Goal: Obtain resource: Download file/media

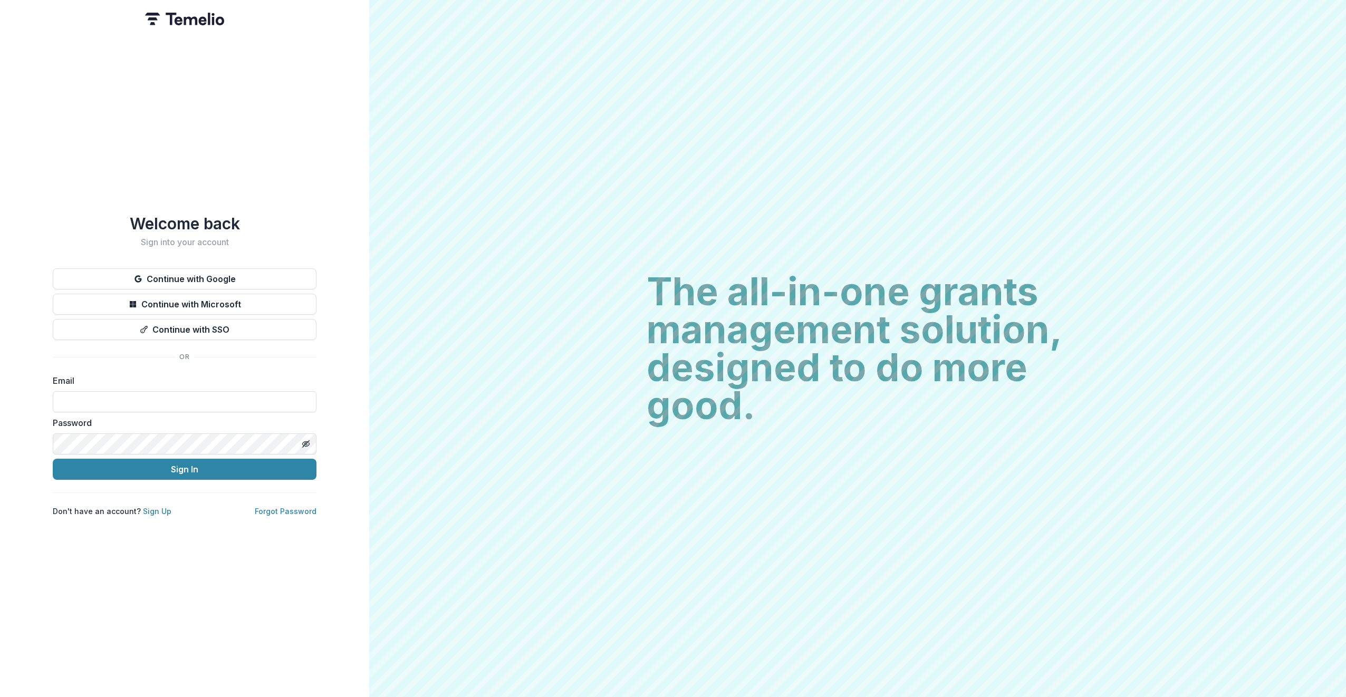
type input "**********"
click at [198, 464] on button "Sign In" at bounding box center [185, 469] width 264 height 21
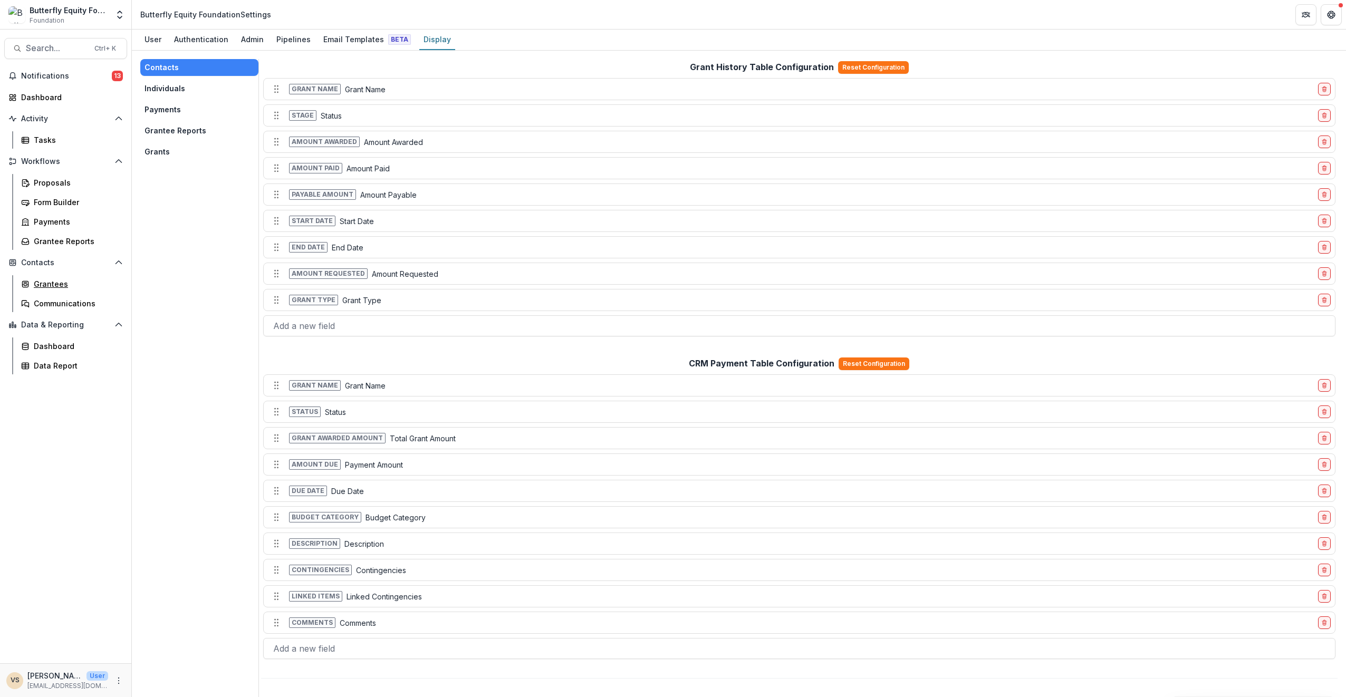
click at [50, 288] on div "Grantees" at bounding box center [76, 283] width 85 height 11
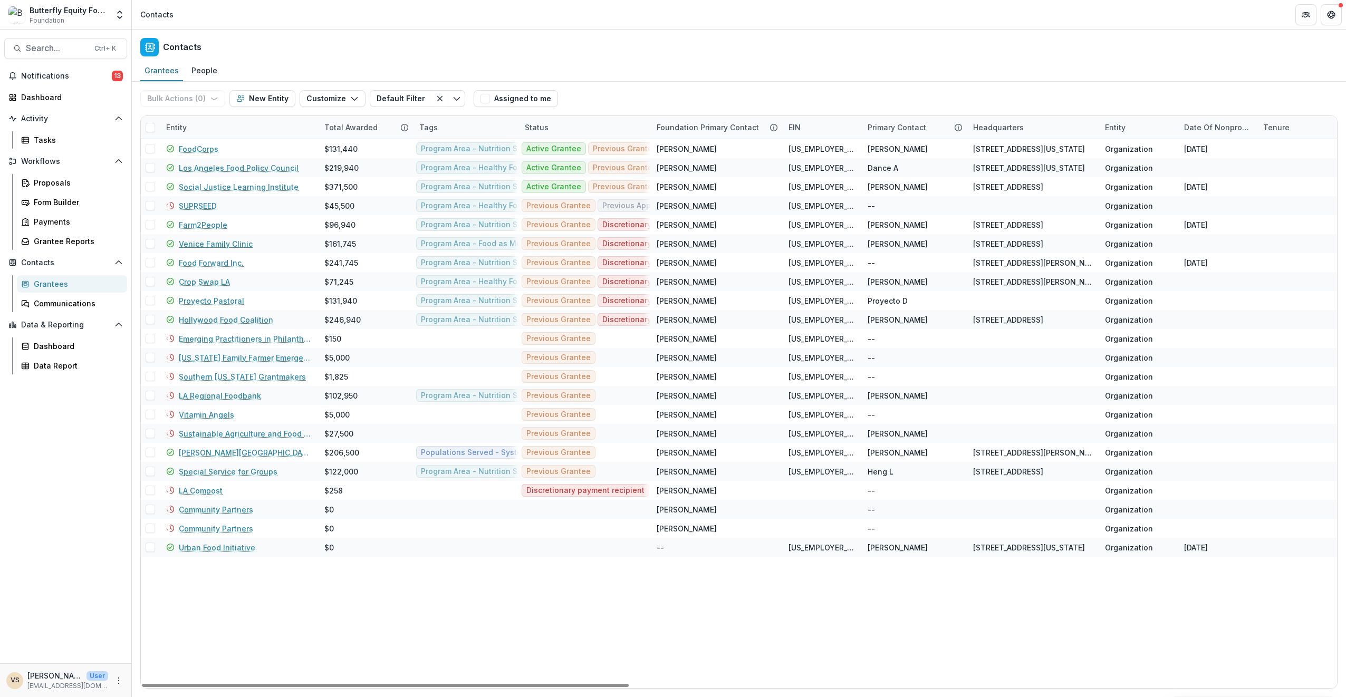
click at [208, 244] on link "Venice Family Clinic" at bounding box center [216, 243] width 74 height 11
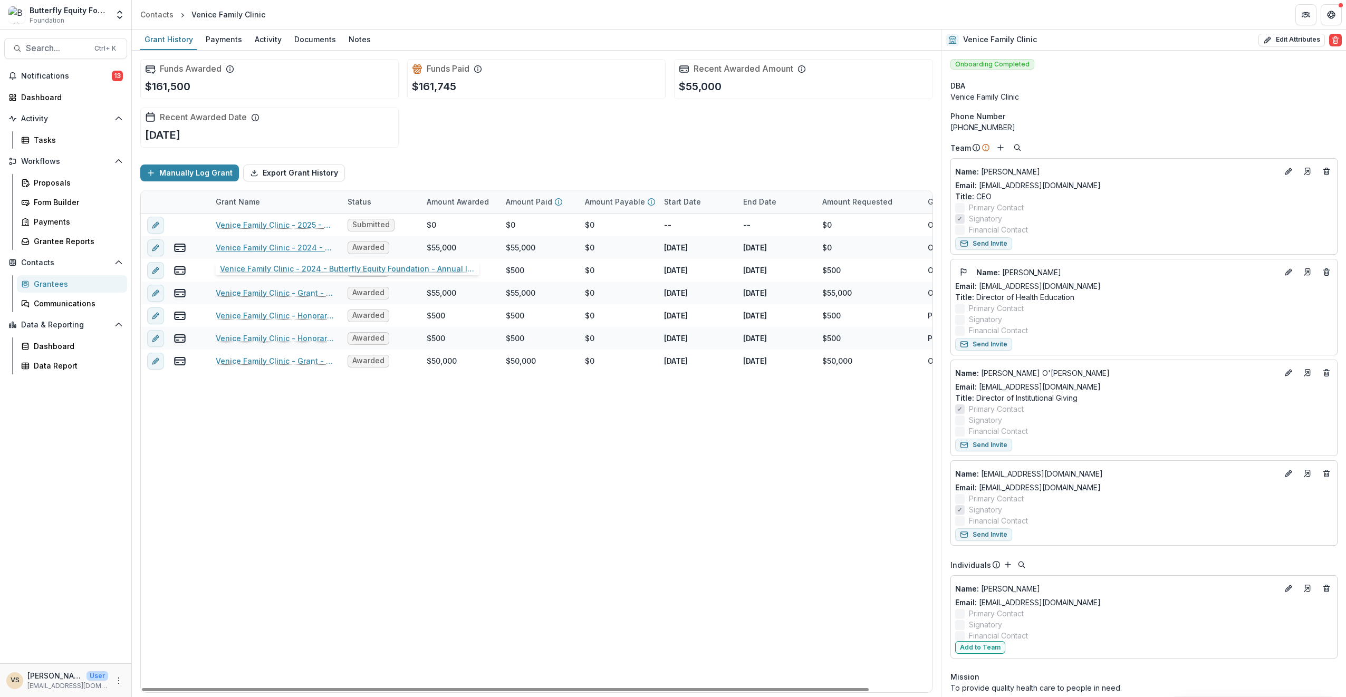
click at [286, 246] on link "Venice Family Clinic - 2024 - Butterfly Equity Foundation - Annual Info Sheet, …" at bounding box center [275, 247] width 119 height 11
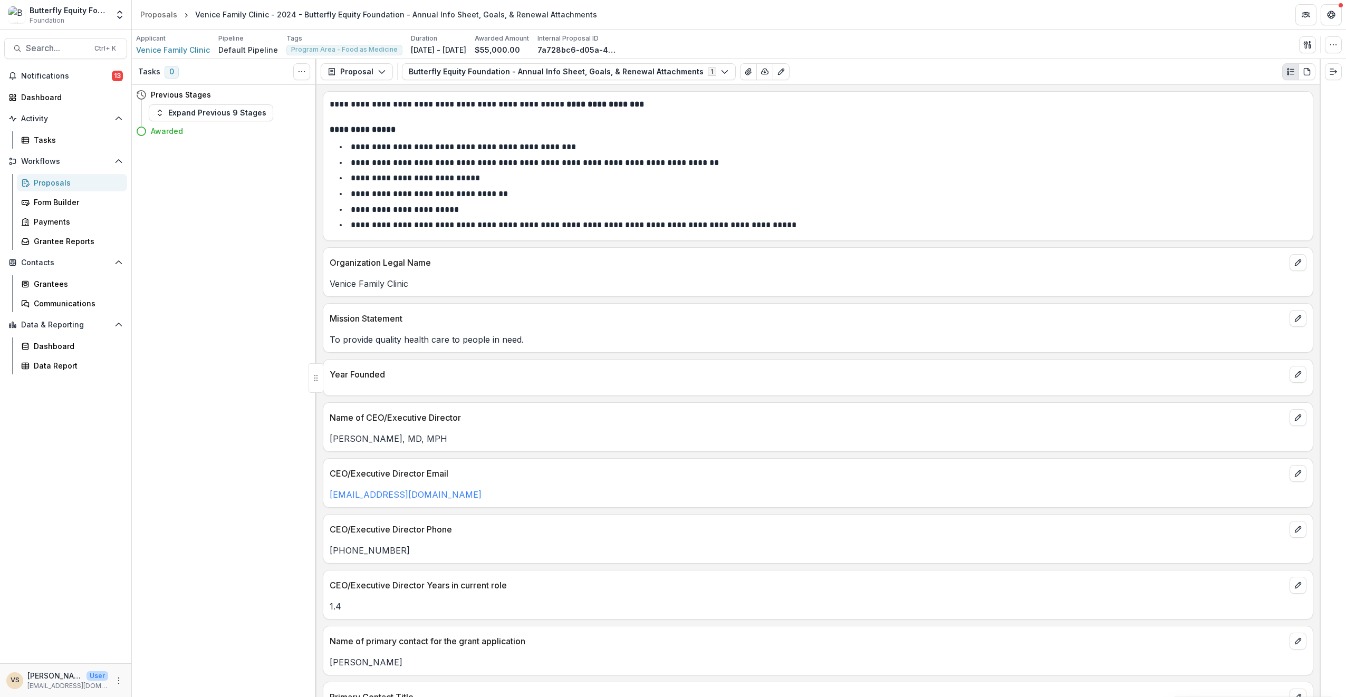
click at [1329, 70] on icon "Expand right" at bounding box center [1333, 72] width 8 height 8
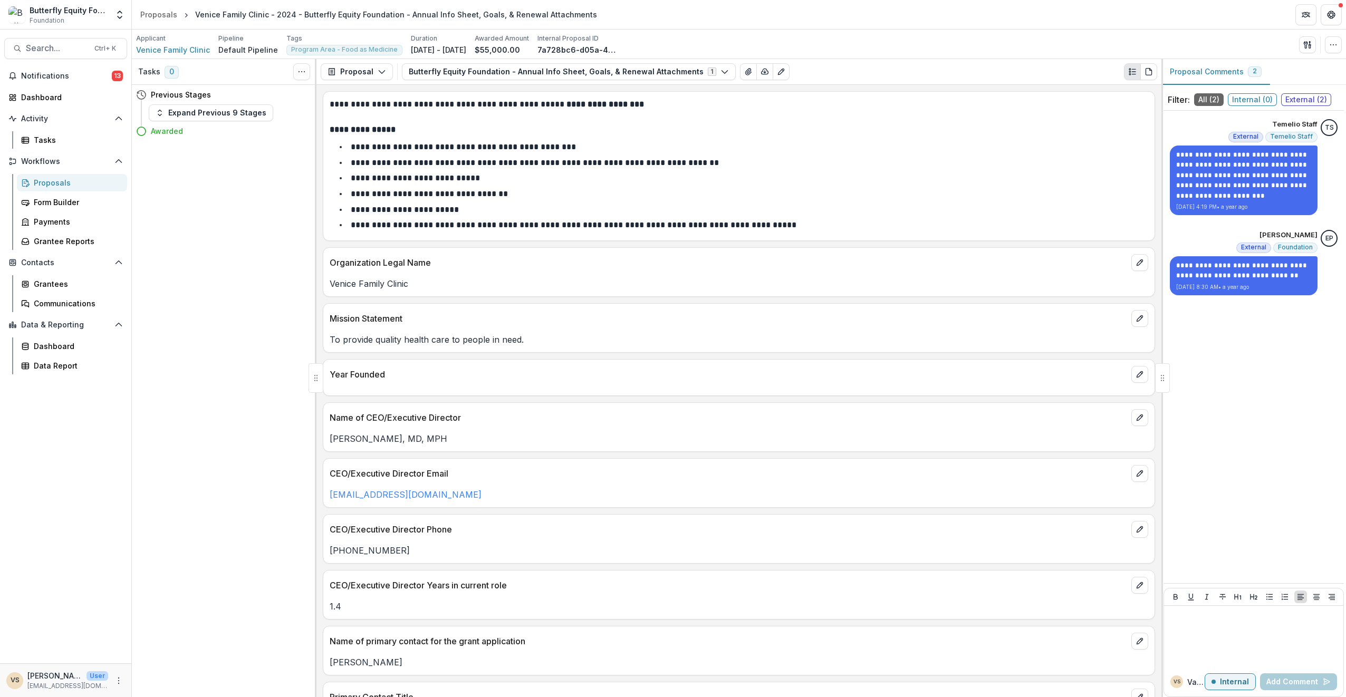
click at [1334, 49] on button "button" at bounding box center [1333, 44] width 17 height 17
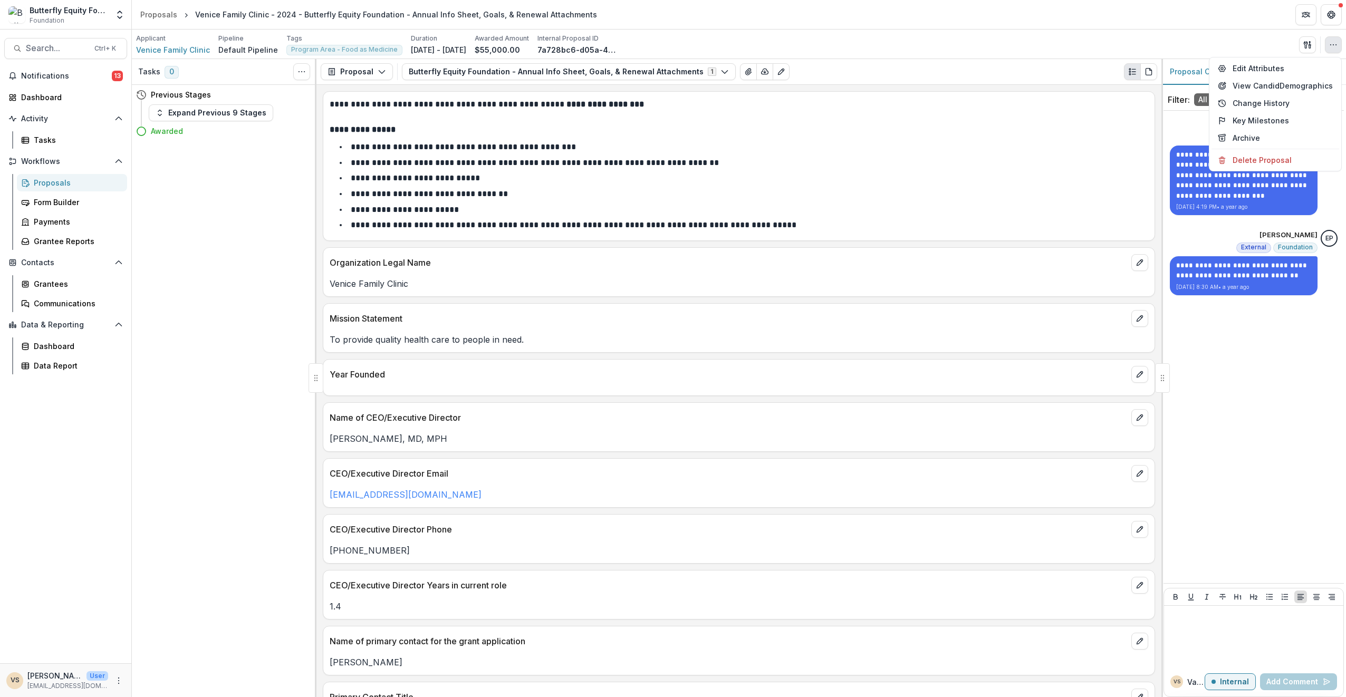
click at [1307, 42] on icon "button" at bounding box center [1306, 44] width 4 height 7
click at [1228, 44] on div "Applicant Venice Family Clinic Pipeline Default Pipeline Tags Program Area - Fo…" at bounding box center [739, 45] width 1206 height 22
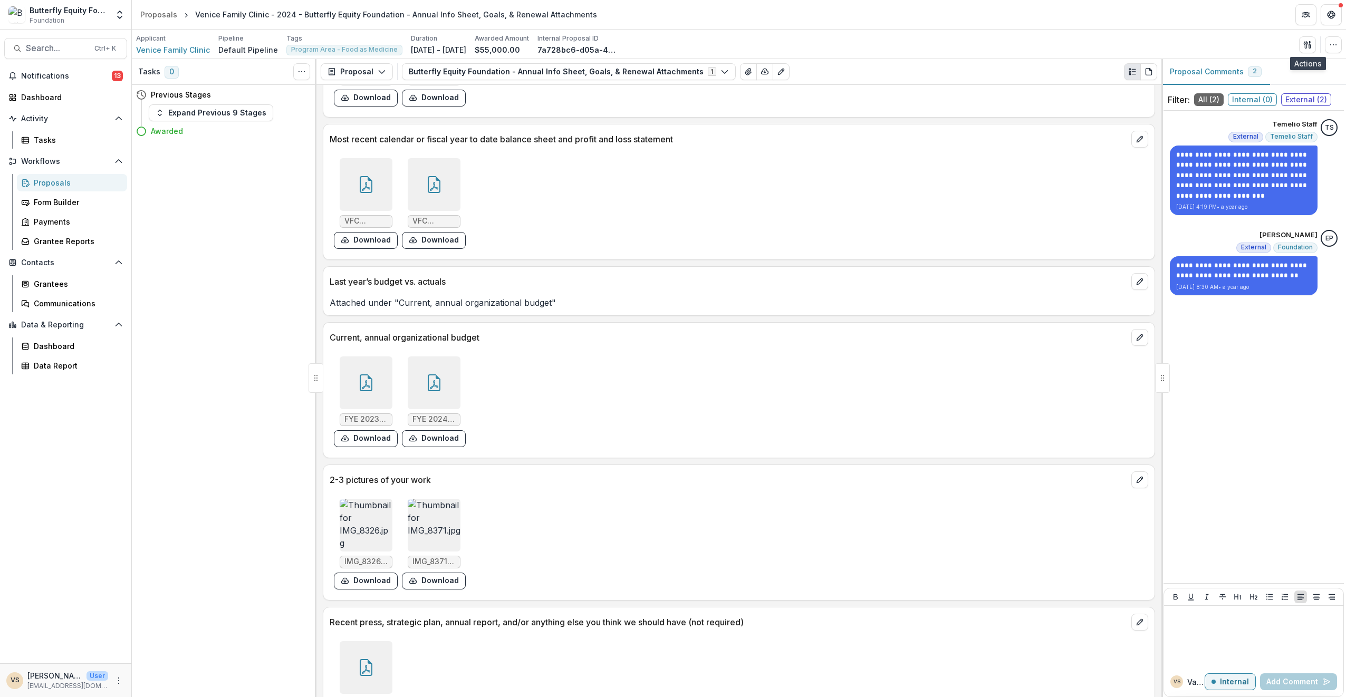
scroll to position [2126, 0]
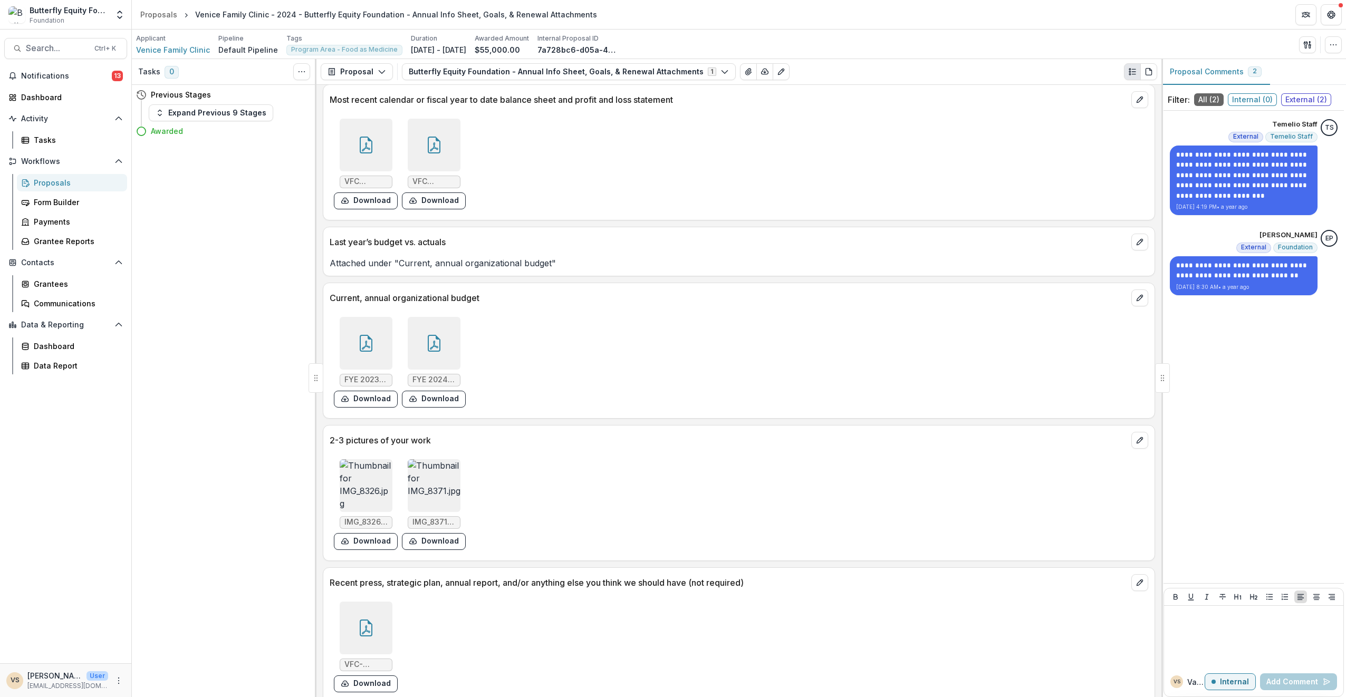
click at [439, 478] on img at bounding box center [434, 485] width 53 height 53
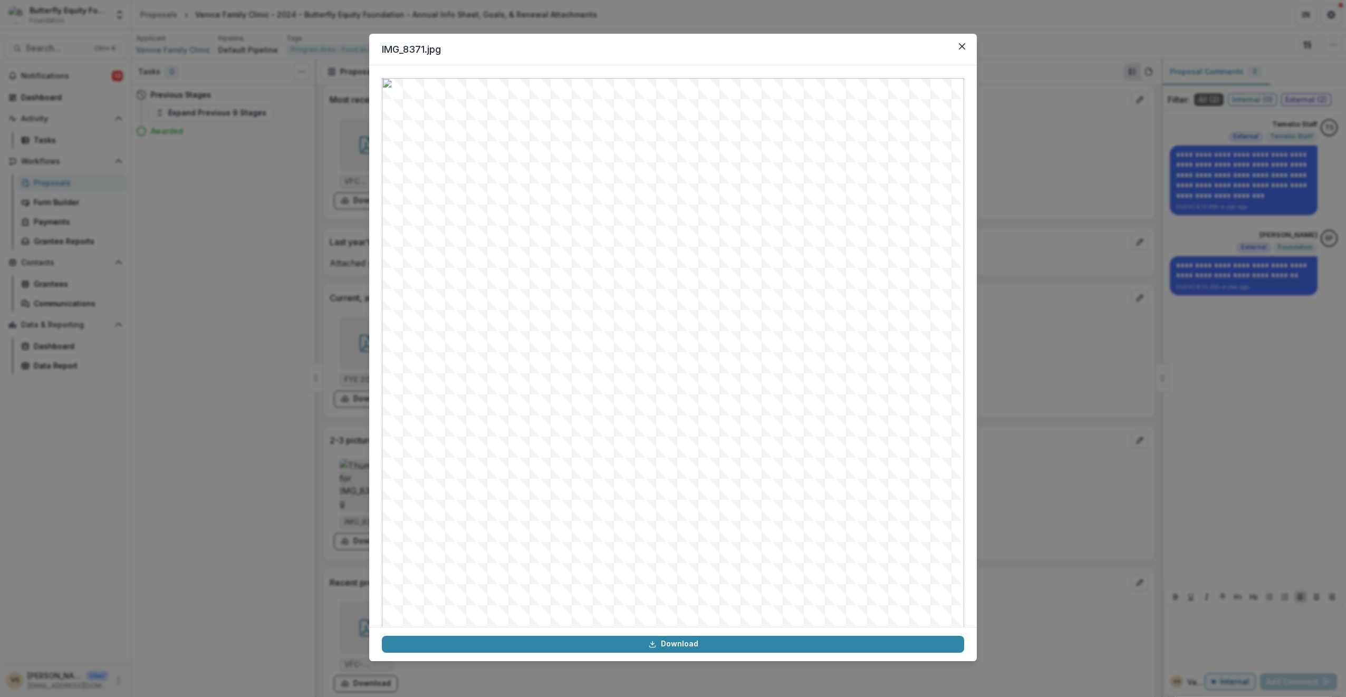
click at [683, 644] on link "Download" at bounding box center [673, 644] width 582 height 17
click at [960, 43] on icon "Close" at bounding box center [962, 46] width 6 height 6
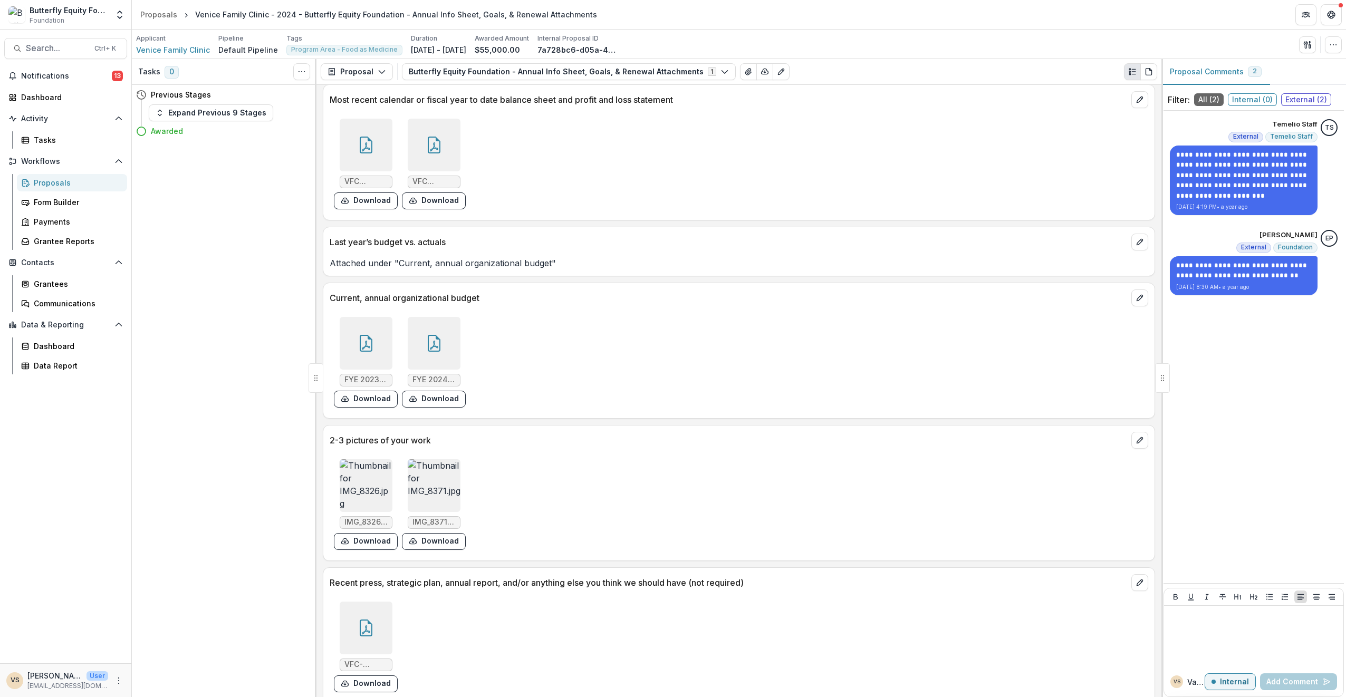
click at [370, 468] on img at bounding box center [366, 485] width 53 height 53
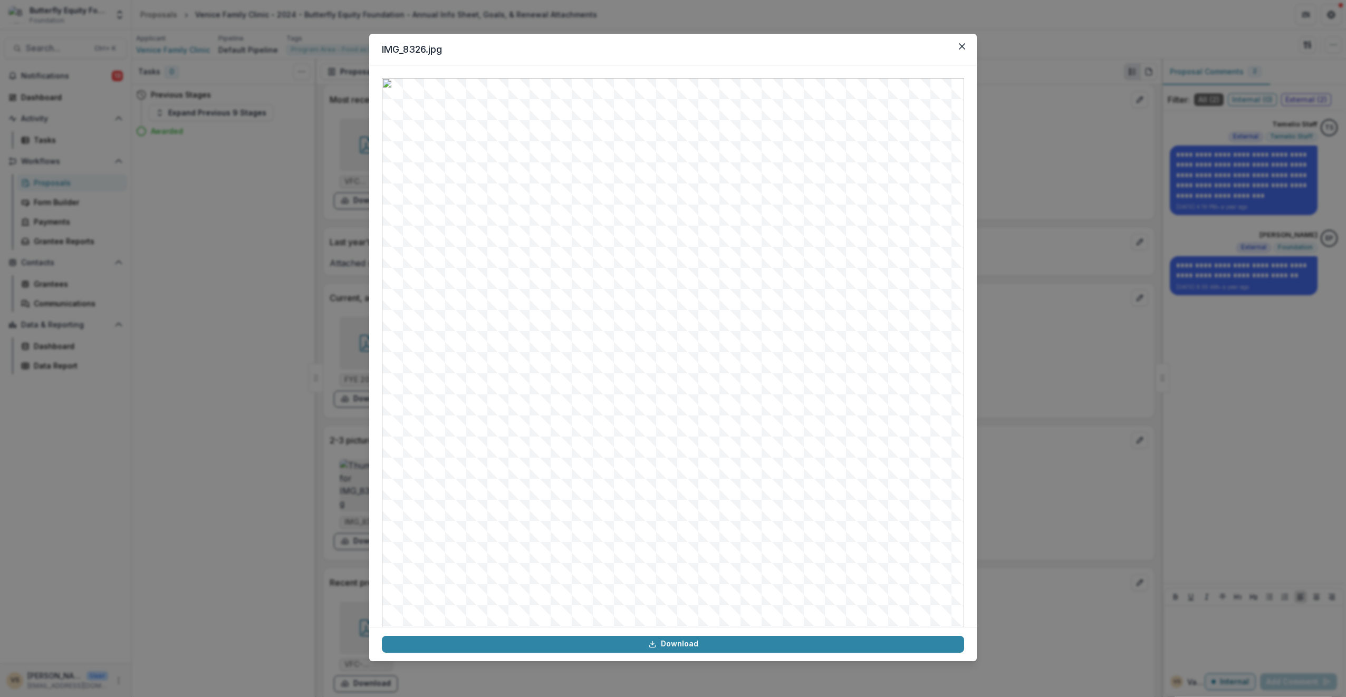
click at [962, 46] on icon "Close" at bounding box center [962, 46] width 6 height 6
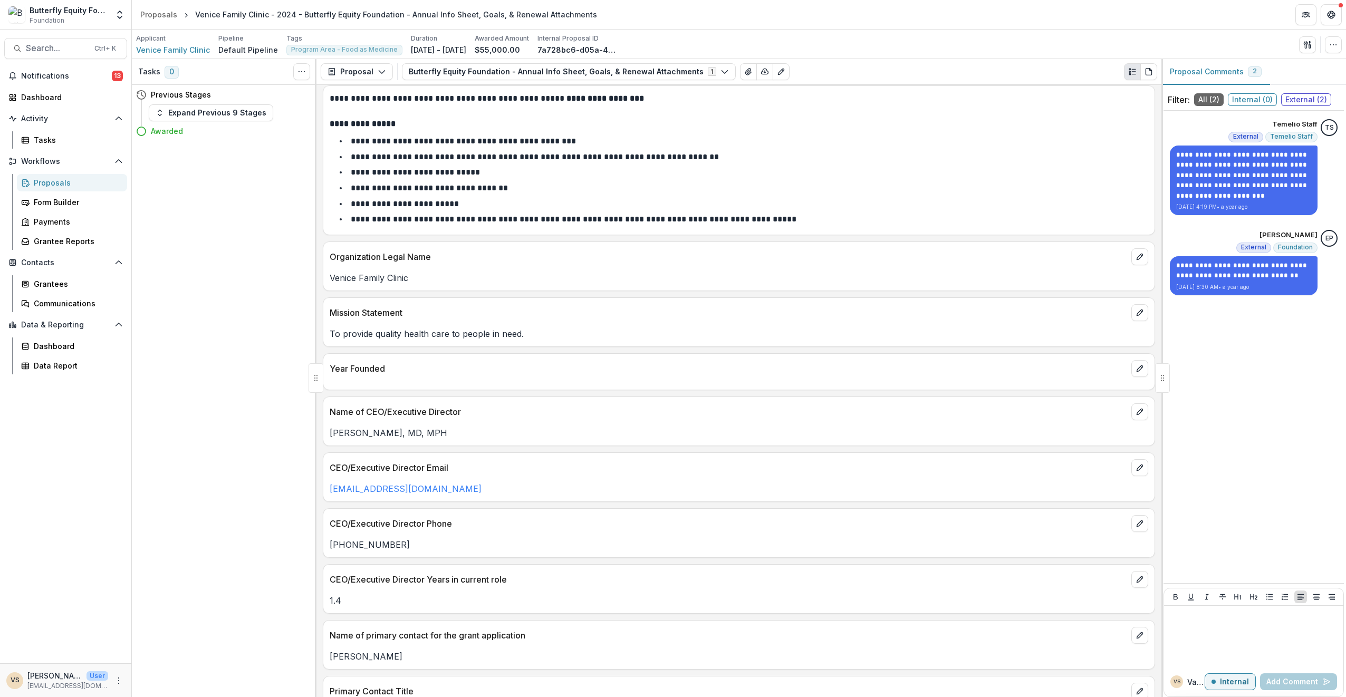
scroll to position [0, 0]
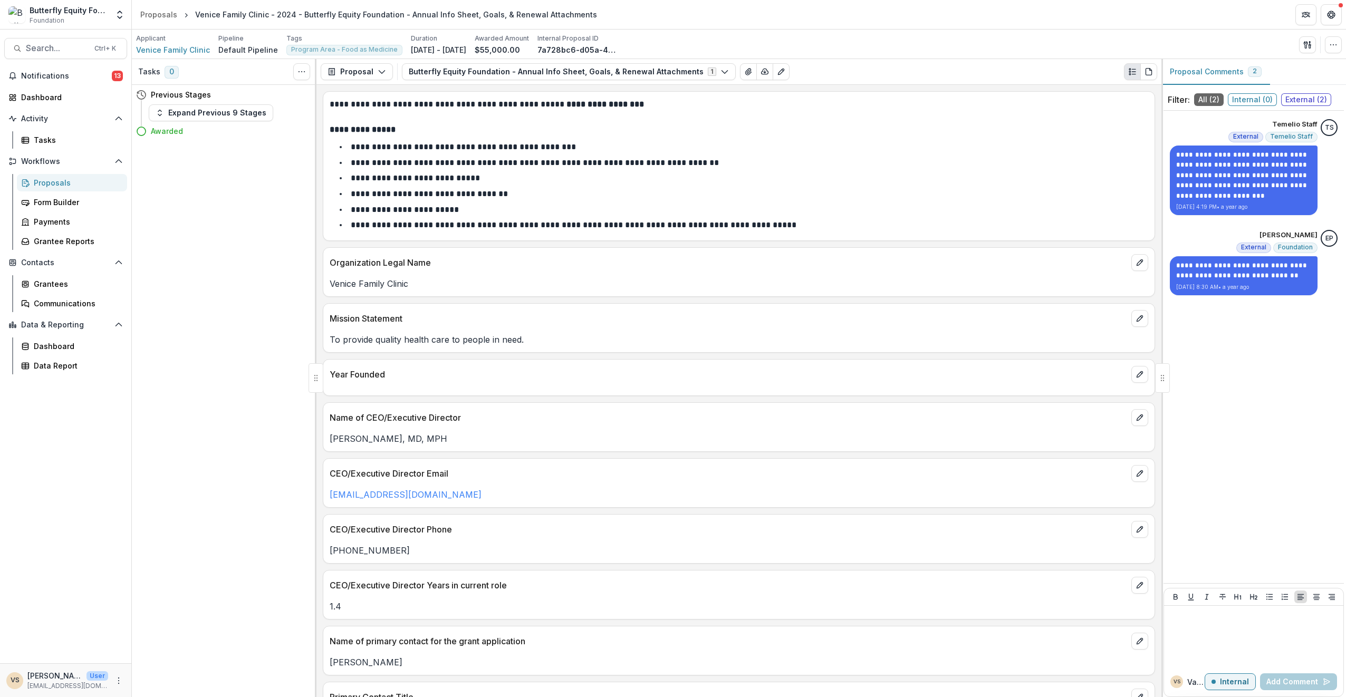
click at [714, 71] on button "Butterfly Equity Foundation - Annual Info Sheet, Goals, & Renewal Attachments 1" at bounding box center [569, 71] width 334 height 17
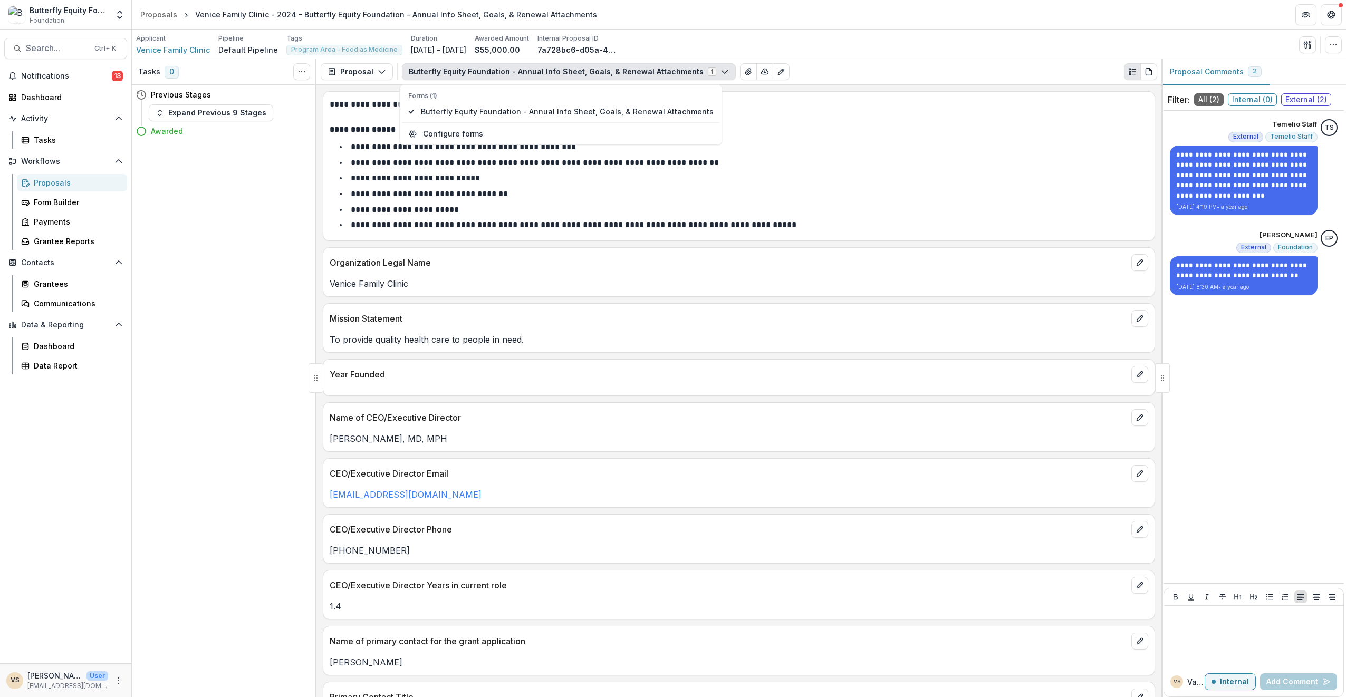
click at [714, 71] on button "Butterfly Equity Foundation - Annual Info Sheet, Goals, & Renewal Attachments 1" at bounding box center [569, 71] width 334 height 17
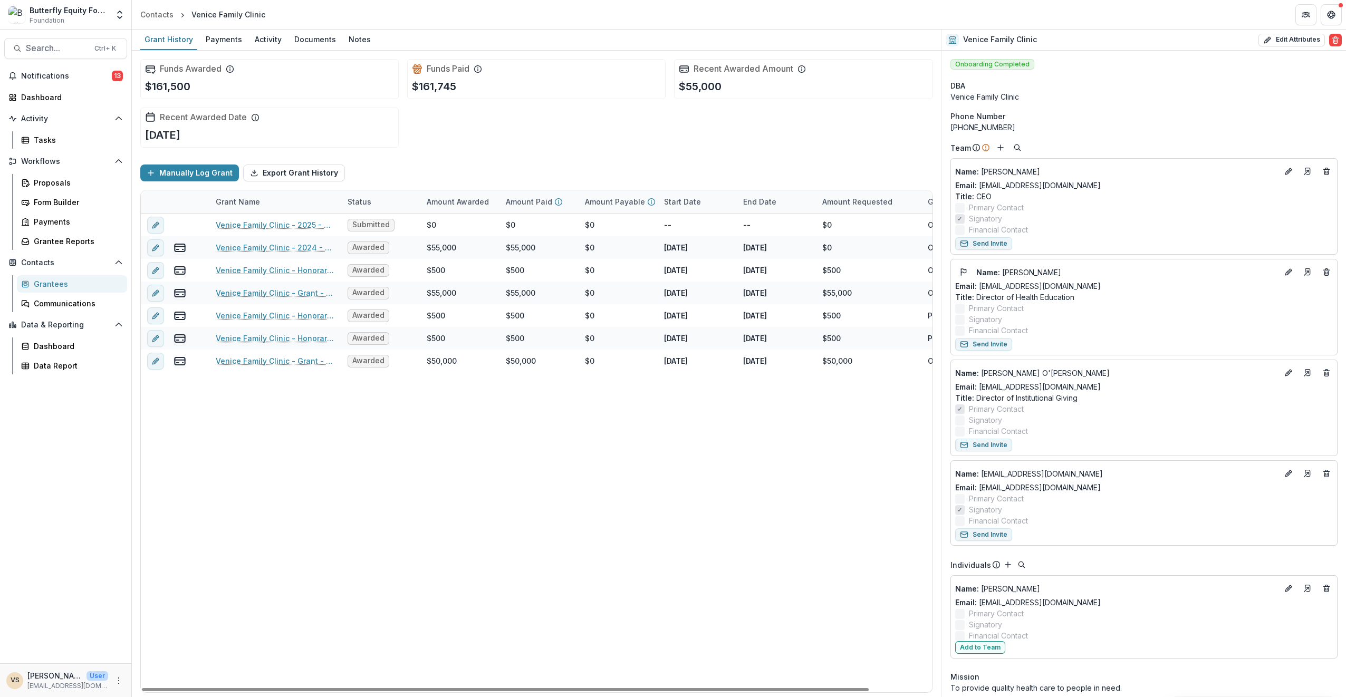
click at [290, 269] on link "Venice Family Clinic - Honorarium- [DATE]" at bounding box center [275, 270] width 119 height 11
click at [274, 291] on link "Venice Family Clinic - Grant - [DATE]" at bounding box center [275, 292] width 119 height 11
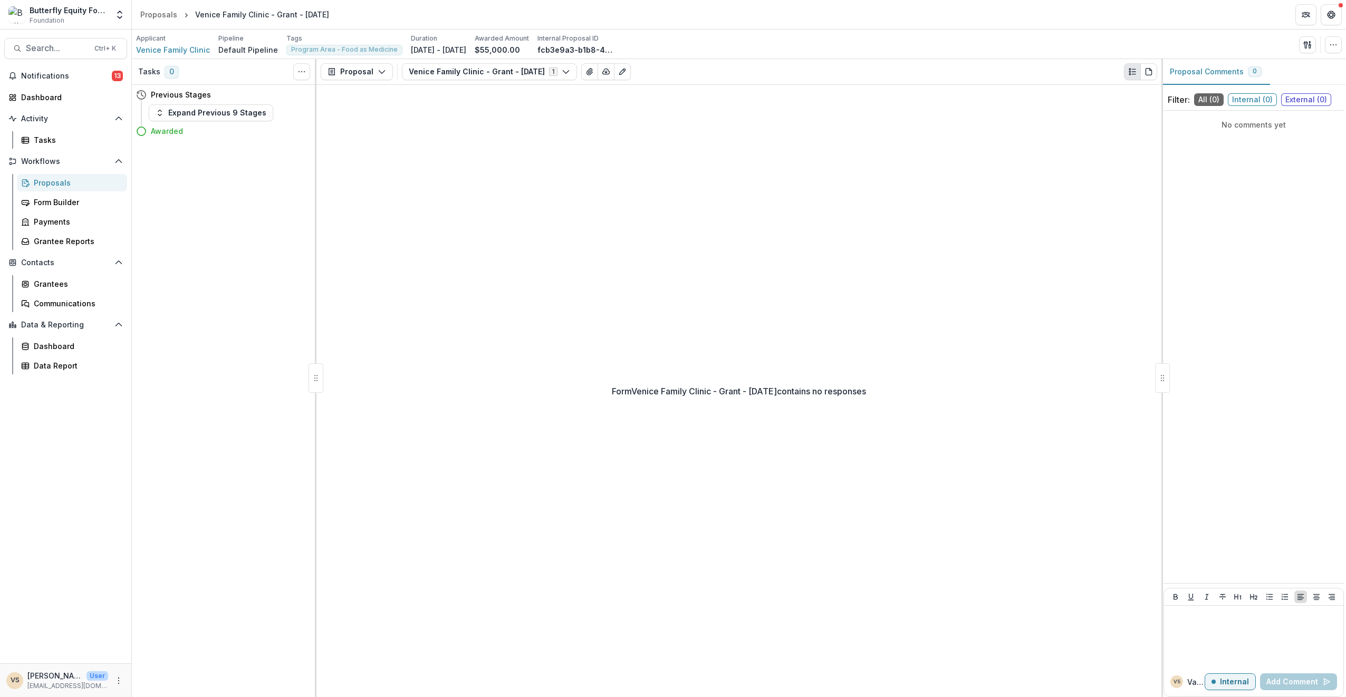
click at [230, 110] on button "Expand Previous 9 Stages" at bounding box center [211, 112] width 124 height 17
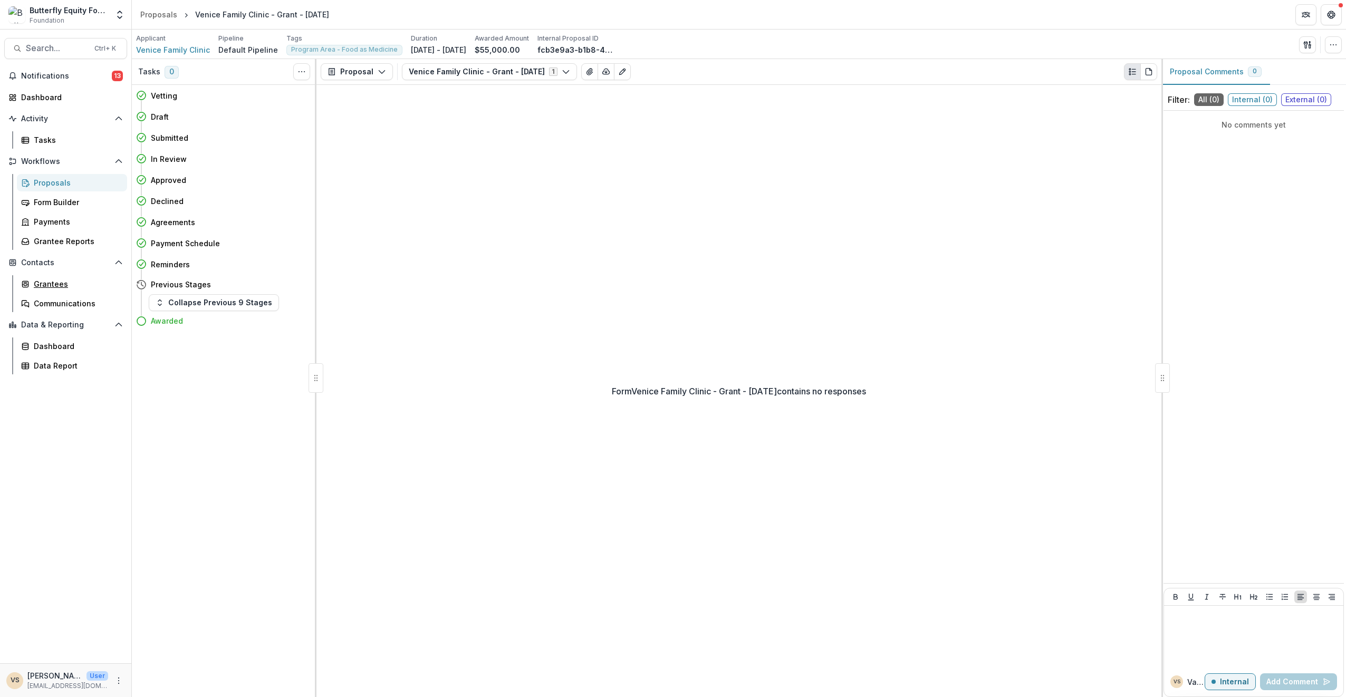
click at [49, 280] on div "Grantees" at bounding box center [76, 283] width 85 height 11
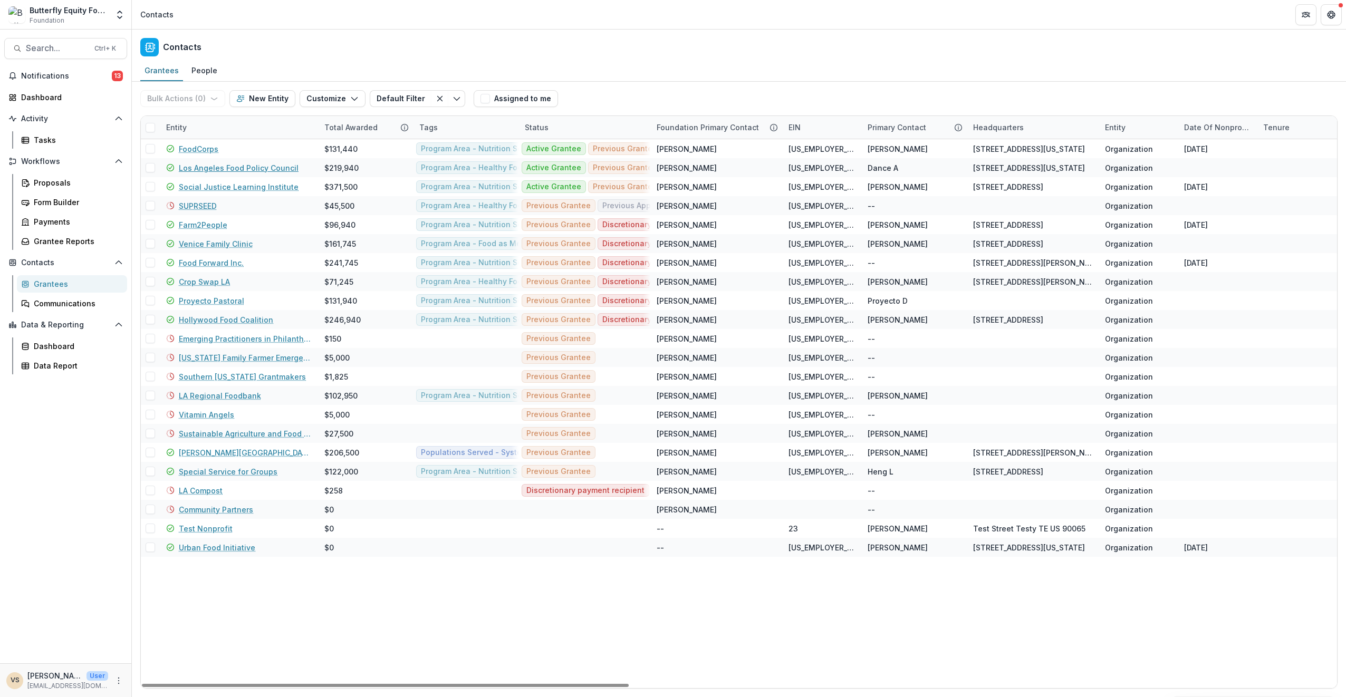
click at [239, 170] on link "Los Angeles Food Policy Council" at bounding box center [239, 167] width 120 height 11
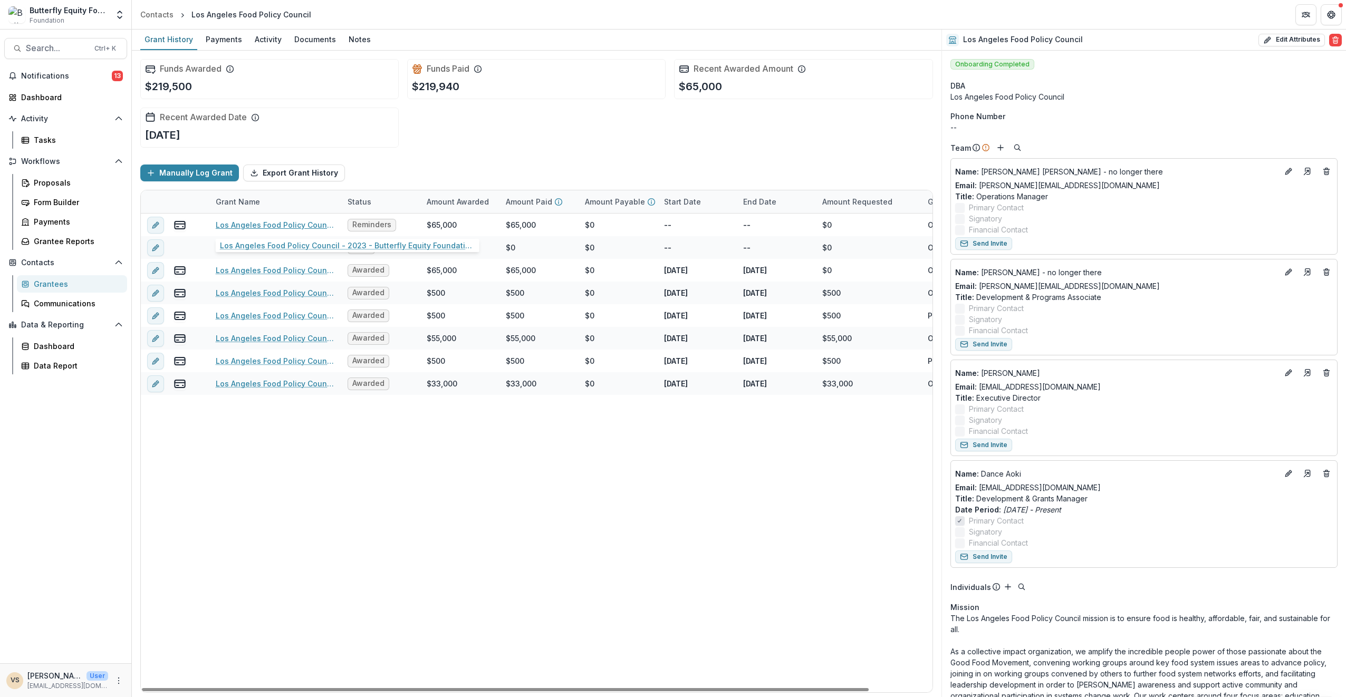
click at [295, 220] on link "Los Angeles Food Policy Council - 2023 - Butterfly Equity Foundation - Annual I…" at bounding box center [275, 224] width 119 height 11
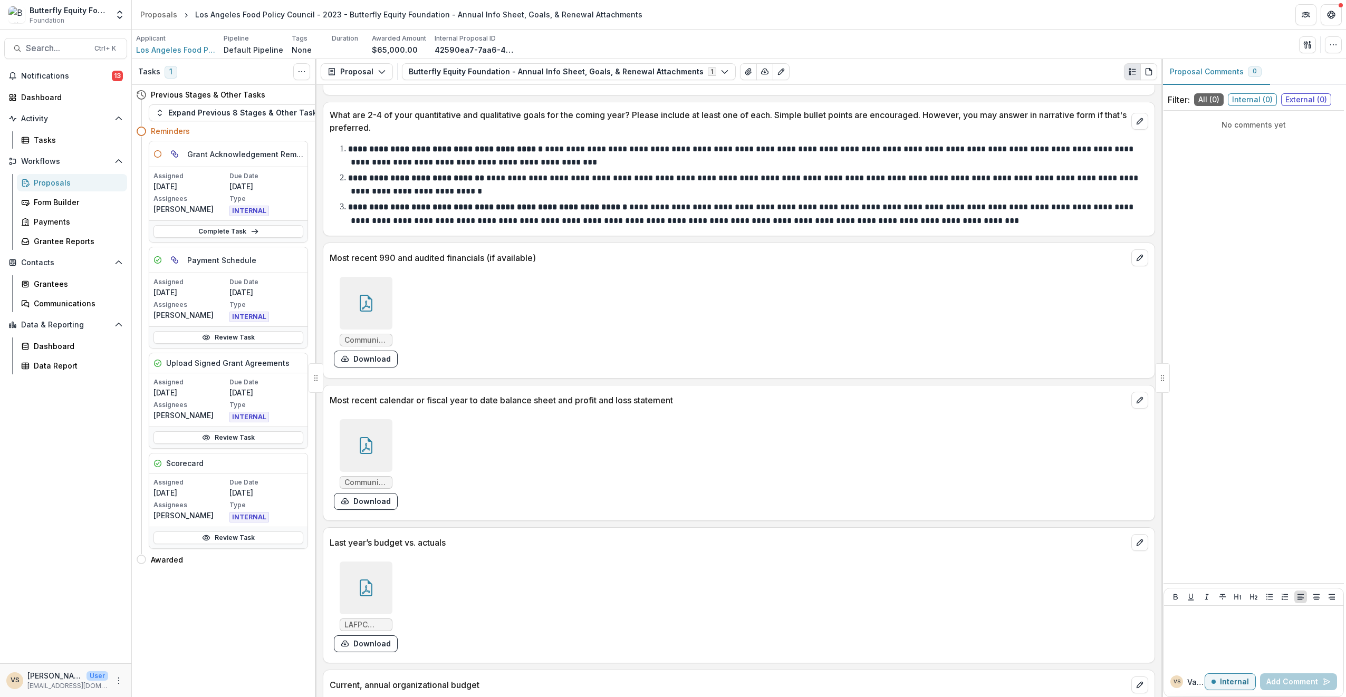
scroll to position [1997, 0]
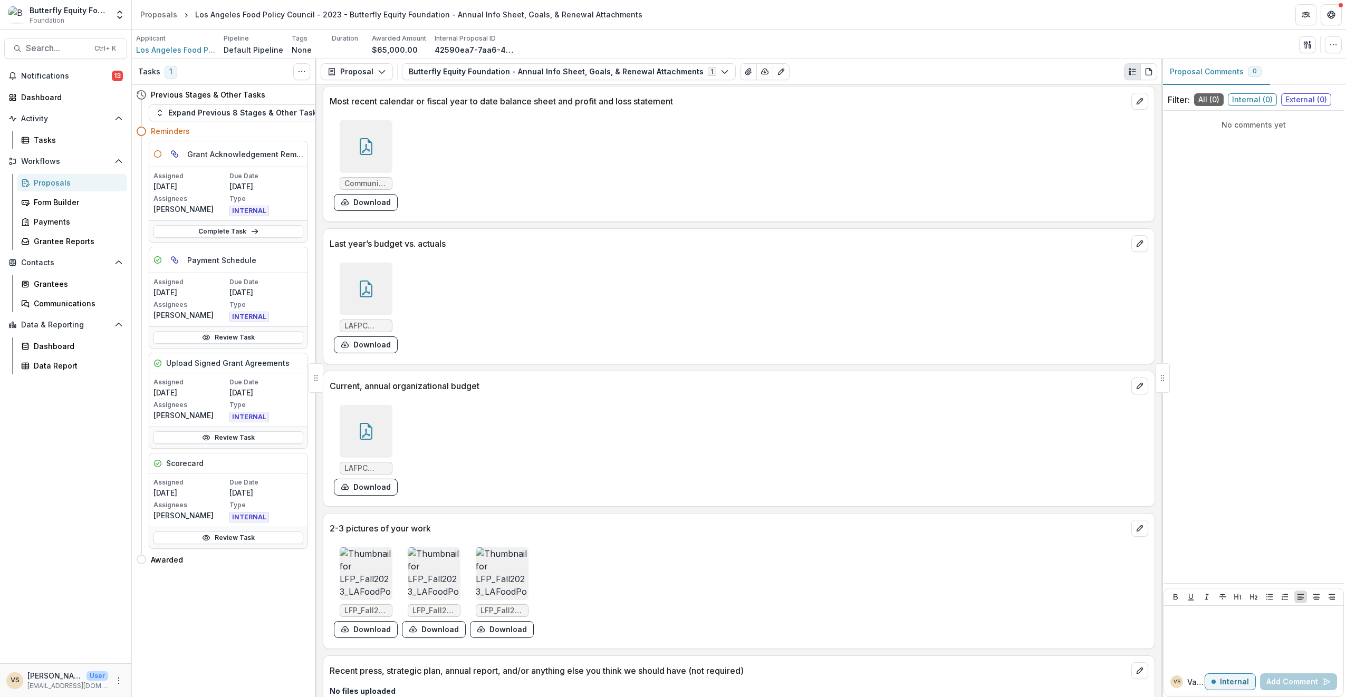
click at [367, 561] on img at bounding box center [366, 573] width 53 height 53
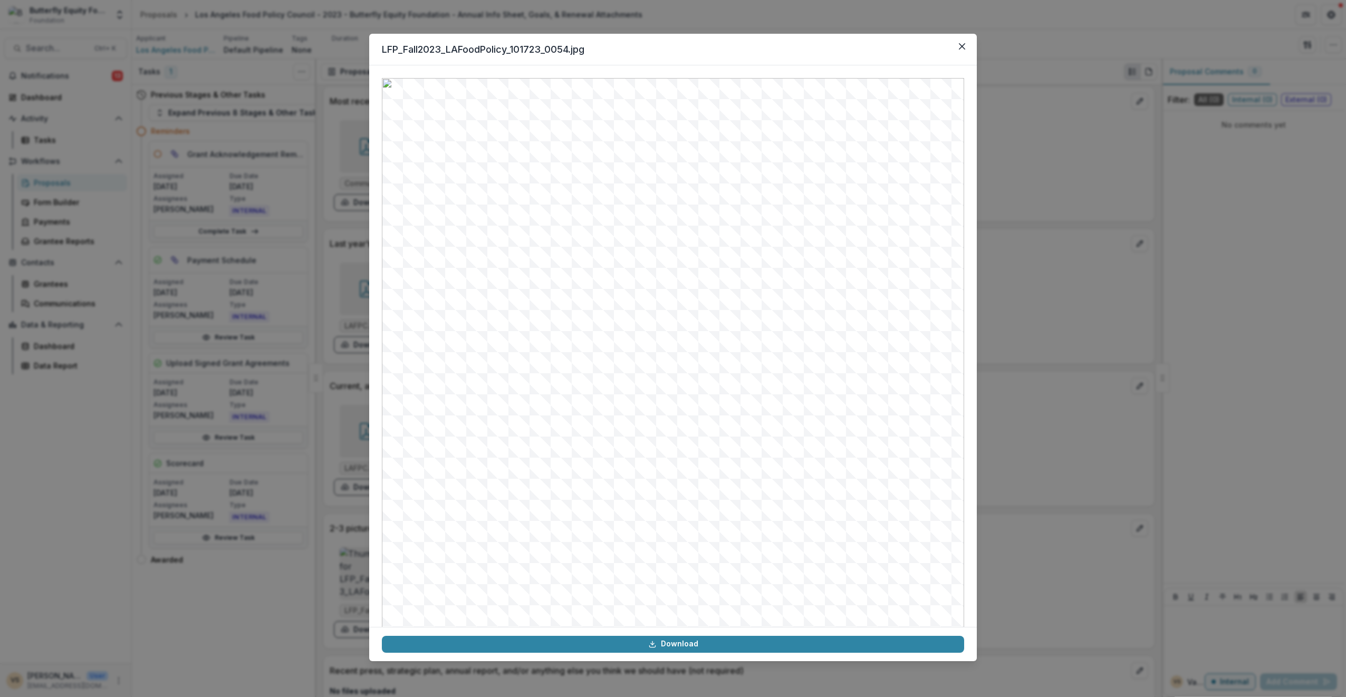
click at [648, 641] on link "Download" at bounding box center [673, 644] width 582 height 17
click at [957, 46] on button "Close" at bounding box center [962, 46] width 17 height 17
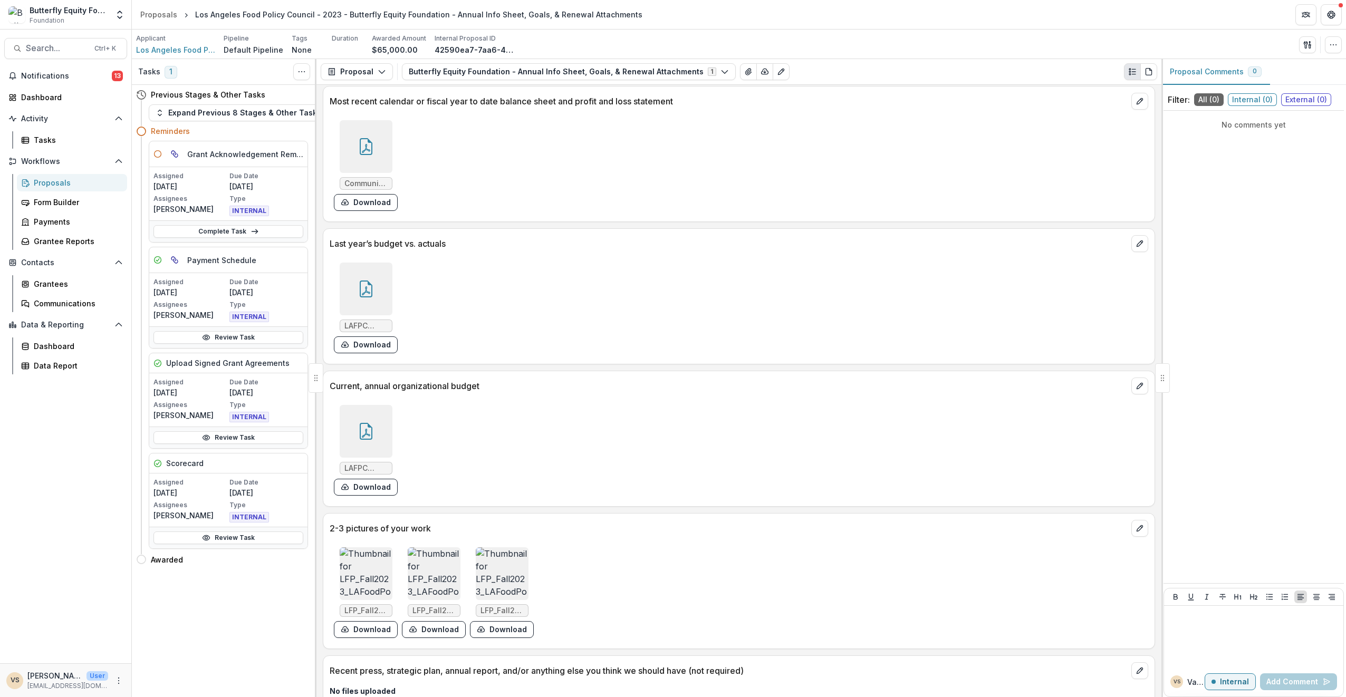
click at [499, 556] on img at bounding box center [502, 573] width 53 height 53
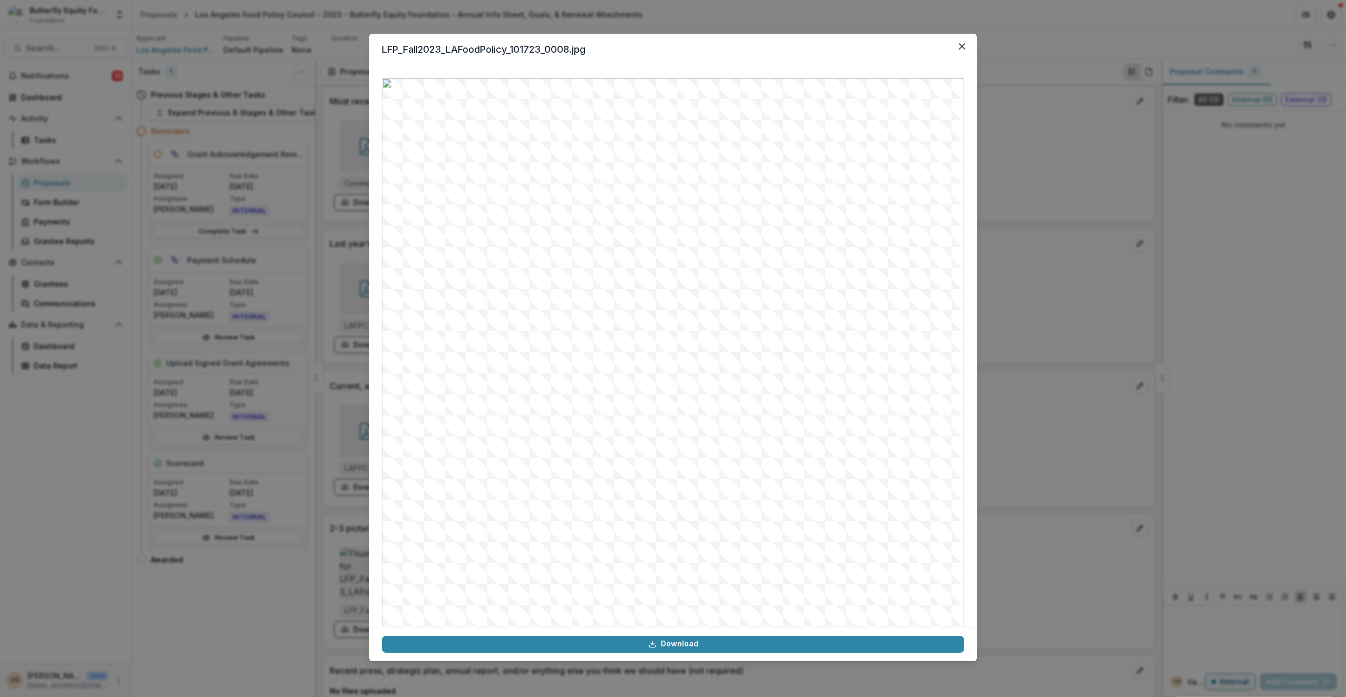
click at [966, 40] on button "Close" at bounding box center [962, 46] width 17 height 17
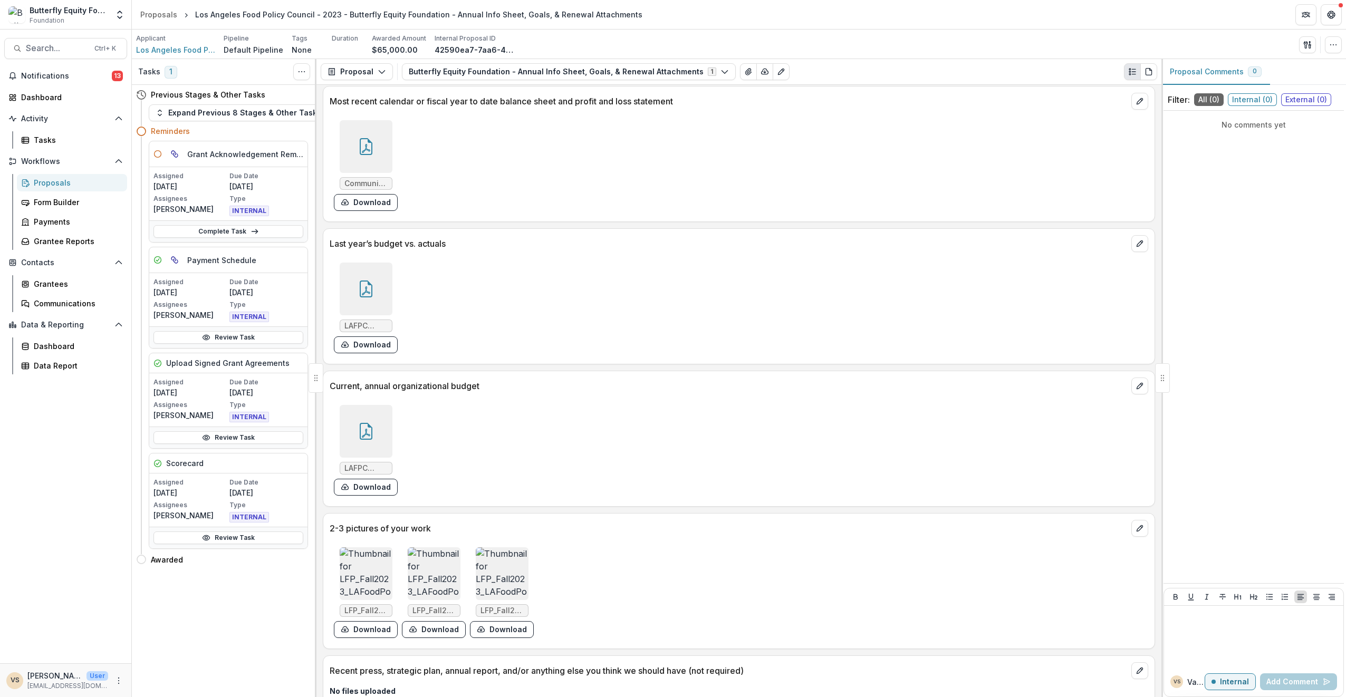
click at [440, 565] on img at bounding box center [434, 573] width 53 height 53
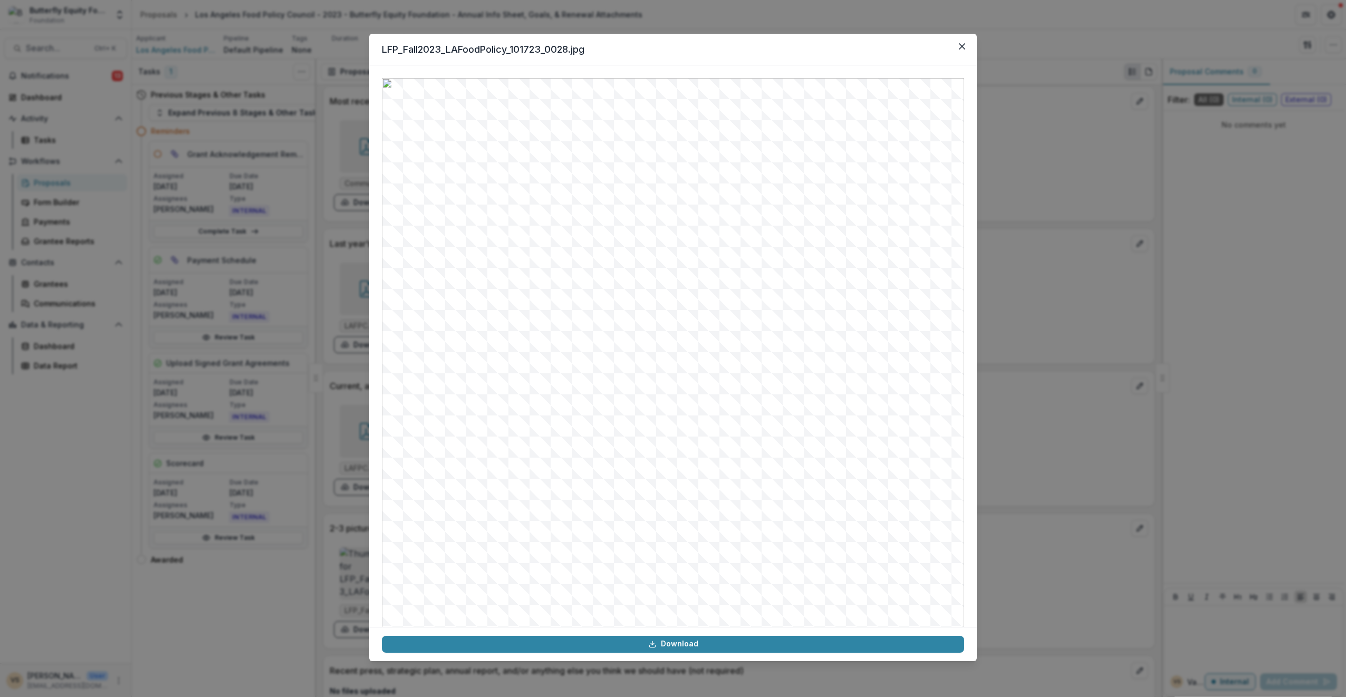
click at [547, 641] on link "Download" at bounding box center [673, 644] width 582 height 17
click at [965, 47] on button "Close" at bounding box center [962, 46] width 17 height 17
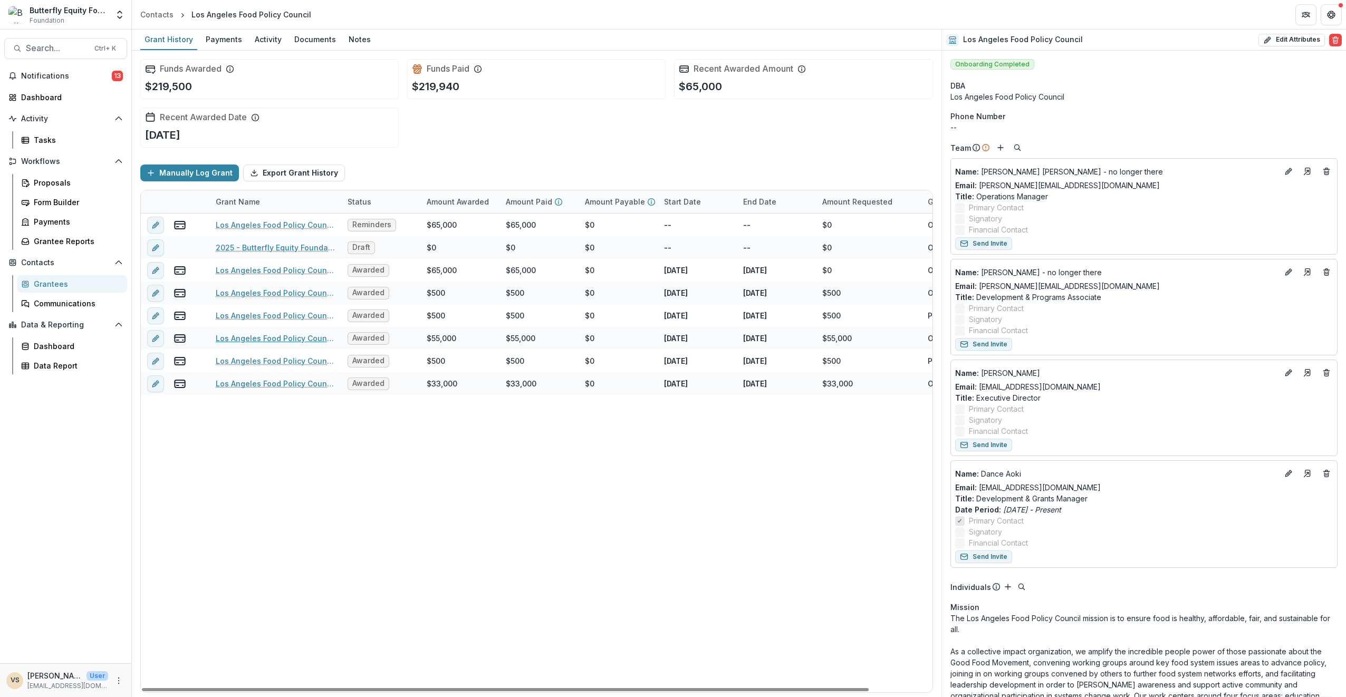
click at [287, 340] on link "Los Angeles Food Policy Council - Grant - [DATE]" at bounding box center [275, 338] width 119 height 11
click at [289, 227] on link "Los Angeles Food Policy Council - 2023 - Butterfly Equity Foundation - Annual I…" at bounding box center [275, 224] width 119 height 11
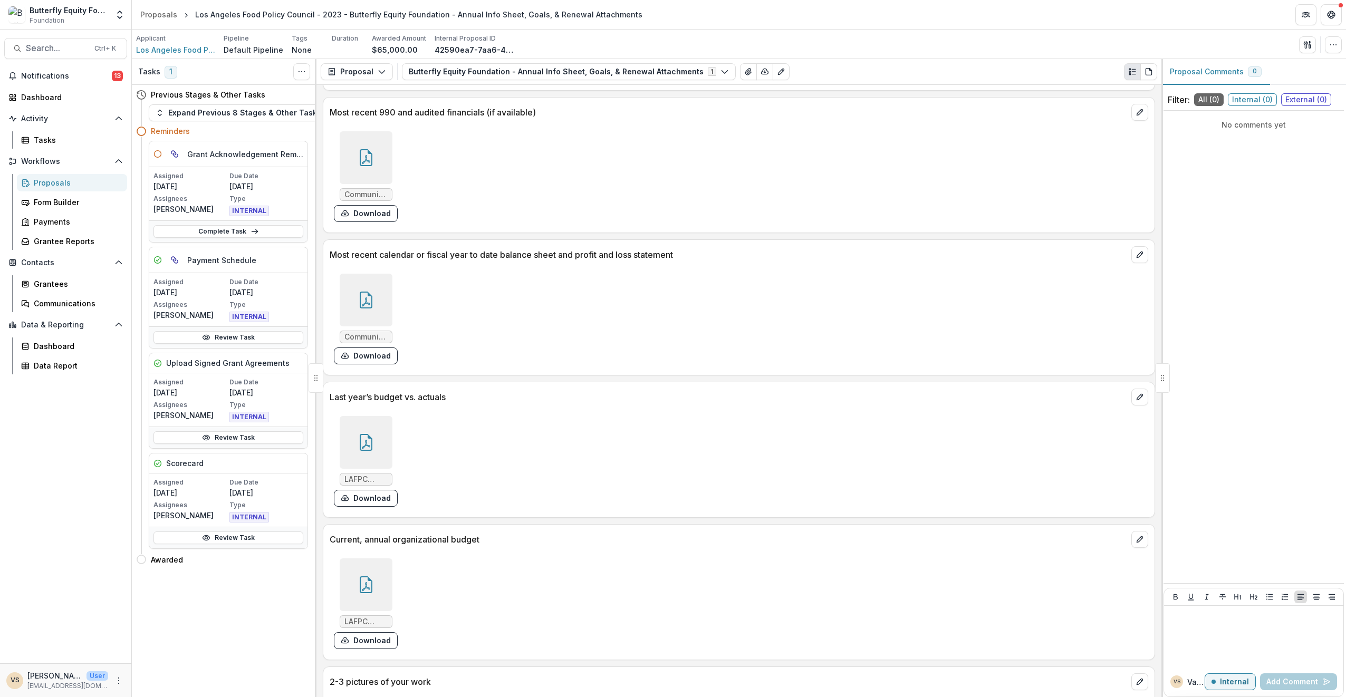
scroll to position [1997, 0]
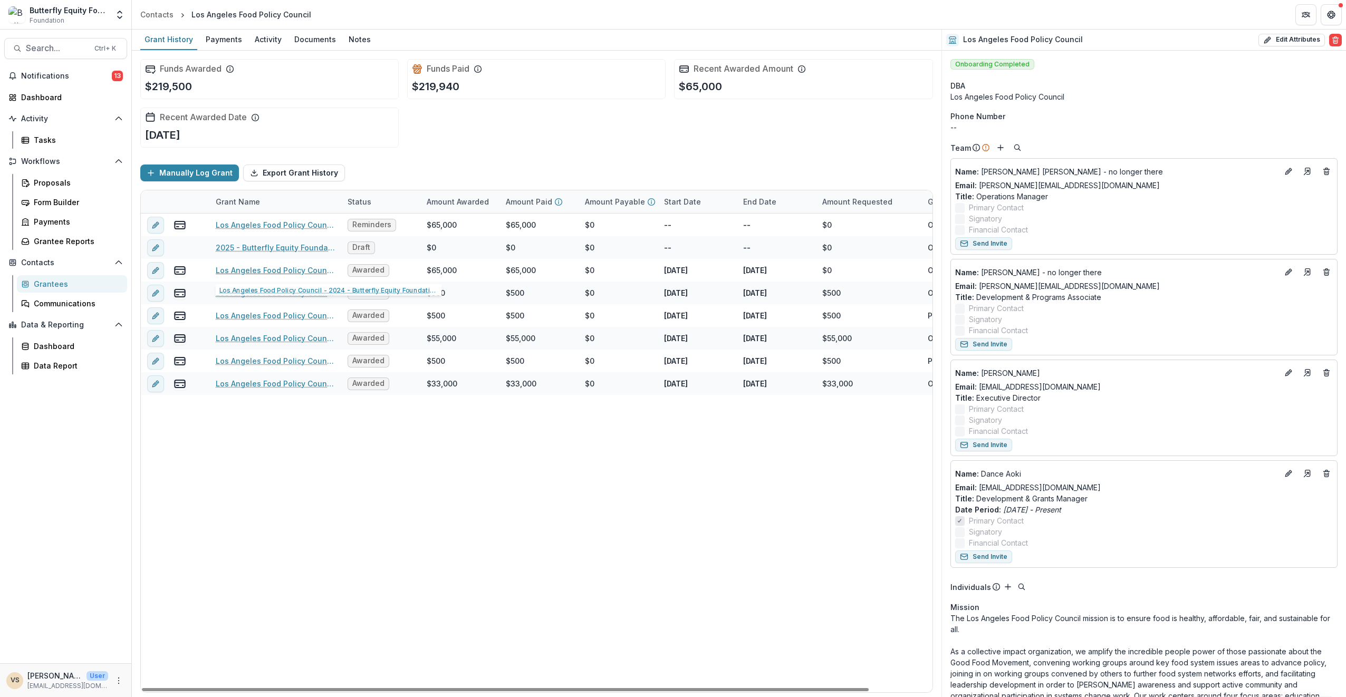
click at [292, 265] on link "Los Angeles Food Policy Council - 2024 - Butterfly Equity Foundation - Annual I…" at bounding box center [275, 270] width 119 height 11
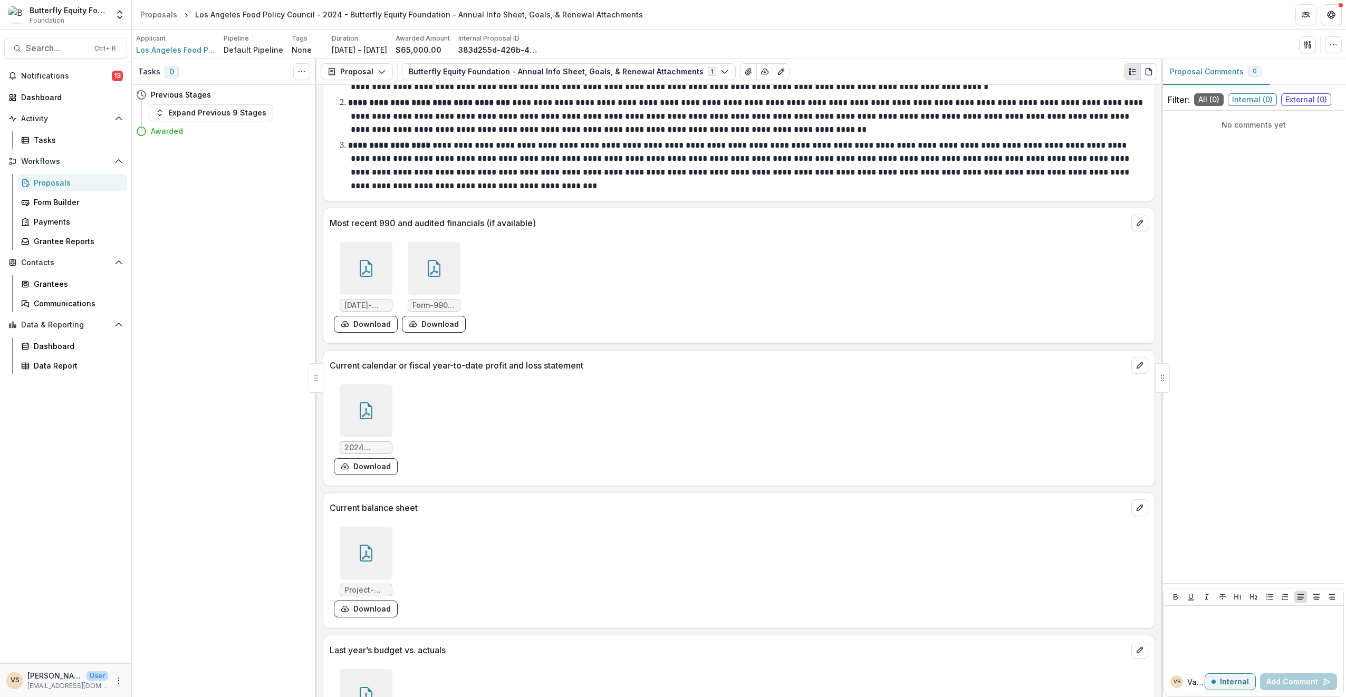
scroll to position [2501, 0]
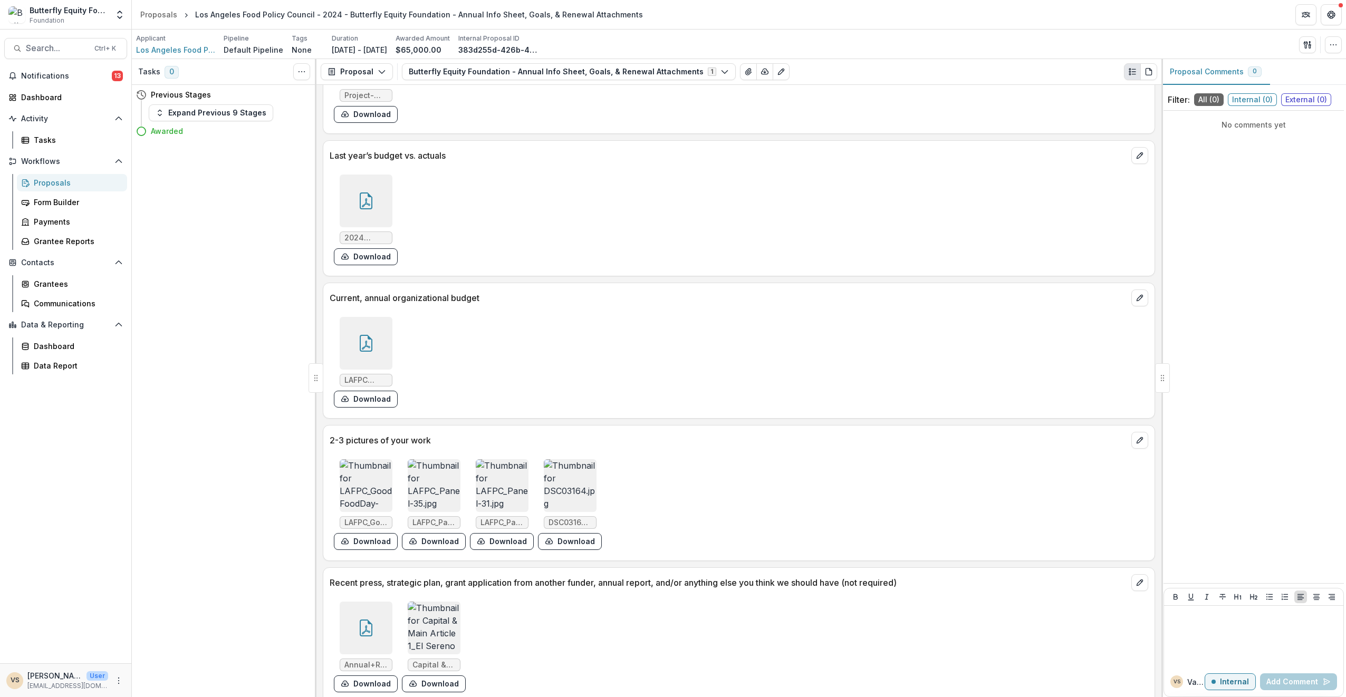
click at [572, 471] on img at bounding box center [570, 485] width 53 height 53
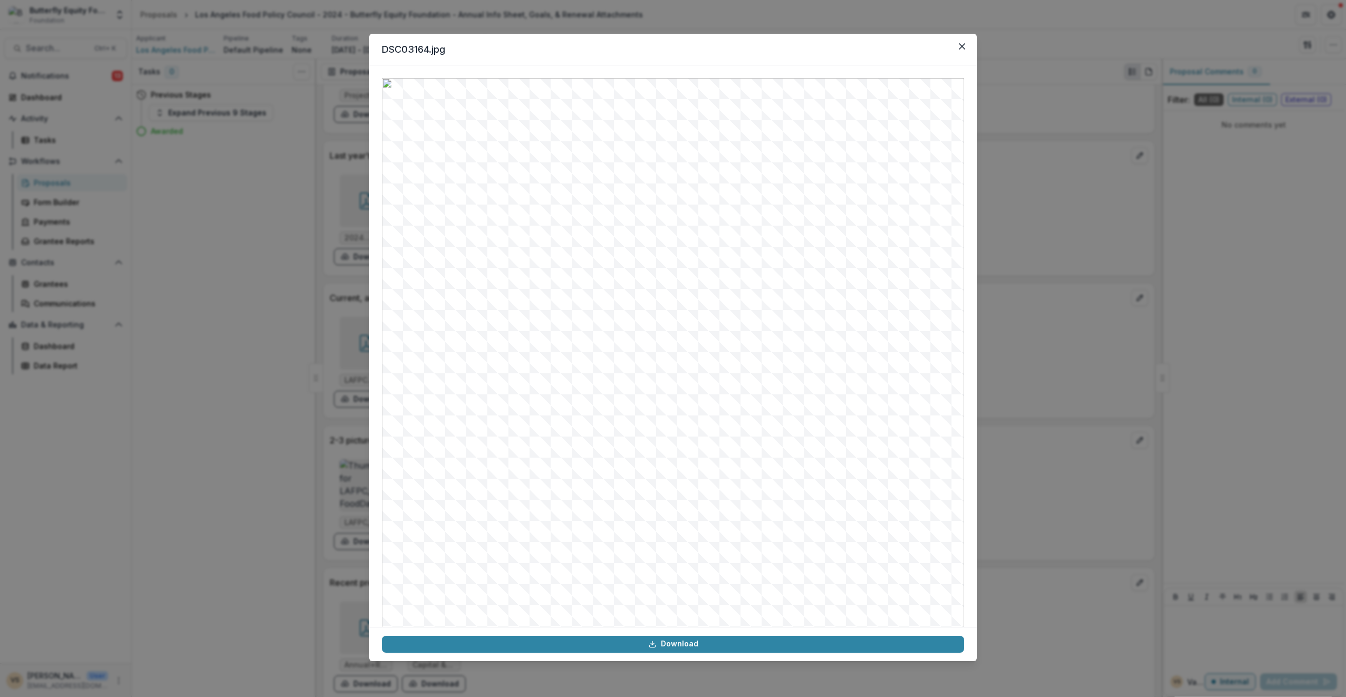
click at [959, 46] on icon "Close" at bounding box center [962, 46] width 6 height 6
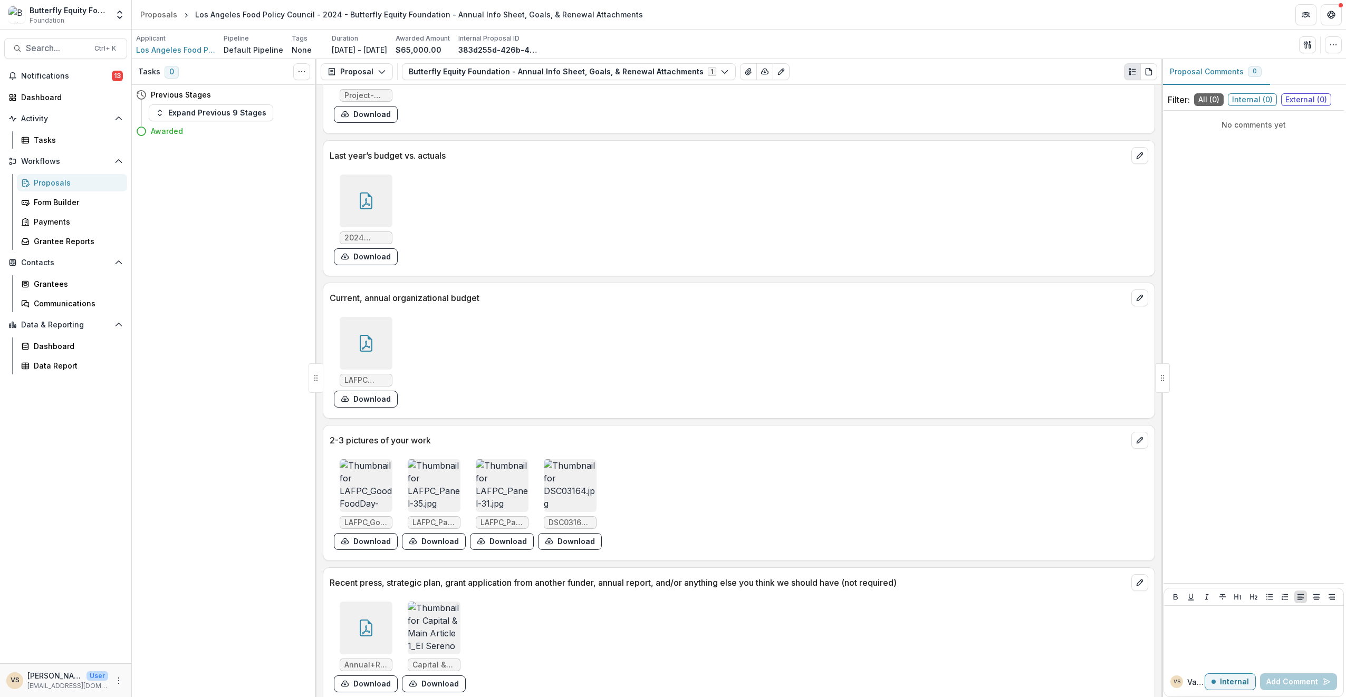
click at [360, 464] on img at bounding box center [366, 485] width 53 height 53
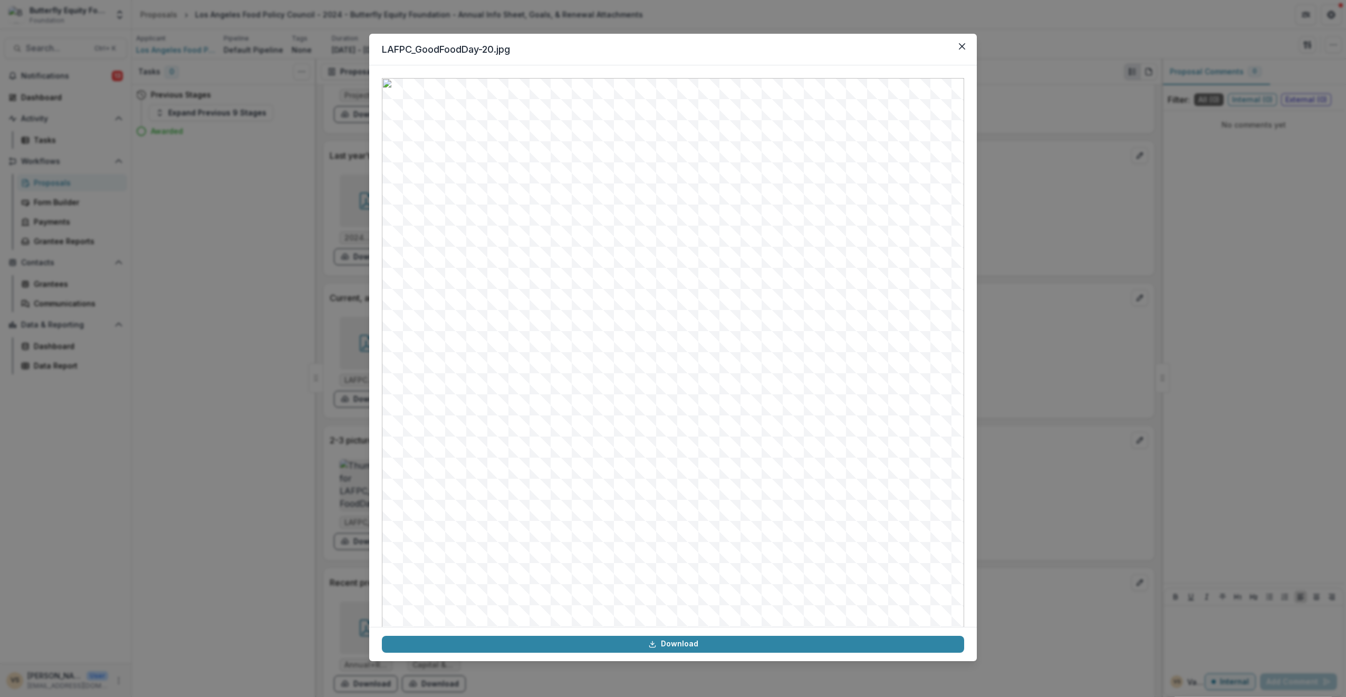
click at [959, 46] on icon "Close" at bounding box center [962, 46] width 6 height 6
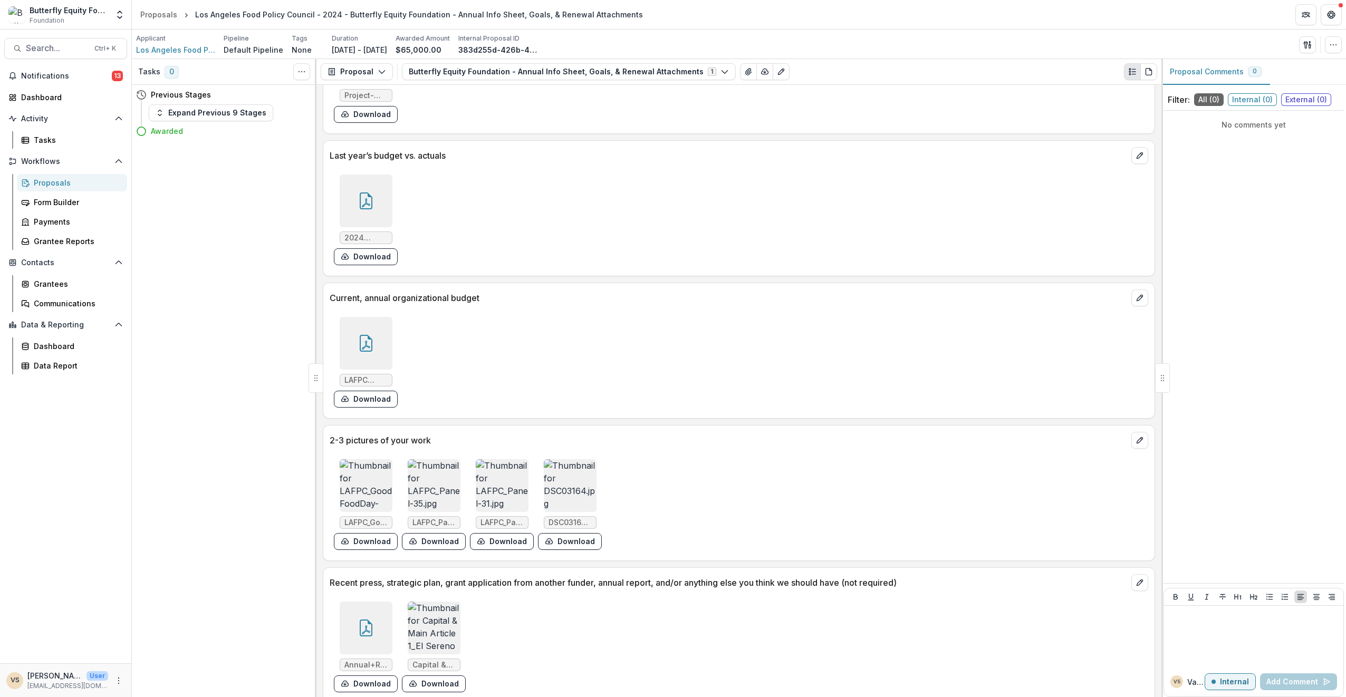
click at [434, 484] on img at bounding box center [434, 485] width 53 height 53
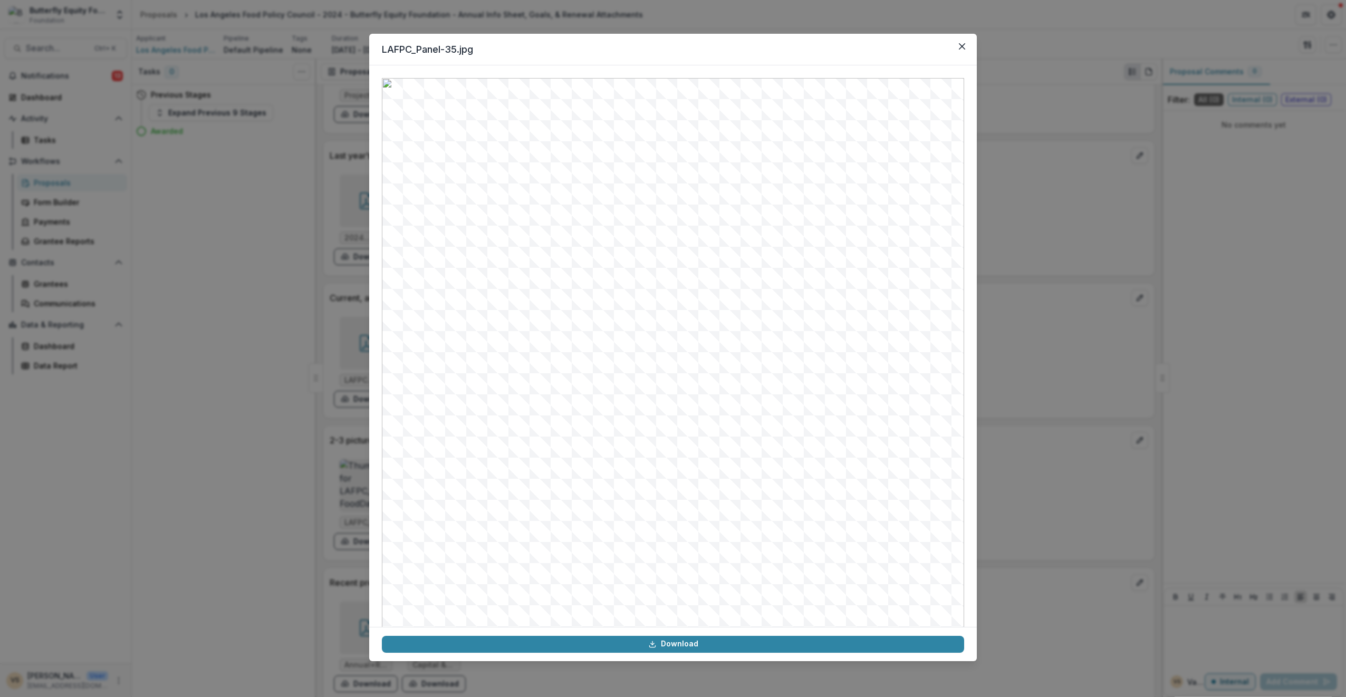
click at [966, 45] on button "Close" at bounding box center [962, 46] width 17 height 17
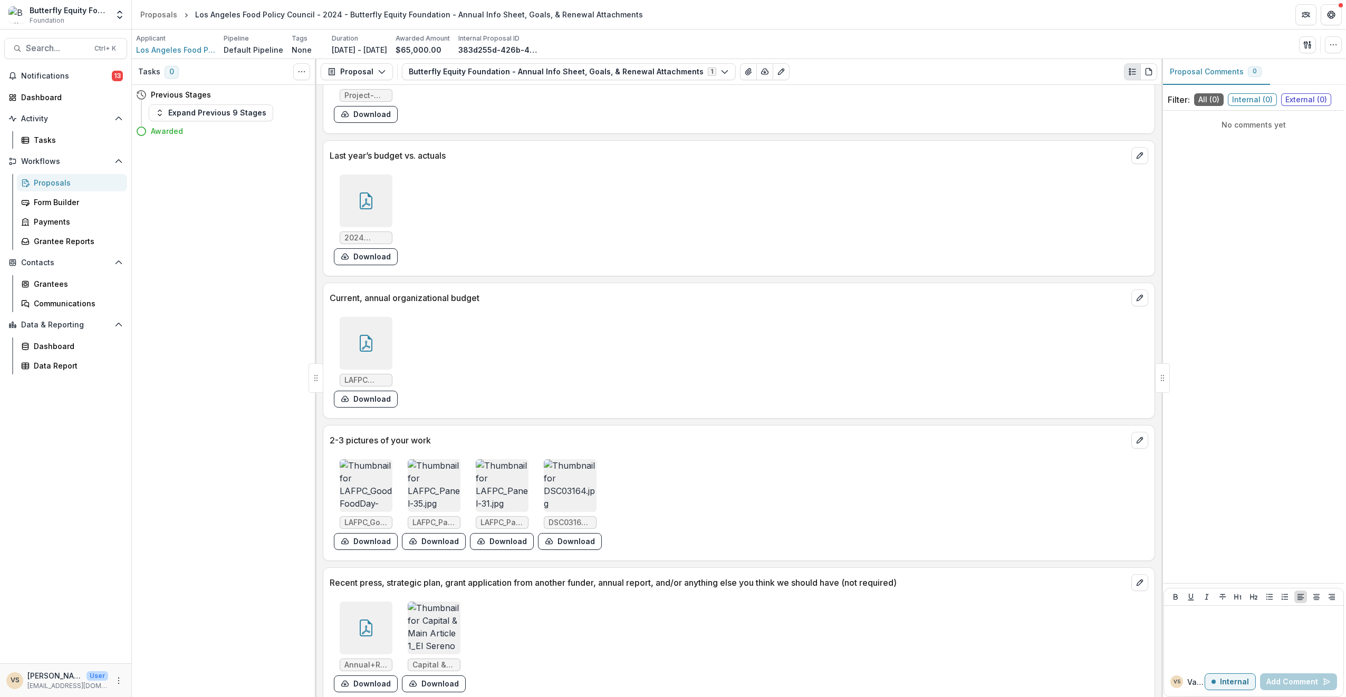
click at [487, 474] on img at bounding box center [502, 485] width 53 height 53
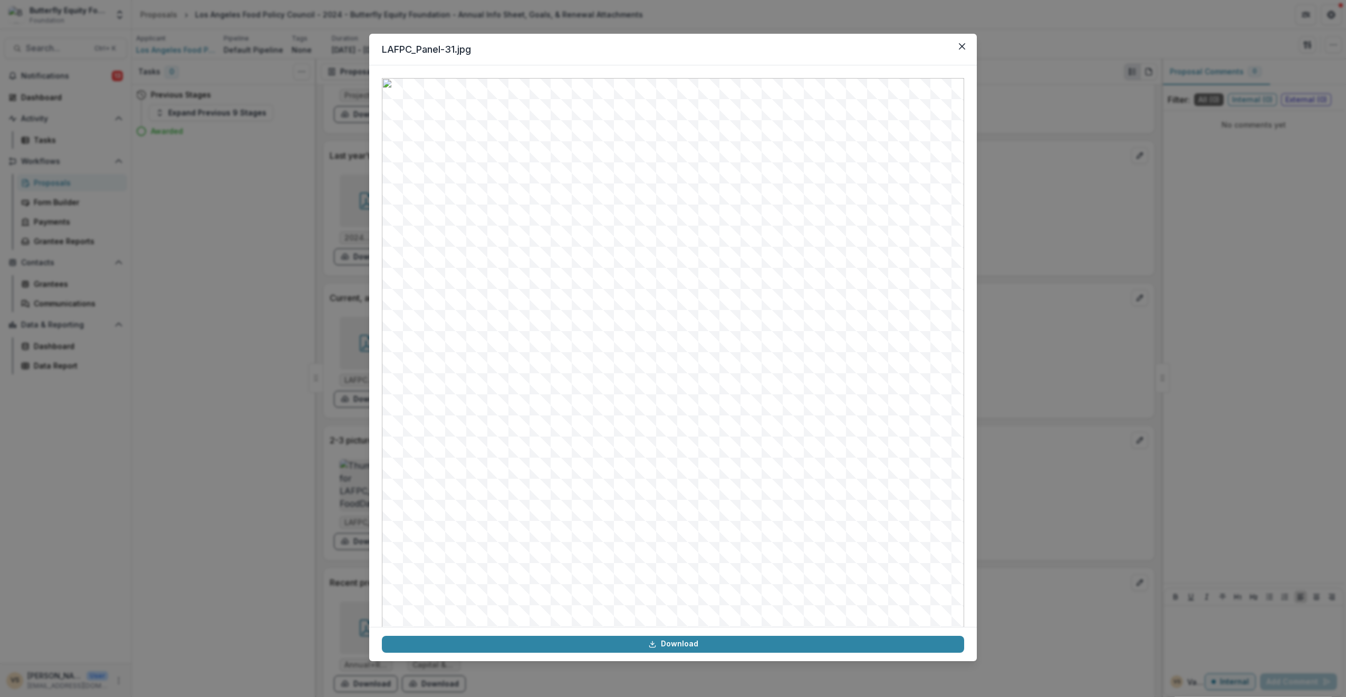
click at [959, 43] on button "Close" at bounding box center [962, 46] width 17 height 17
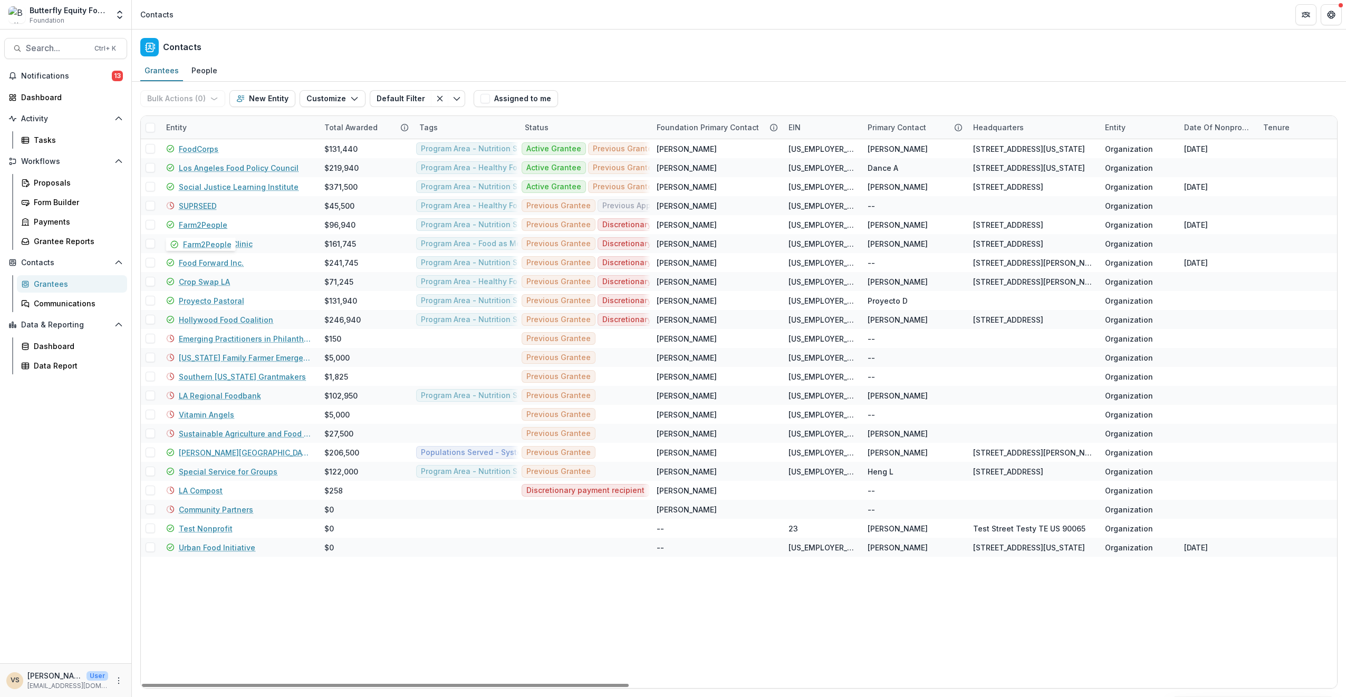
click at [196, 220] on link "Farm2People" at bounding box center [203, 224] width 49 height 11
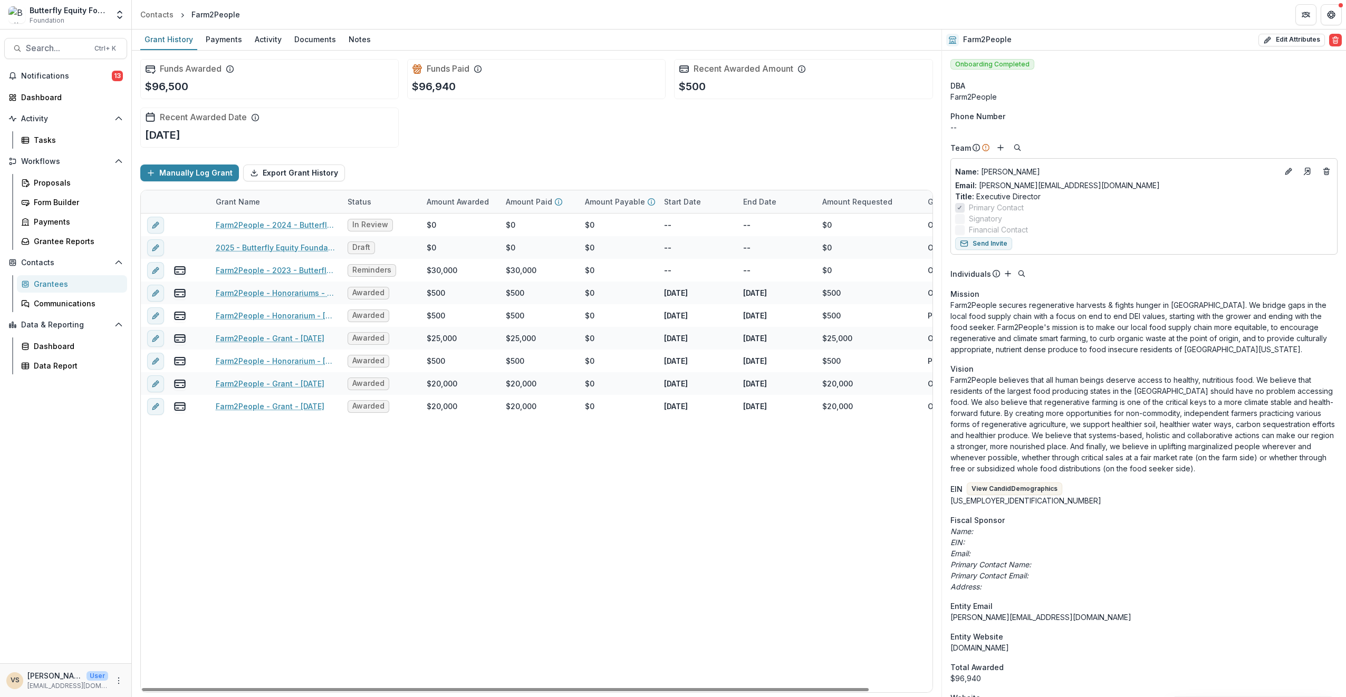
click at [301, 269] on link "Farm2People - 2023 - Butterfly Equity Foundation - Annual Info Sheet, Goals, & …" at bounding box center [275, 270] width 119 height 11
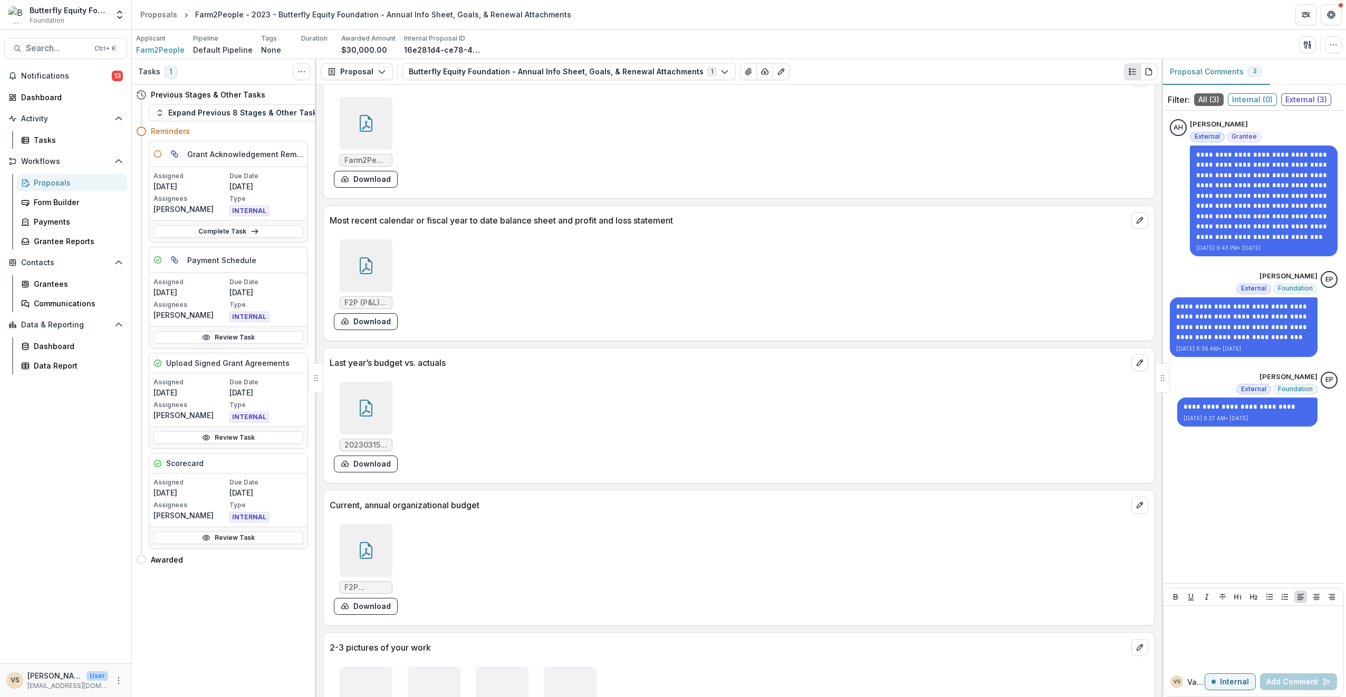
scroll to position [2381, 0]
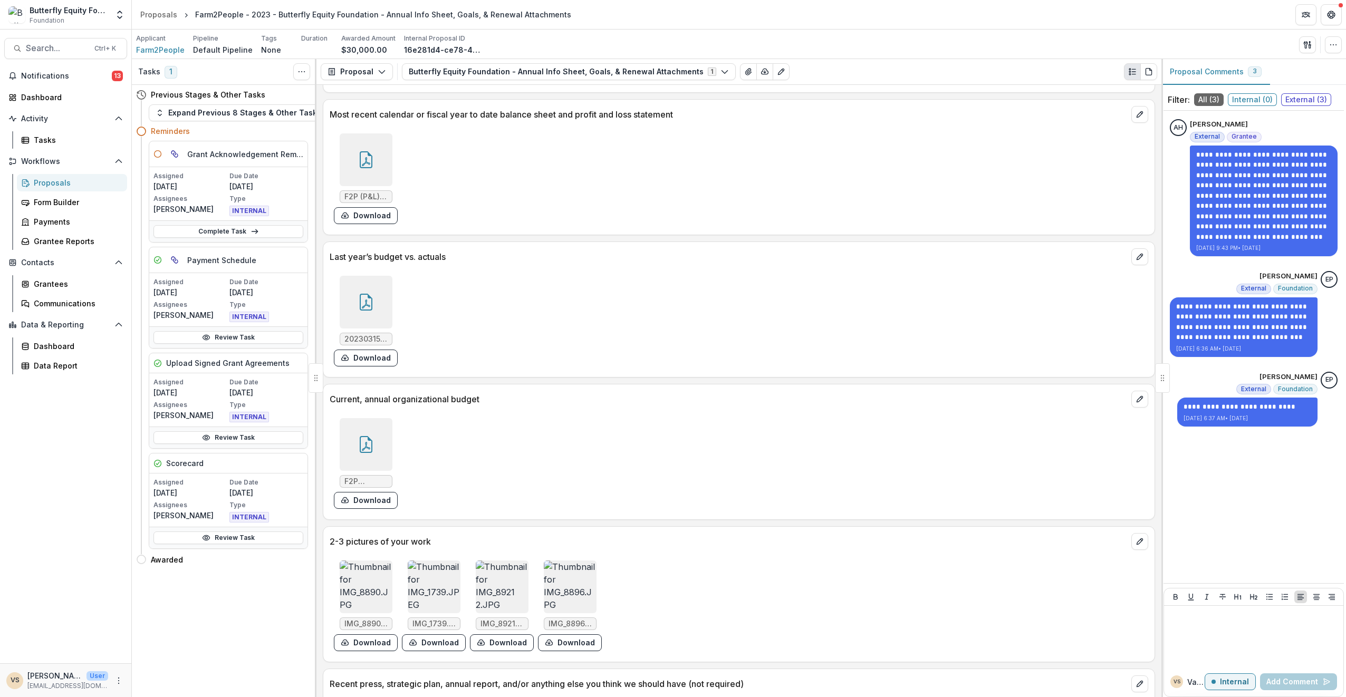
click at [430, 561] on img at bounding box center [434, 587] width 53 height 53
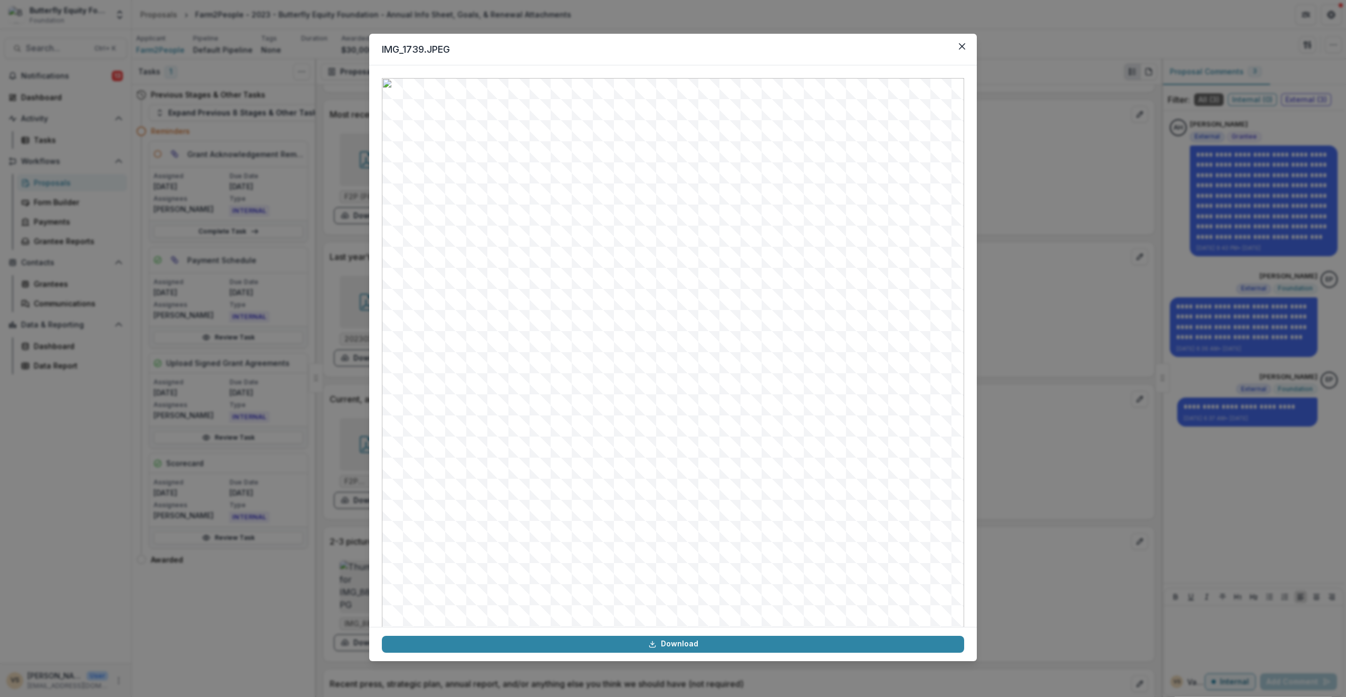
click at [967, 39] on button "Close" at bounding box center [962, 46] width 17 height 17
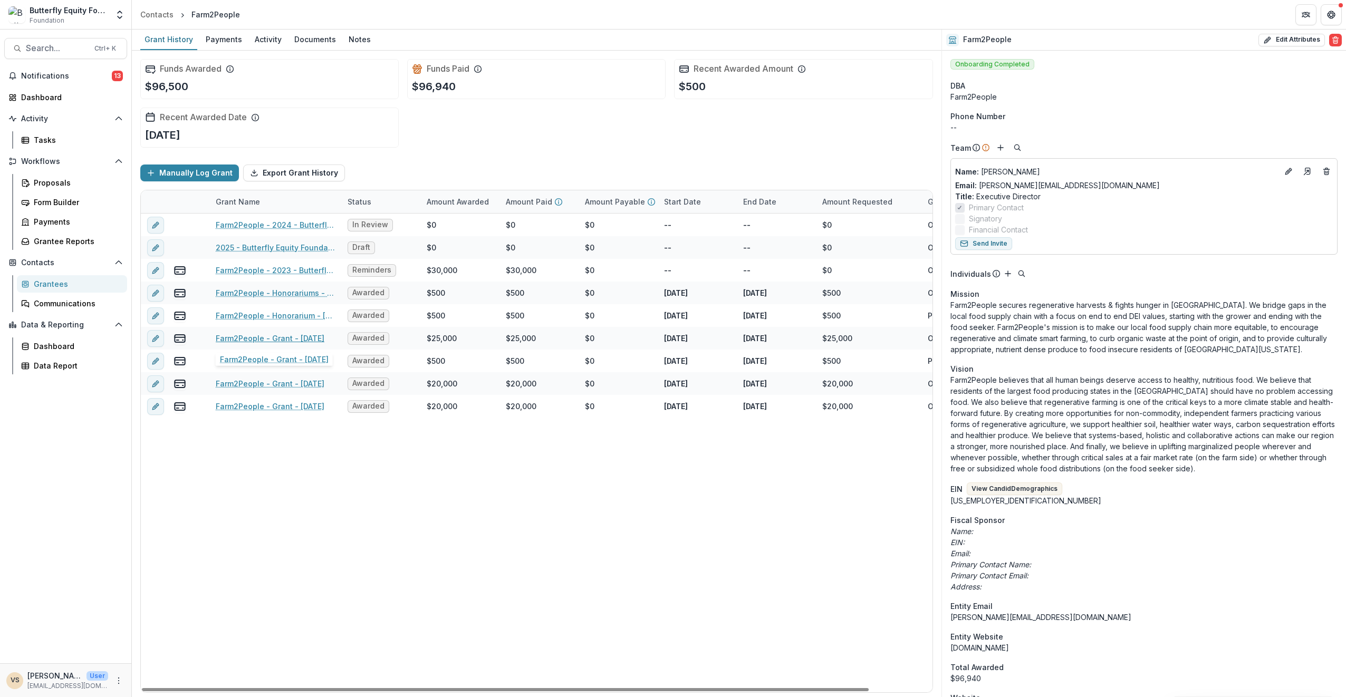
click at [284, 335] on link "Farm2People - Grant - [DATE]" at bounding box center [270, 338] width 109 height 11
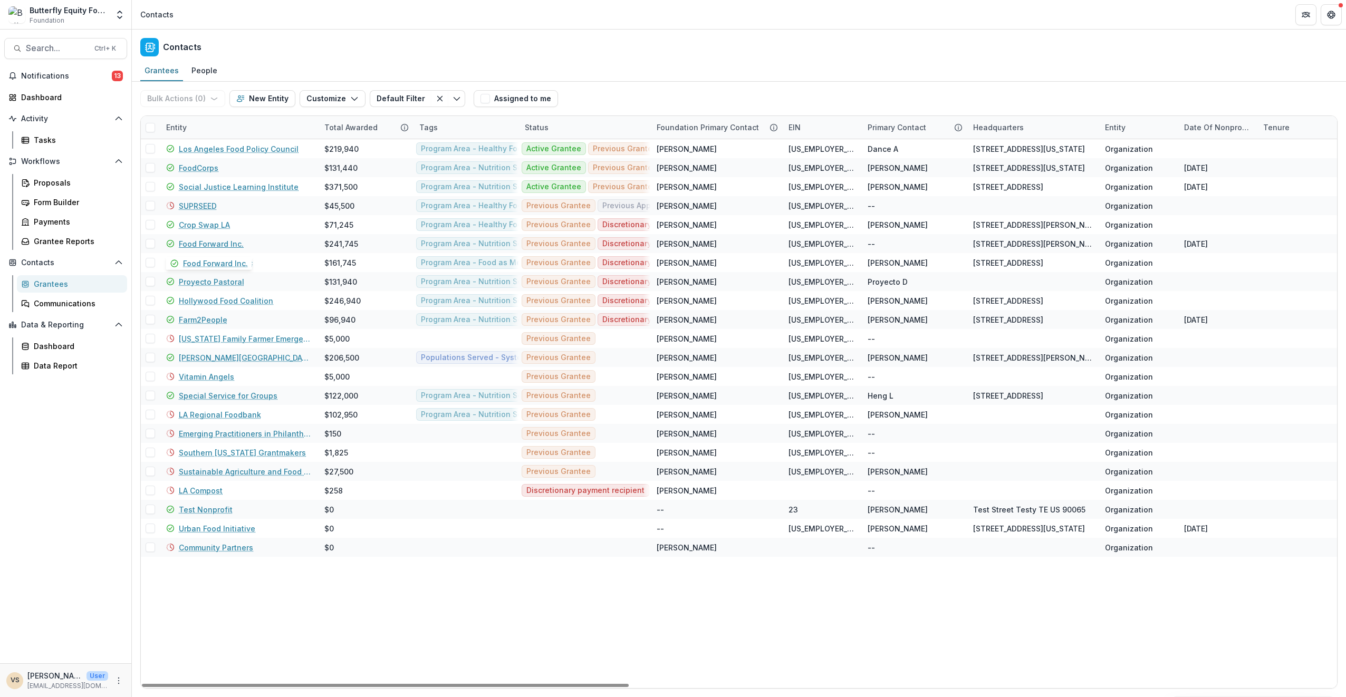
click at [204, 243] on link "Food Forward Inc." at bounding box center [211, 243] width 65 height 11
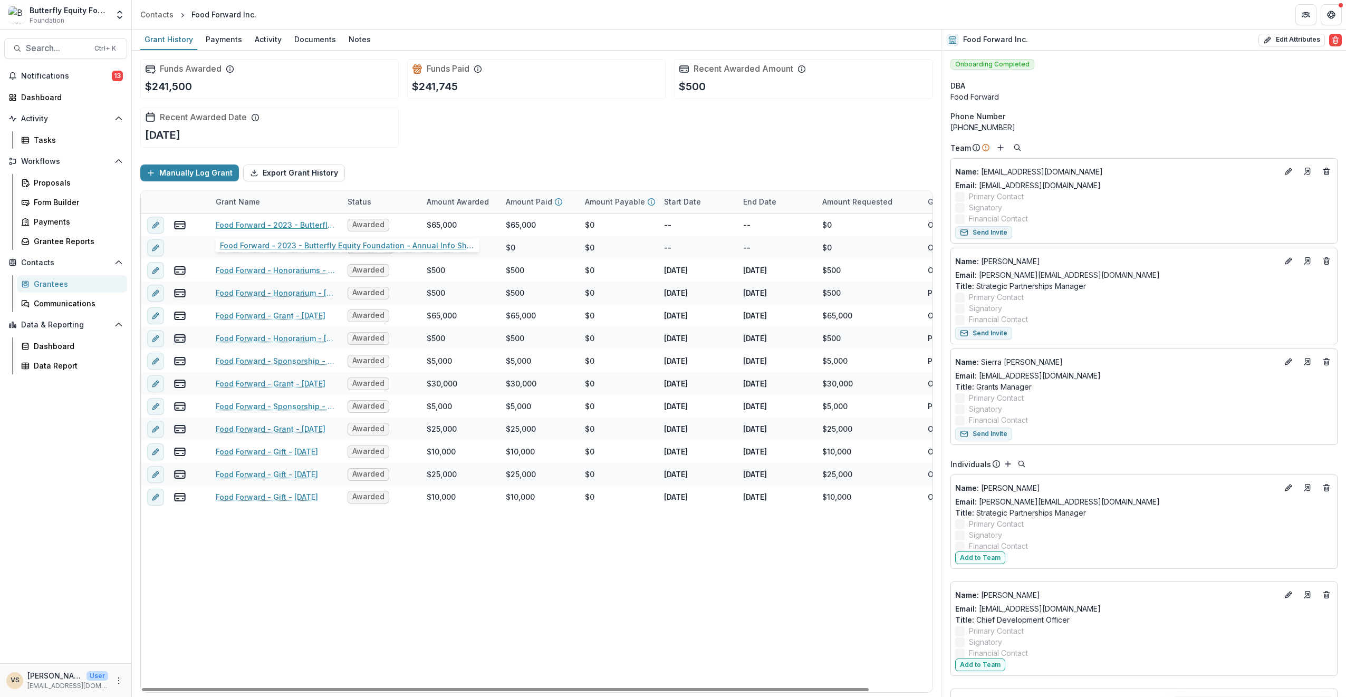
click at [266, 224] on link "Food Forward - 2023 - Butterfly Equity Foundation - Annual Info Sheet, Goals, &…" at bounding box center [275, 224] width 119 height 11
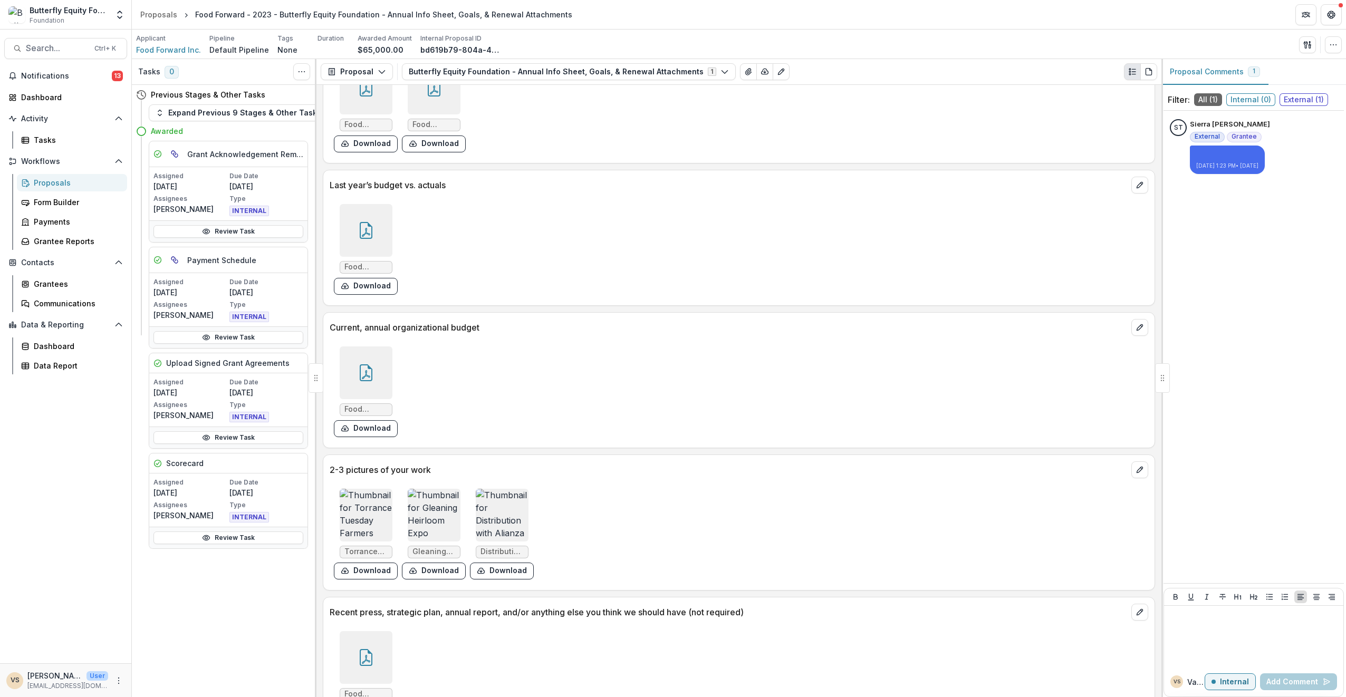
scroll to position [2965, 0]
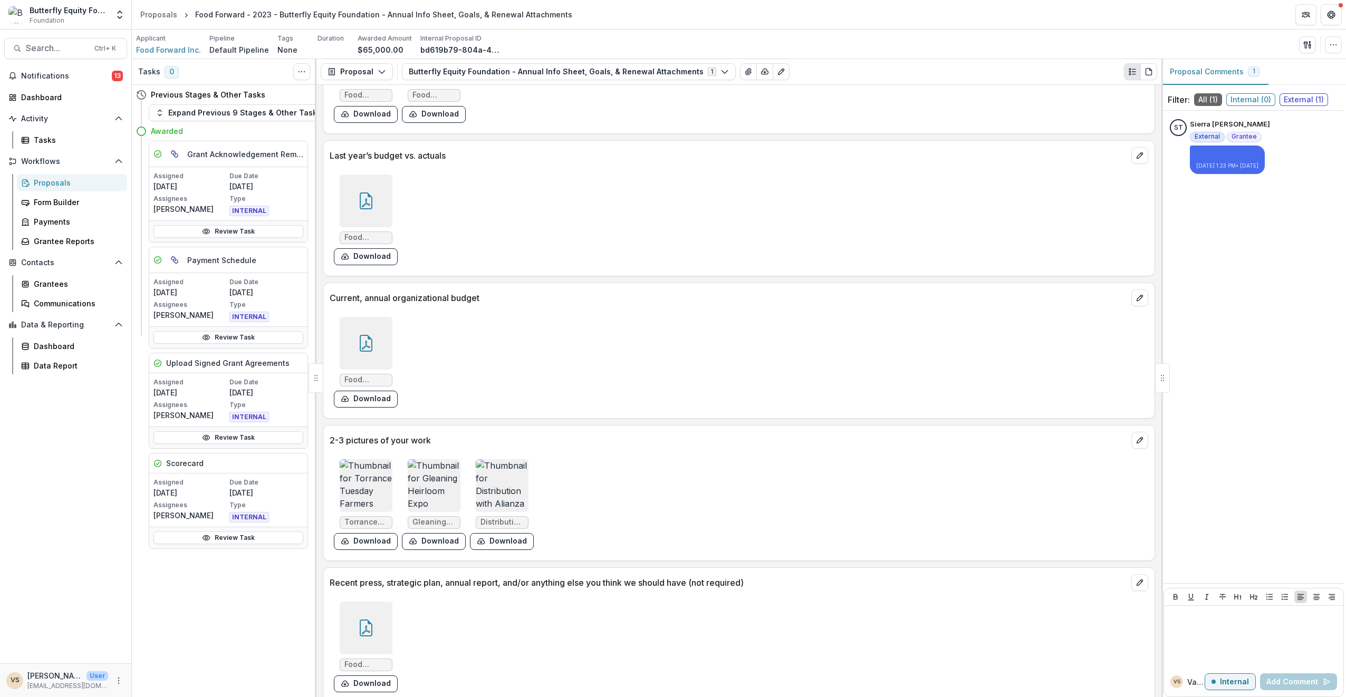
click at [348, 468] on img at bounding box center [366, 485] width 53 height 53
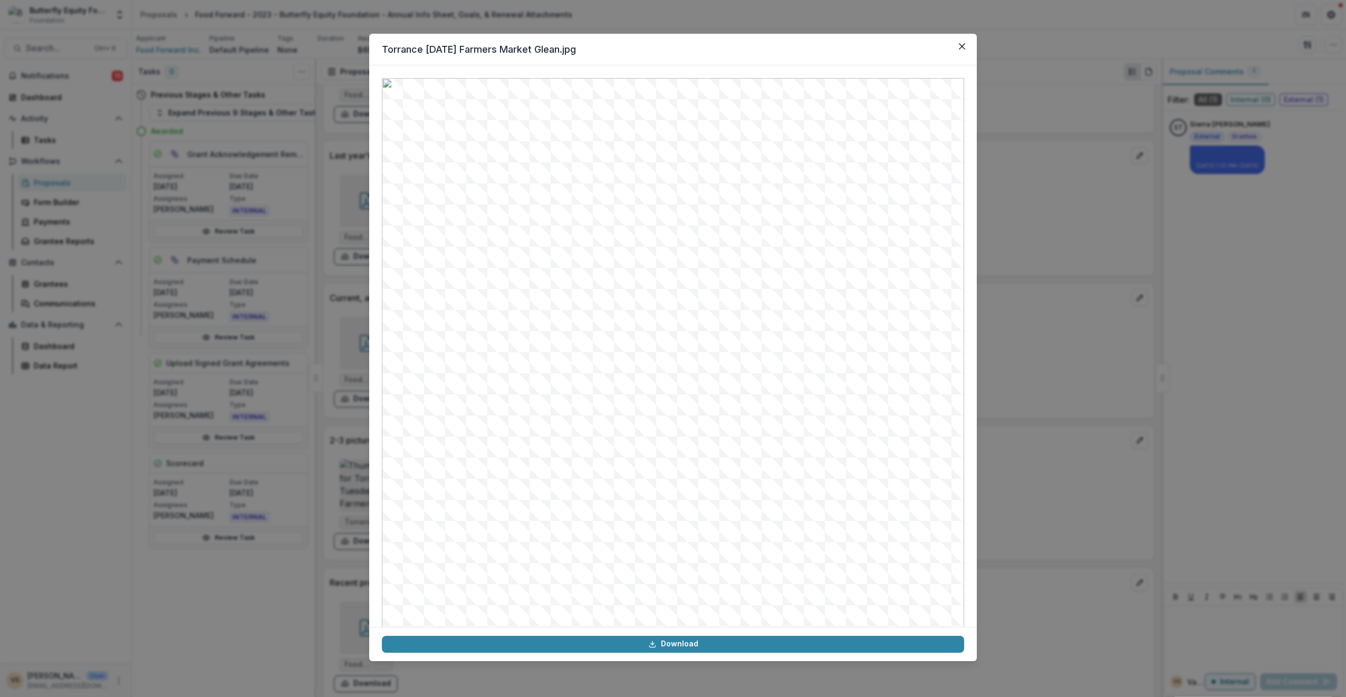
click at [651, 639] on link "Download" at bounding box center [673, 644] width 582 height 17
click at [960, 41] on button "Close" at bounding box center [962, 46] width 17 height 17
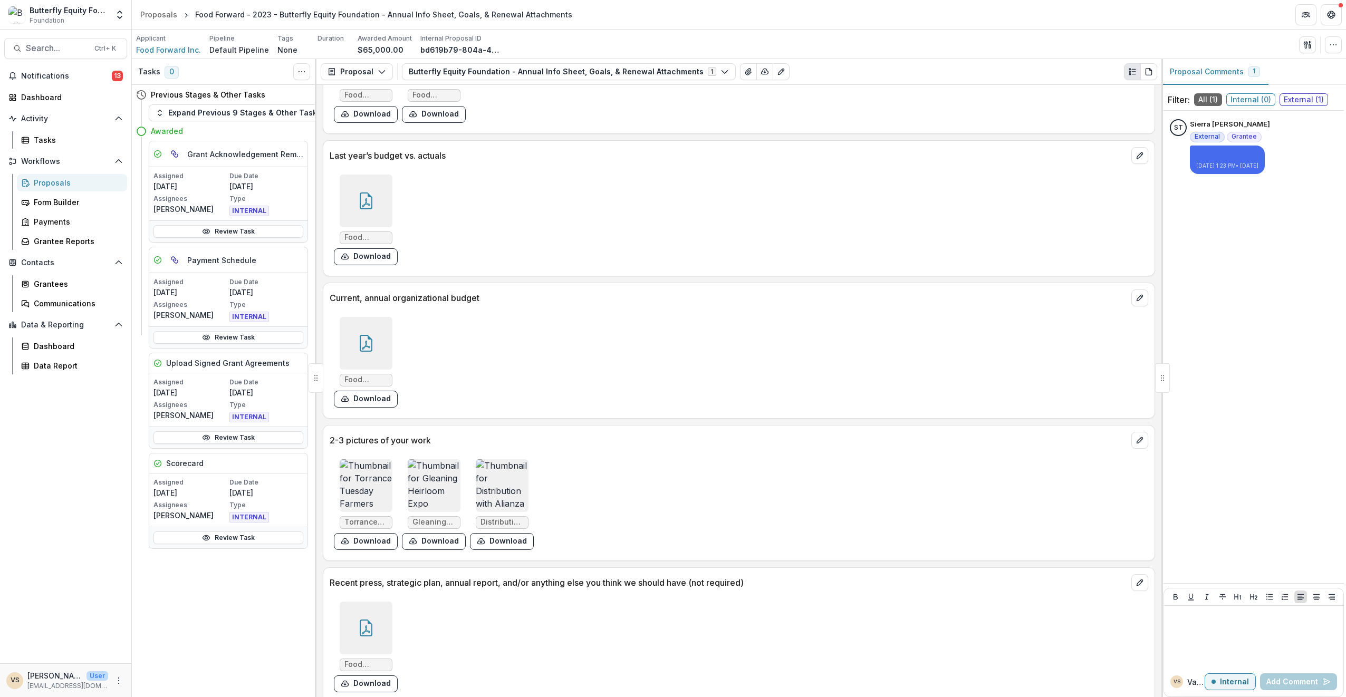
click at [446, 476] on img at bounding box center [434, 485] width 53 height 53
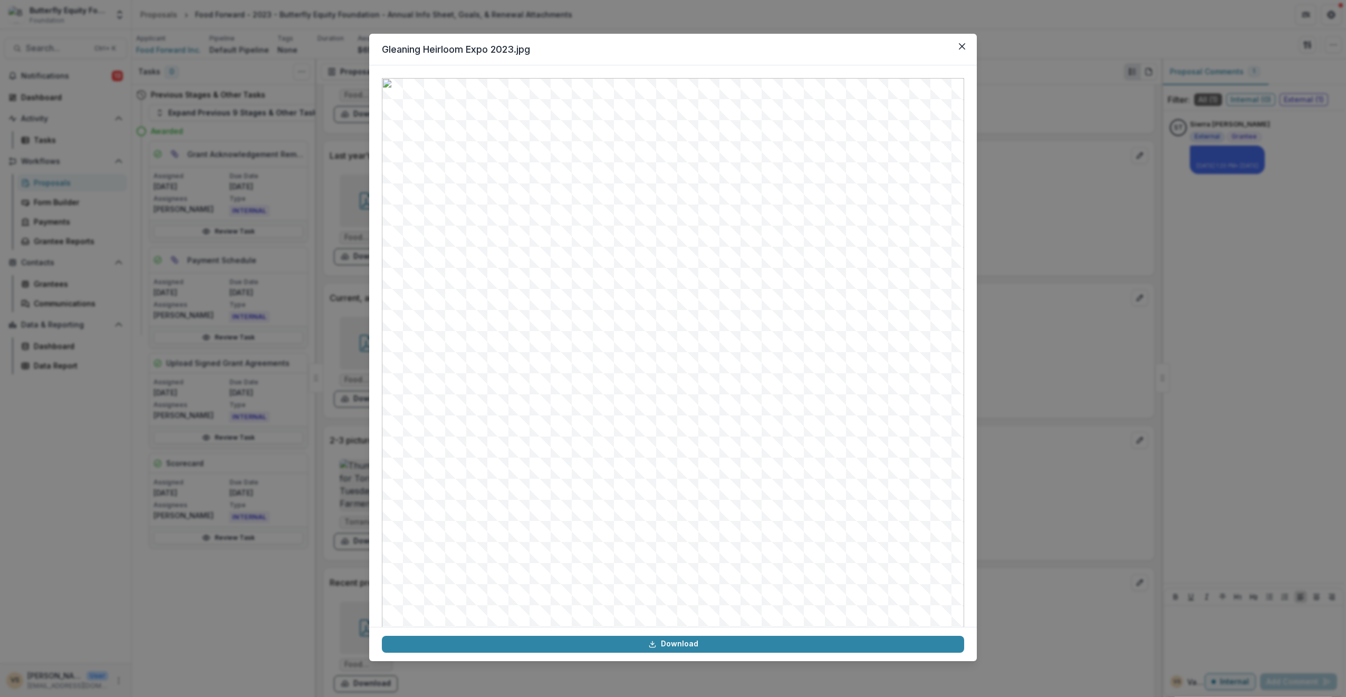
click at [968, 46] on button "Close" at bounding box center [962, 46] width 17 height 17
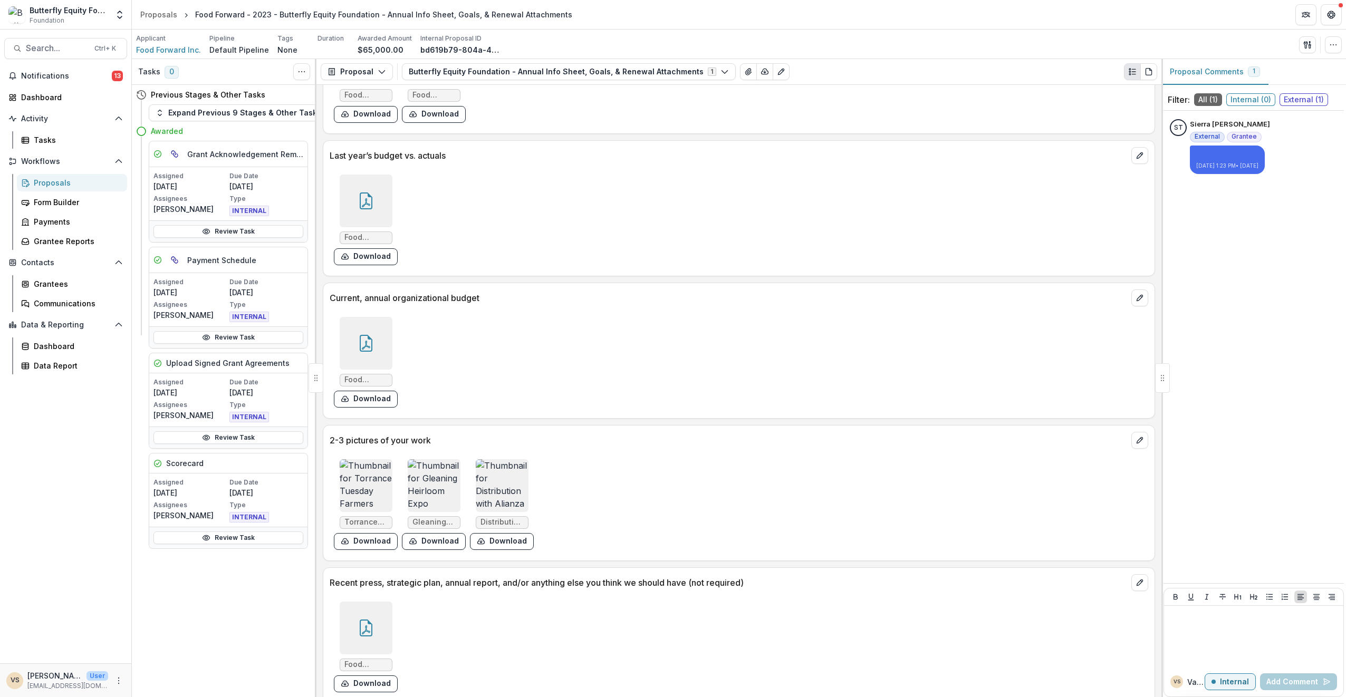
click at [496, 479] on img at bounding box center [502, 485] width 53 height 53
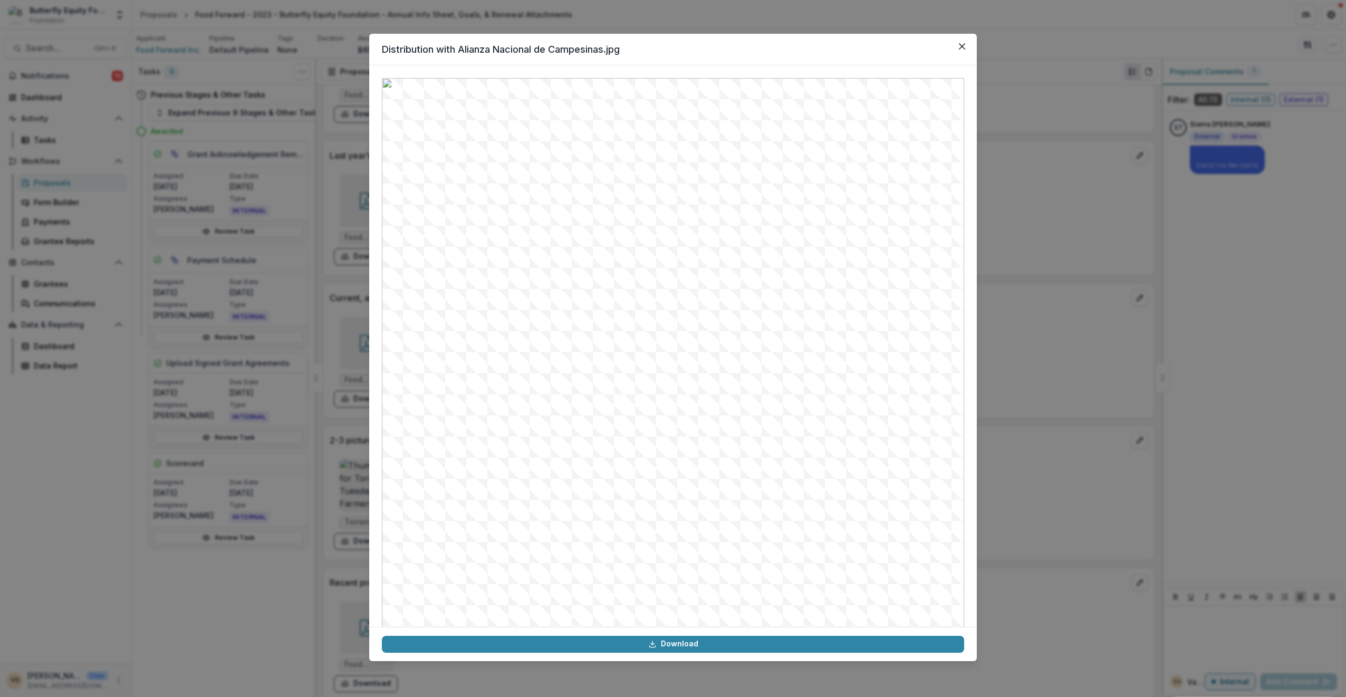
click at [958, 45] on button "Close" at bounding box center [962, 46] width 17 height 17
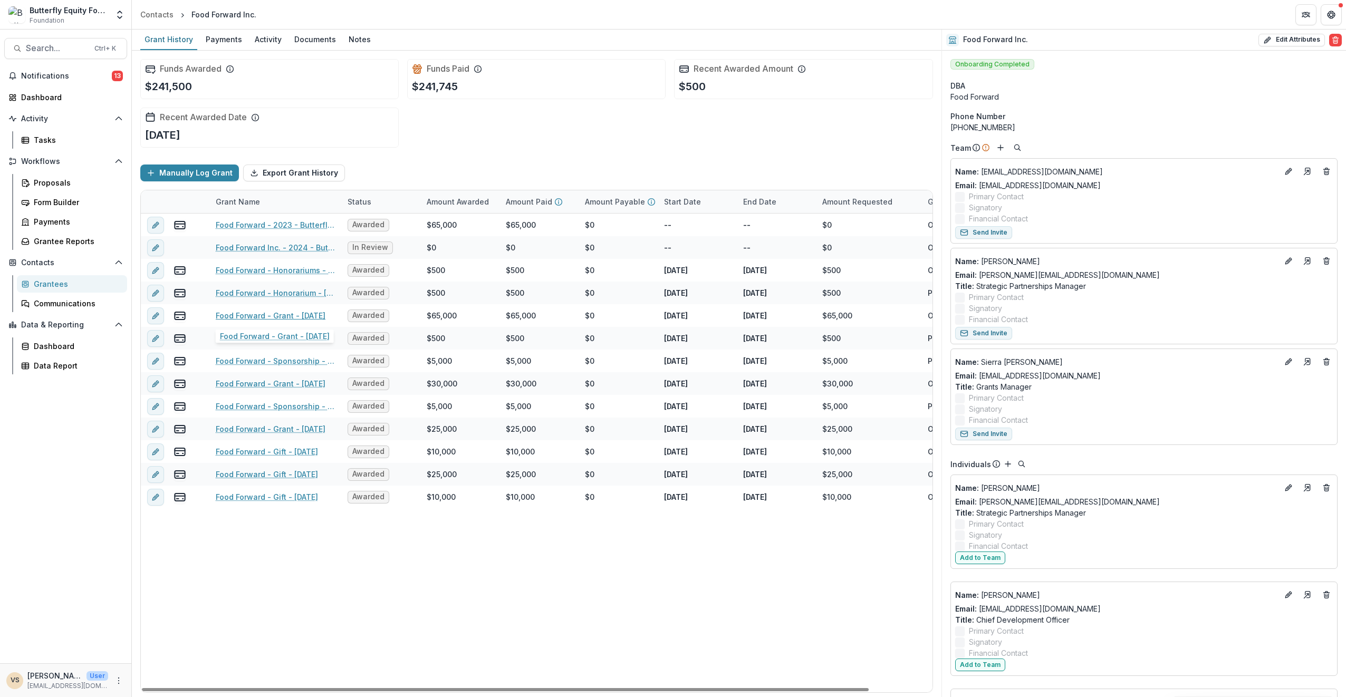
click at [268, 310] on link "Food Forward - Grant - [DATE]" at bounding box center [271, 315] width 110 height 11
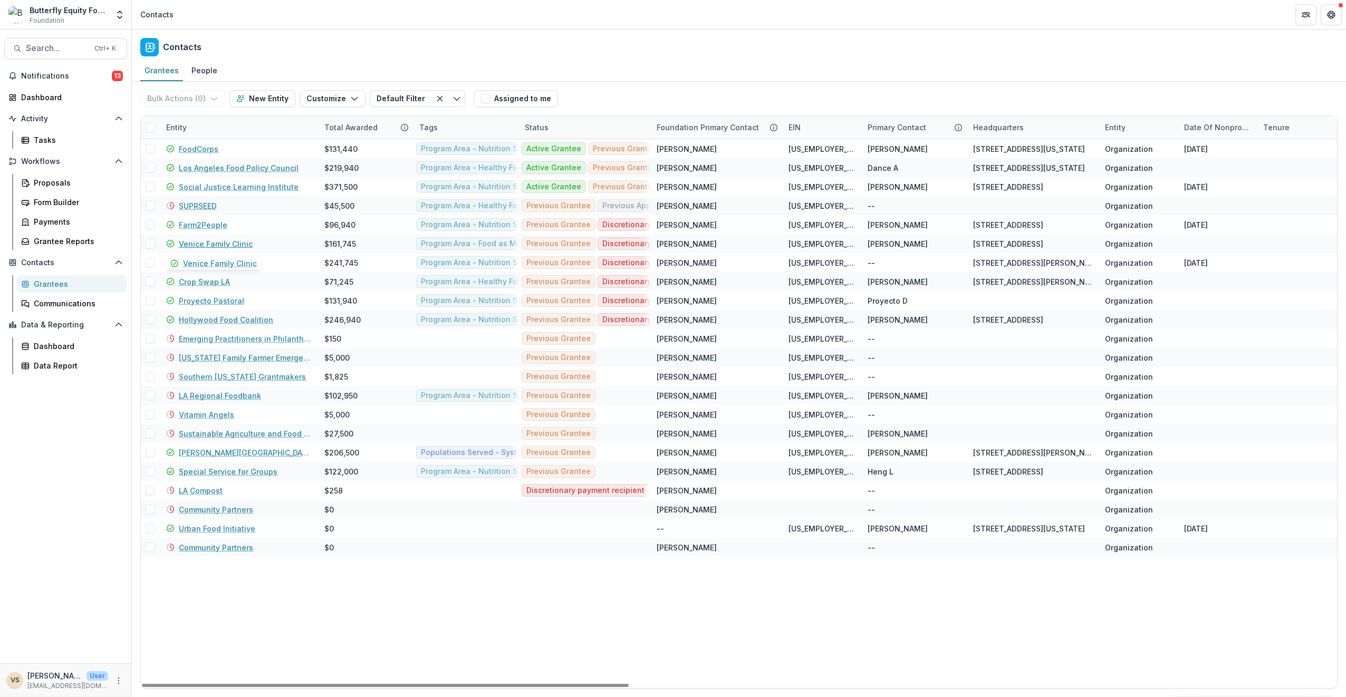
click at [208, 242] on link "Venice Family Clinic" at bounding box center [216, 243] width 74 height 11
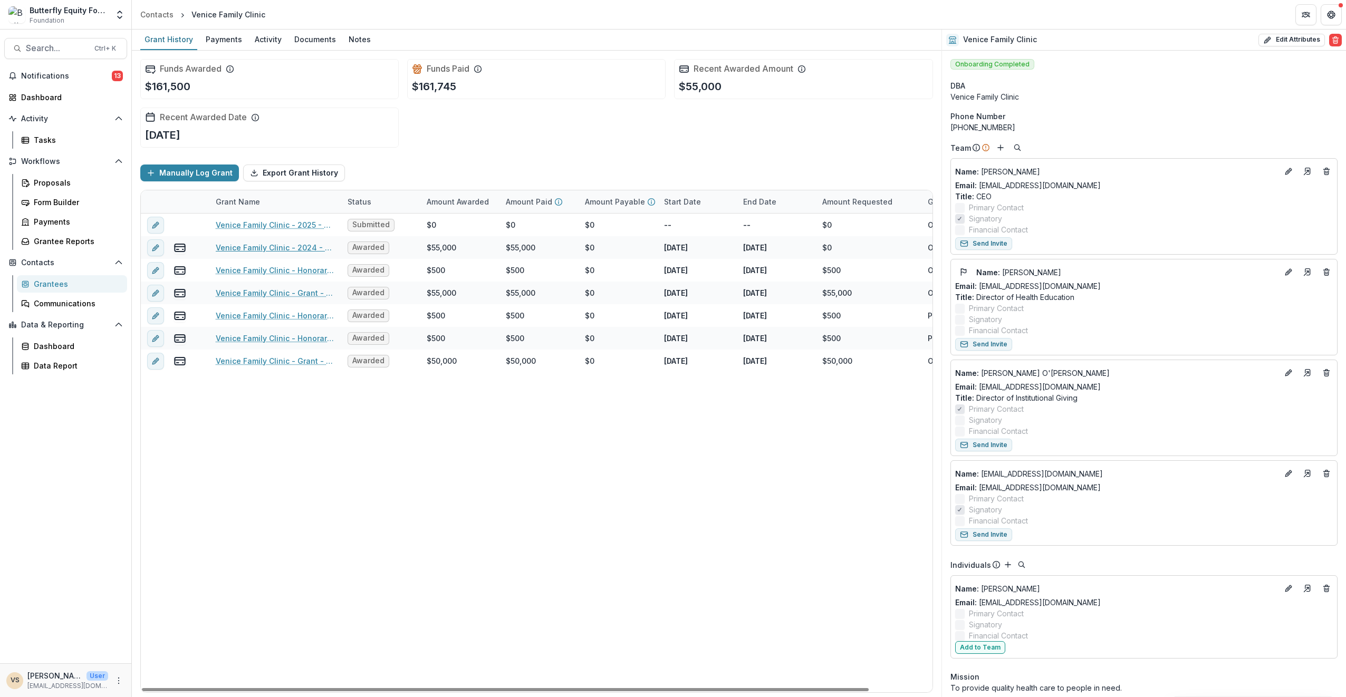
click at [288, 246] on link "Venice Family Clinic - 2024 - Butterfly Equity Foundation - Annual Info Sheet, …" at bounding box center [275, 247] width 119 height 11
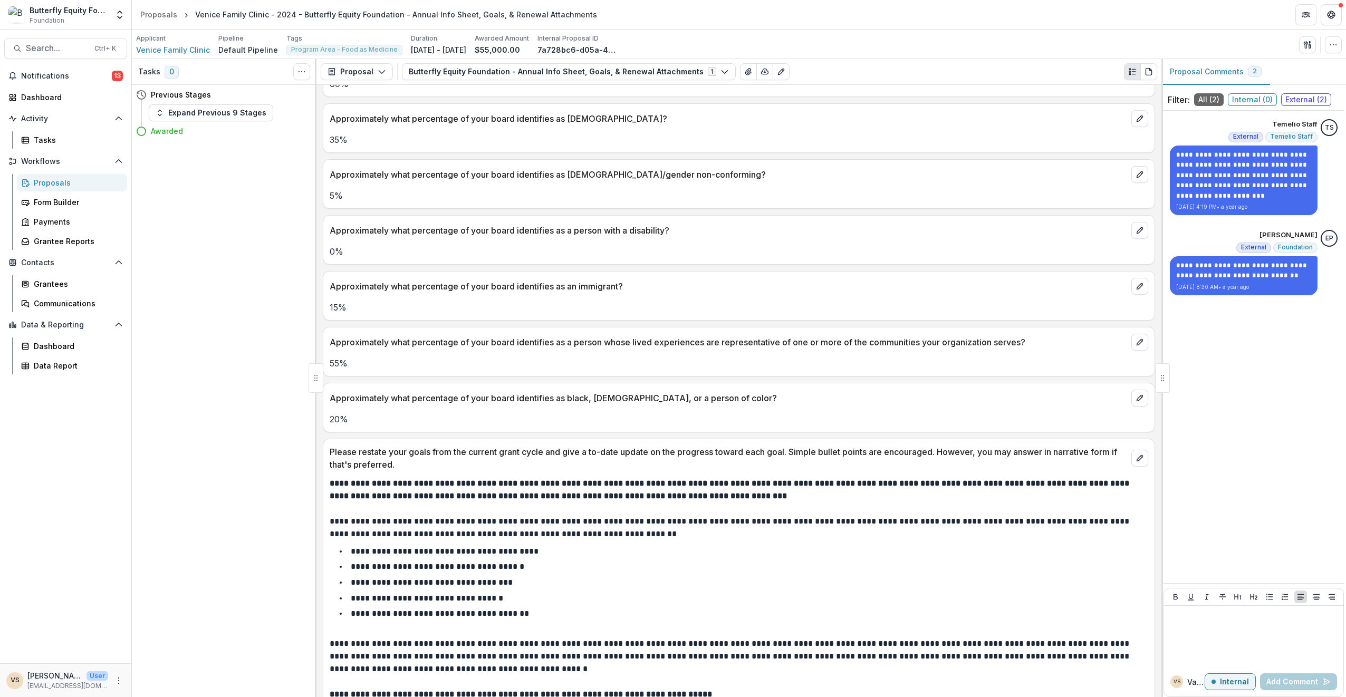
scroll to position [2126, 0]
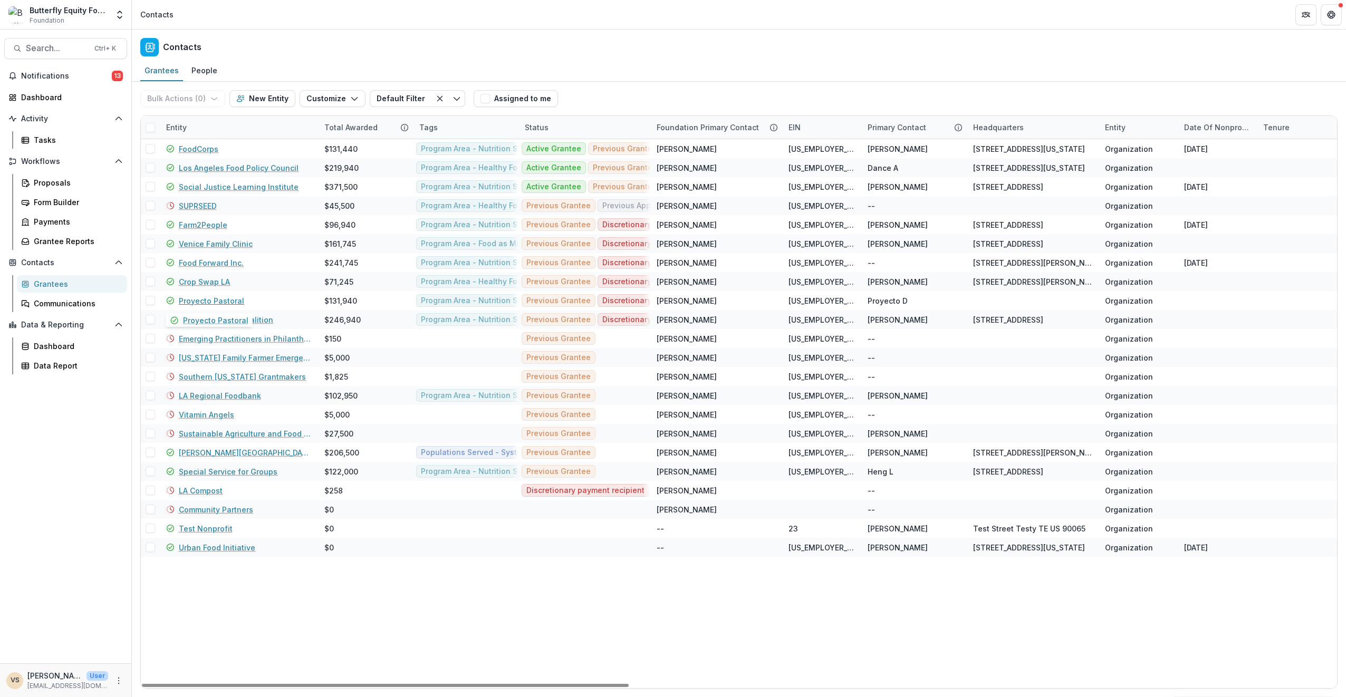
click at [187, 300] on link "Proyecto Pastoral" at bounding box center [211, 300] width 65 height 11
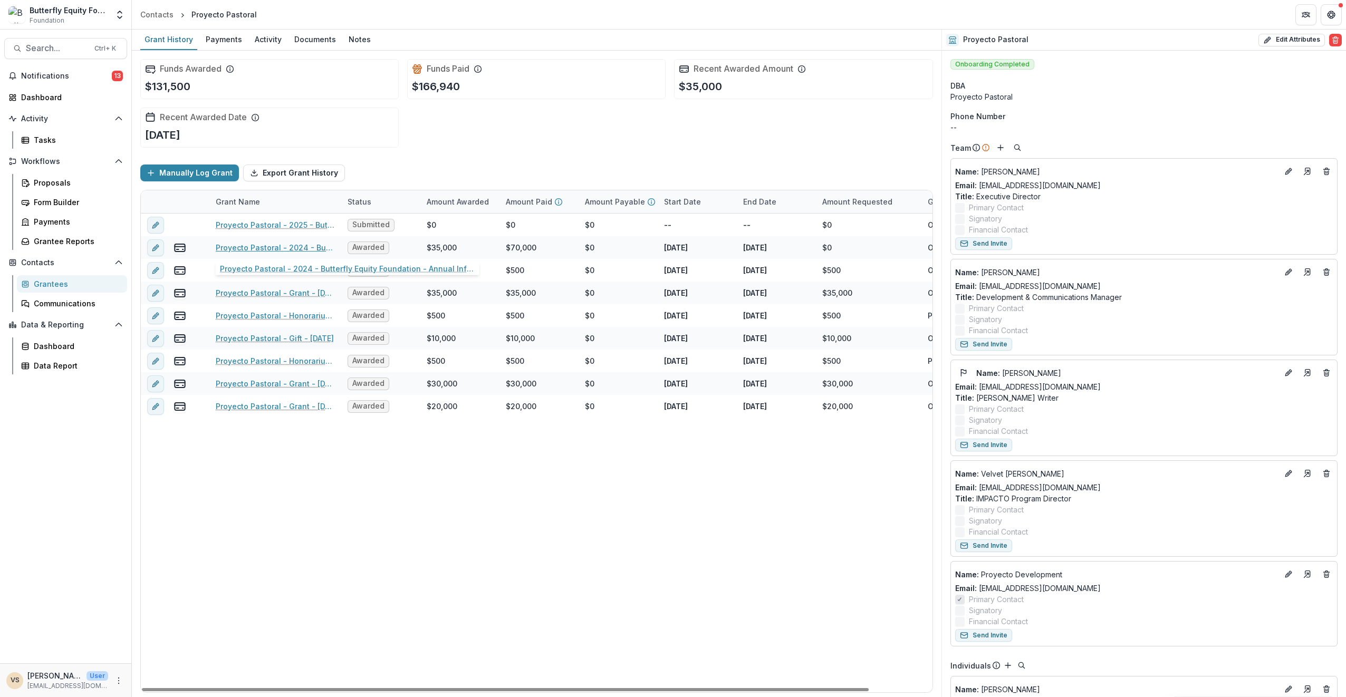
click at [272, 246] on link "Proyecto Pastoral - 2024 - Butterfly Equity Foundation - Annual Info Sheet, Goa…" at bounding box center [275, 247] width 119 height 11
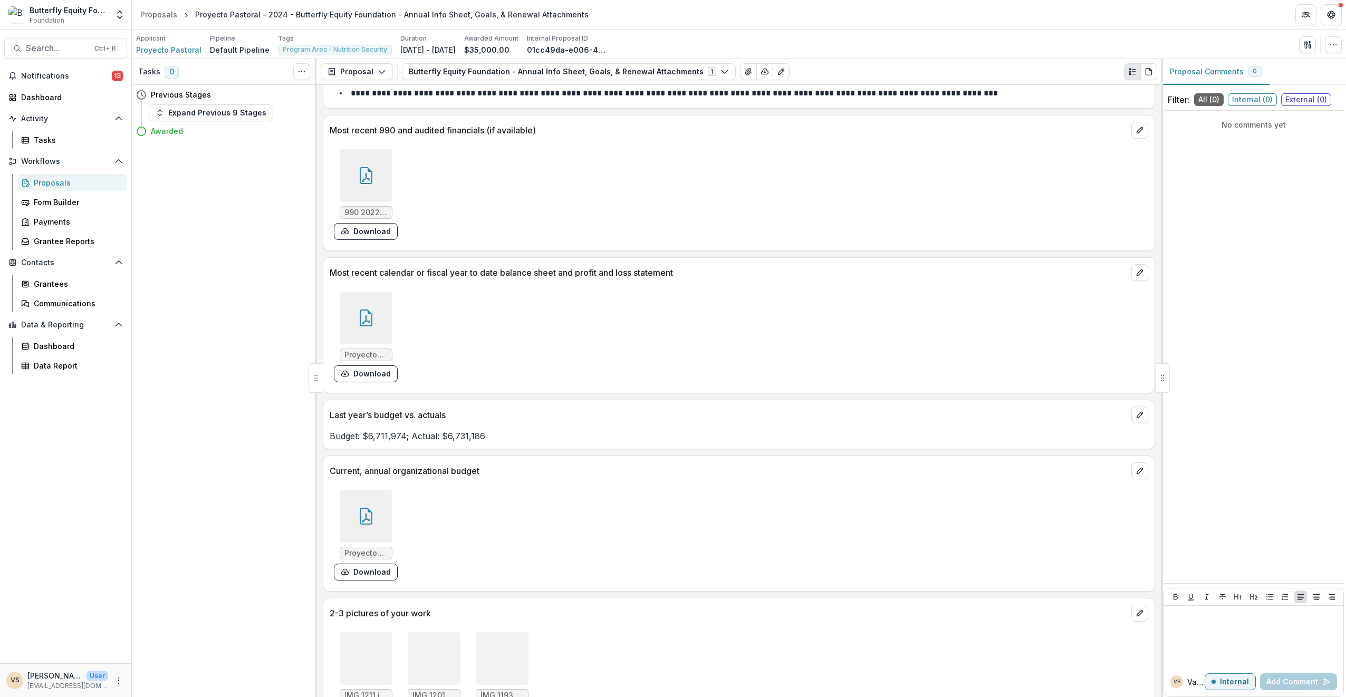
scroll to position [1865, 0]
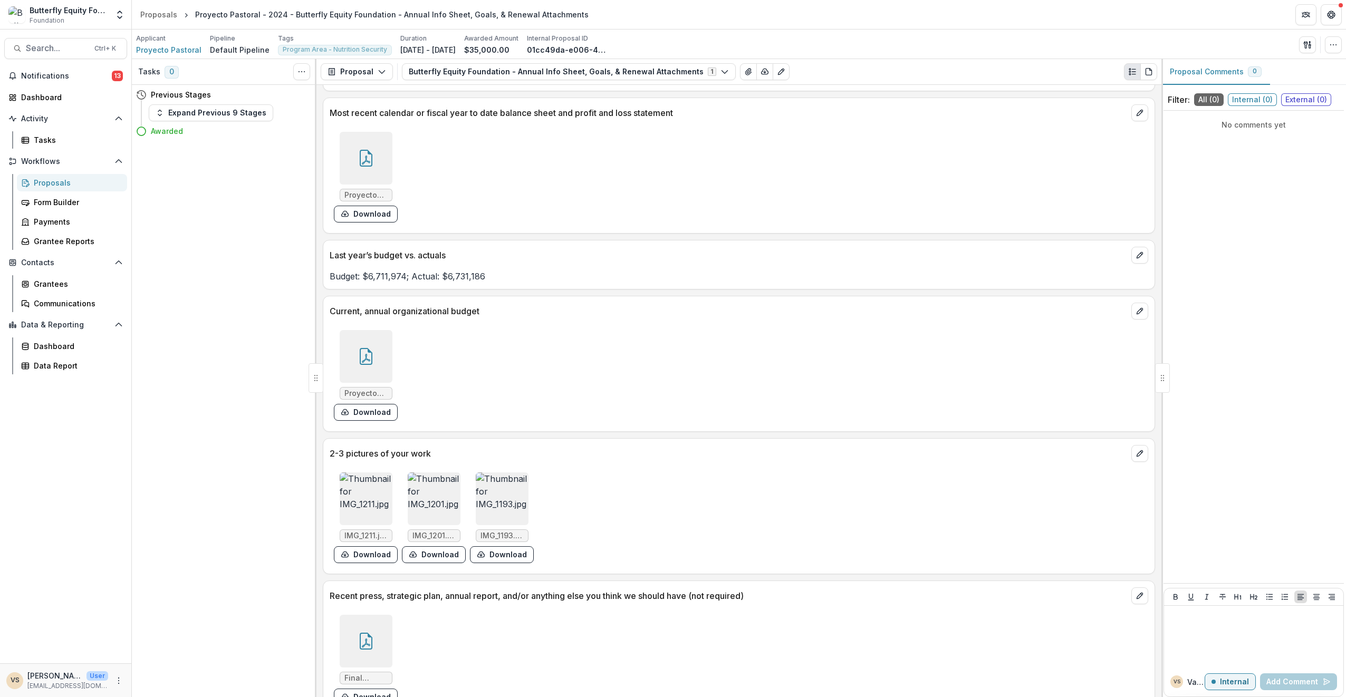
click at [478, 475] on img at bounding box center [502, 499] width 53 height 53
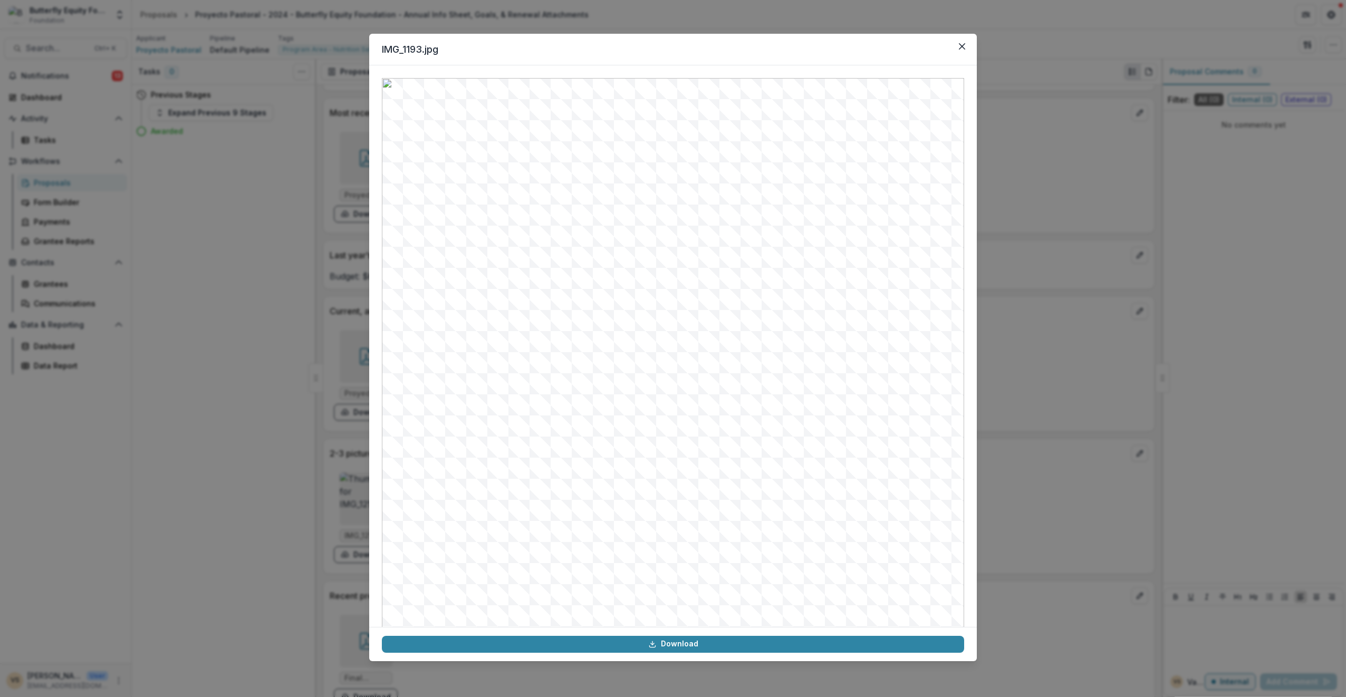
click at [966, 47] on button "Close" at bounding box center [962, 46] width 17 height 17
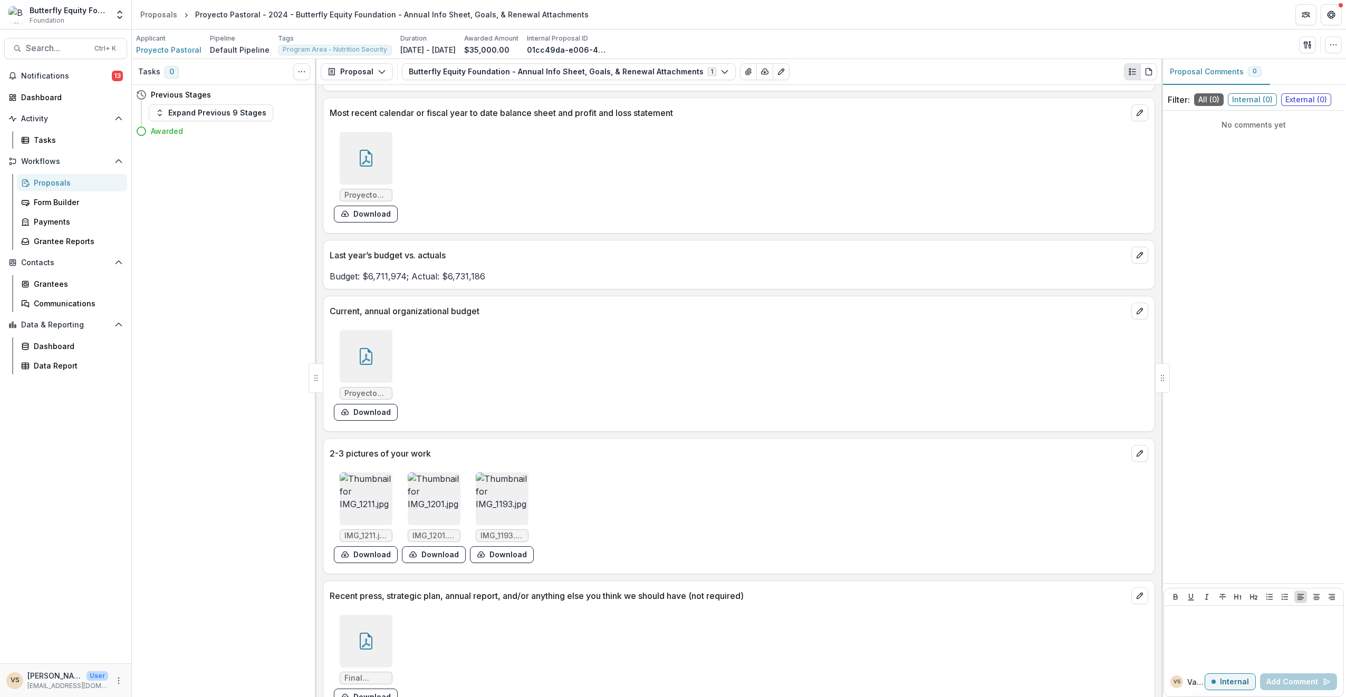
click at [374, 473] on img at bounding box center [366, 499] width 53 height 53
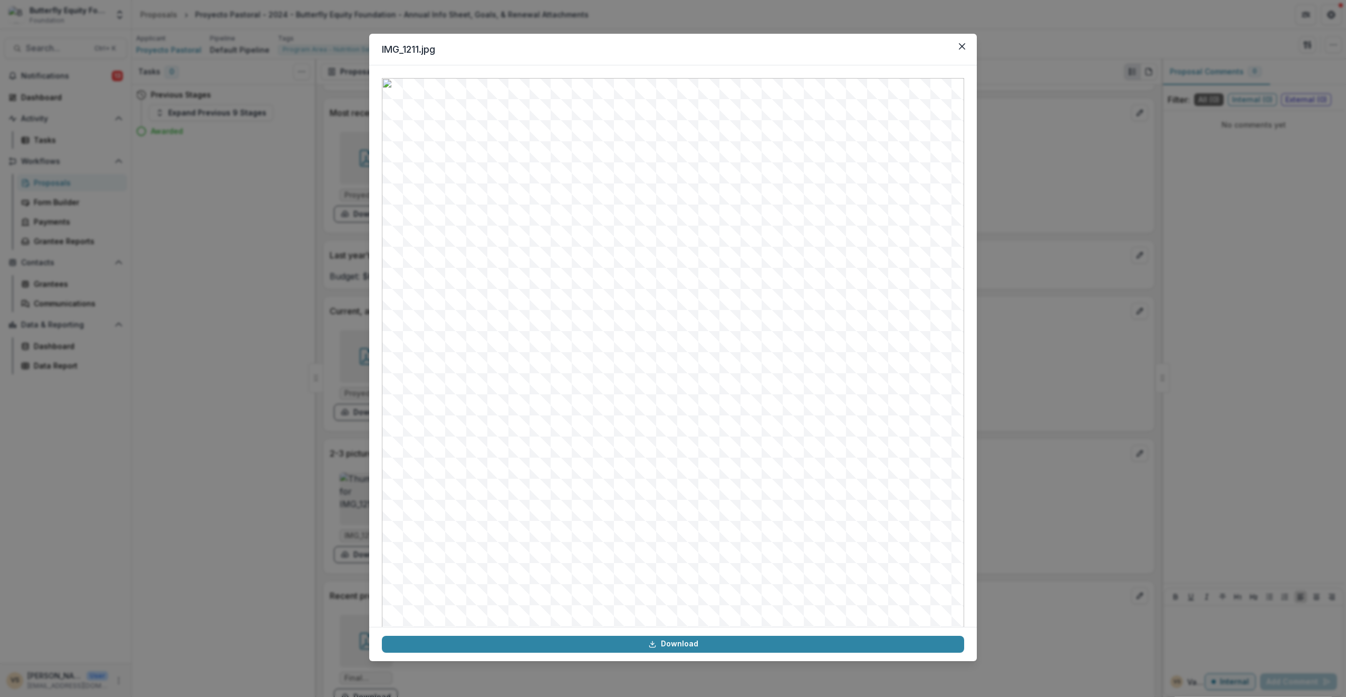
click at [961, 47] on icon "Close" at bounding box center [962, 46] width 6 height 6
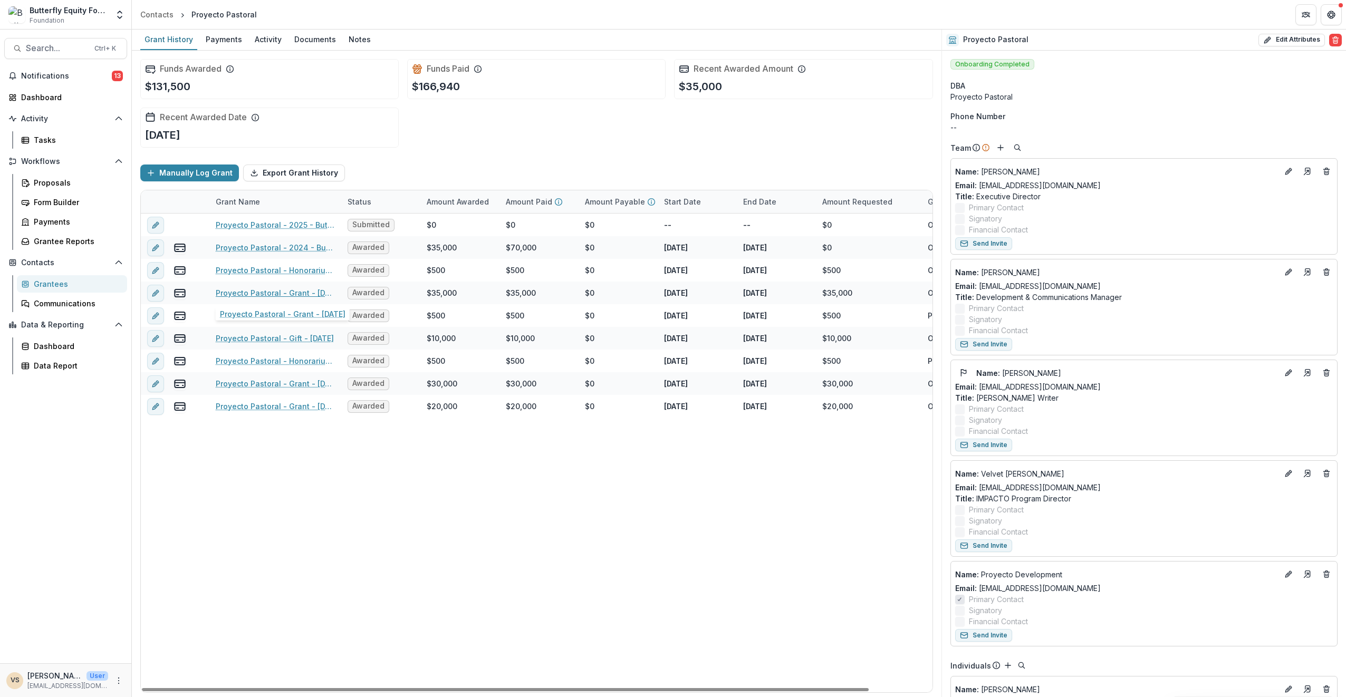
click at [264, 294] on link "Proyecto Pastoral - Grant - [DATE]" at bounding box center [275, 292] width 119 height 11
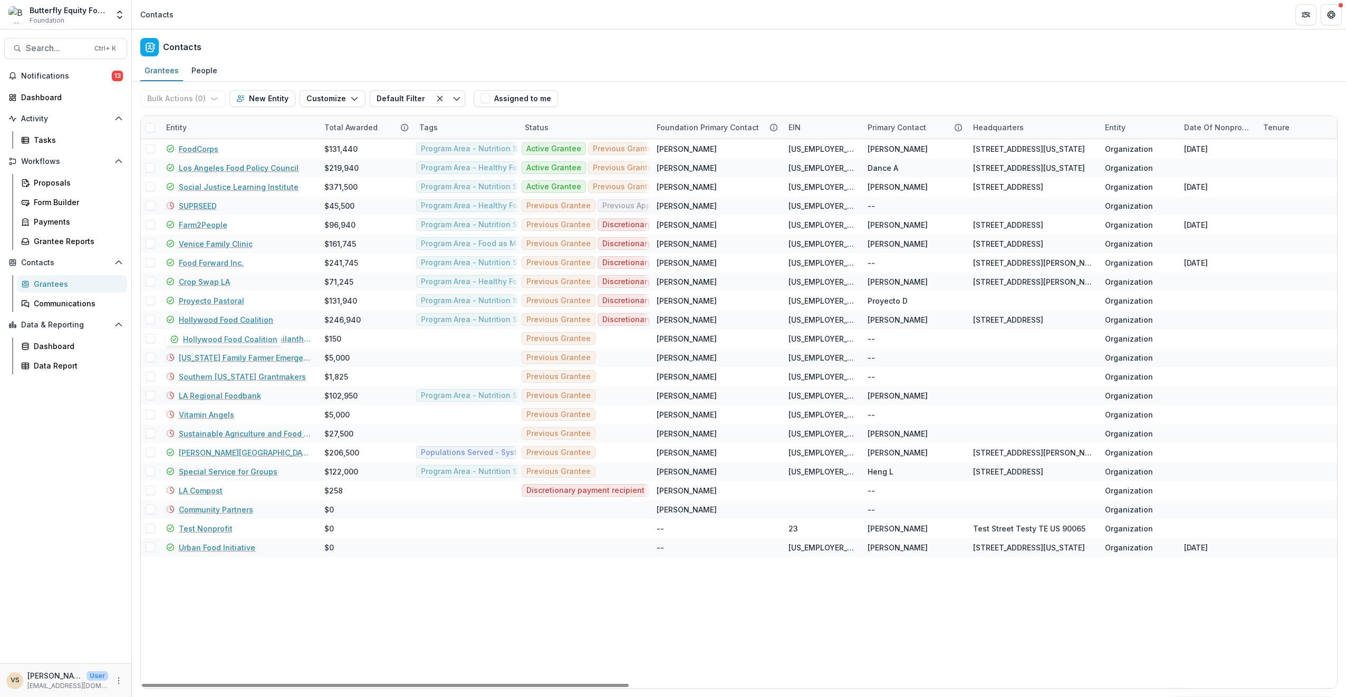
click at [227, 319] on link "Hollywood Food Coalition" at bounding box center [226, 319] width 94 height 11
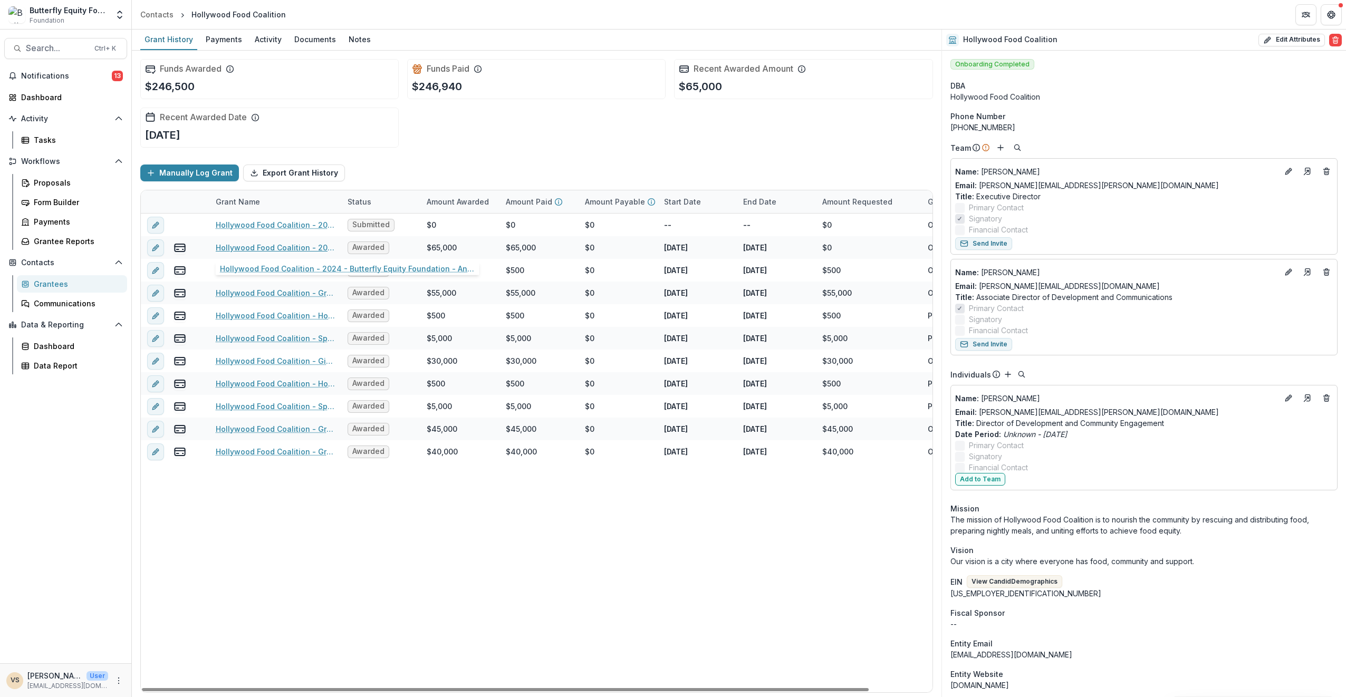
click at [256, 244] on link "Hollywood Food Coalition - 2024 - Butterfly Equity Foundation - Annual Info She…" at bounding box center [275, 247] width 119 height 11
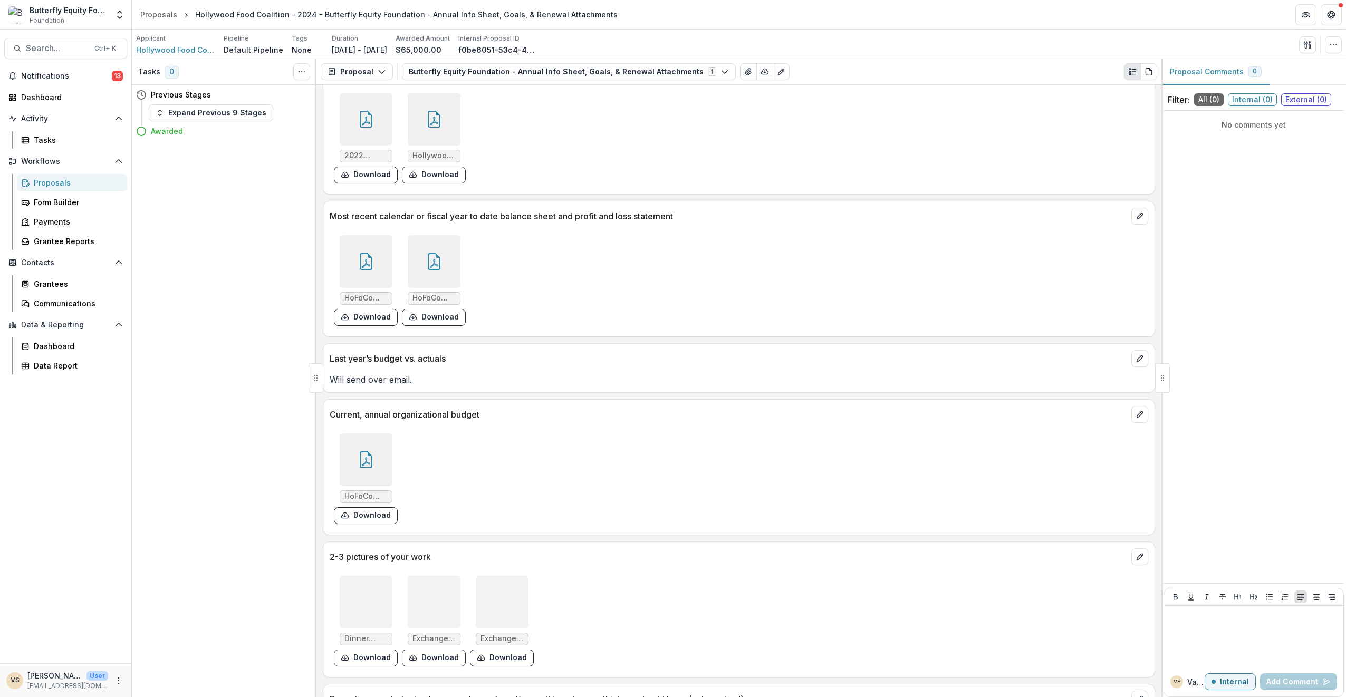
scroll to position [1978, 0]
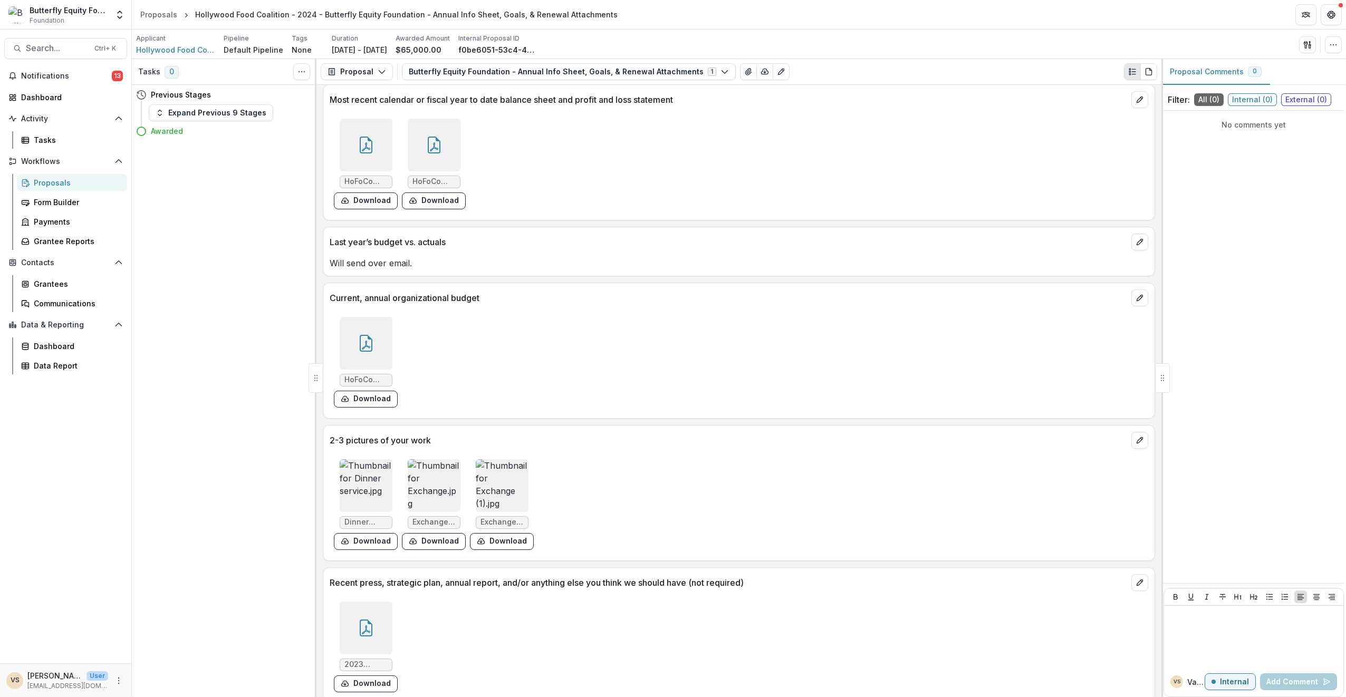
click at [408, 473] on img at bounding box center [434, 485] width 53 height 53
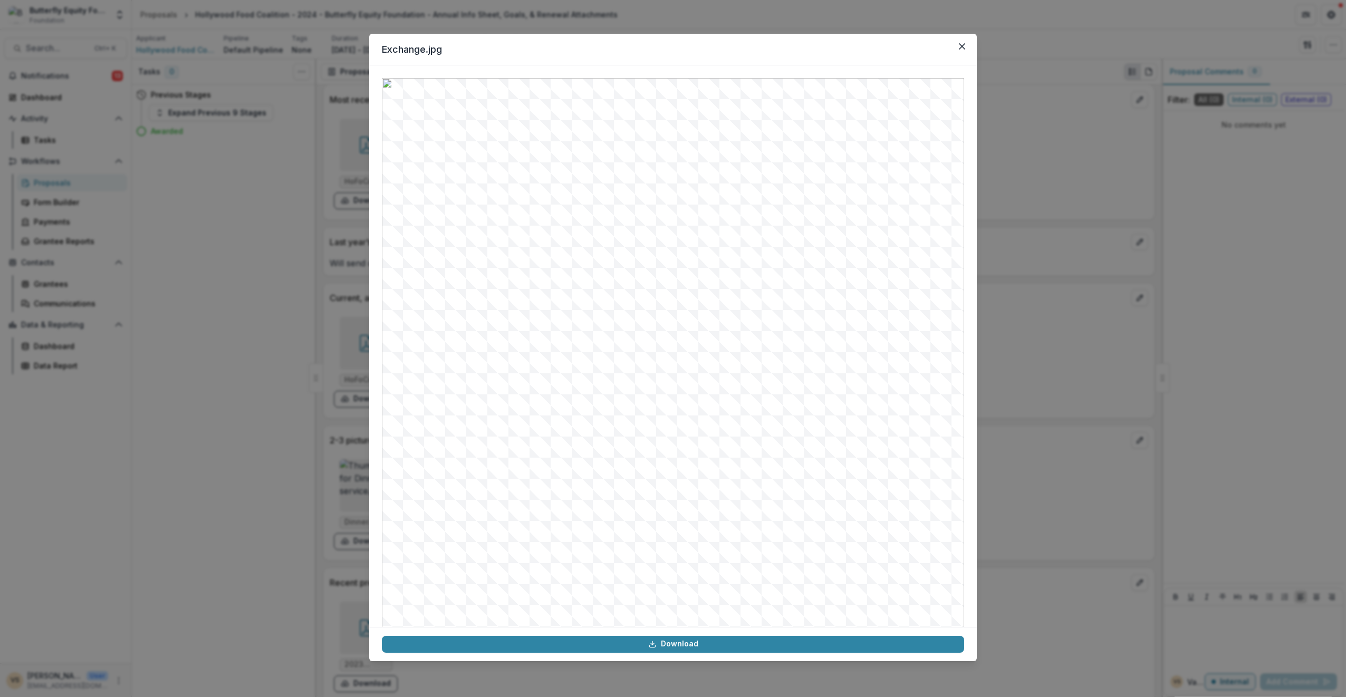
click at [969, 47] on button "Close" at bounding box center [962, 46] width 17 height 17
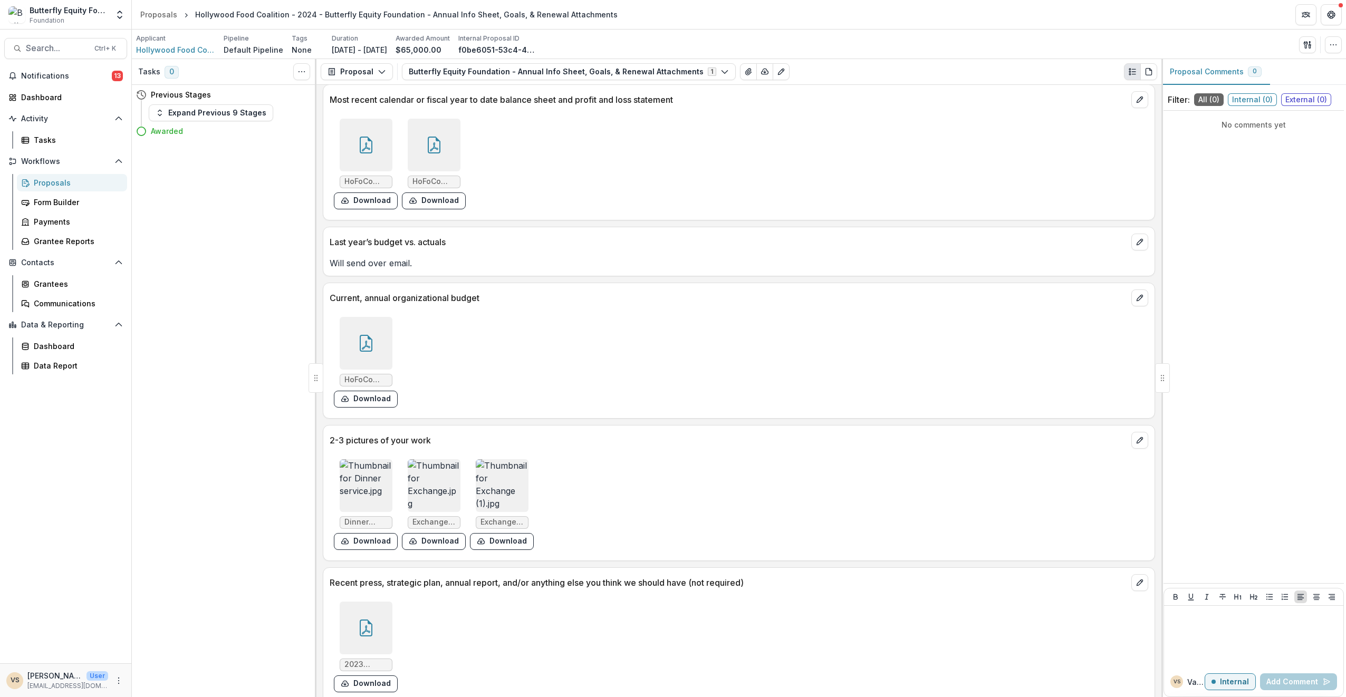
click at [385, 476] on img at bounding box center [366, 485] width 53 height 53
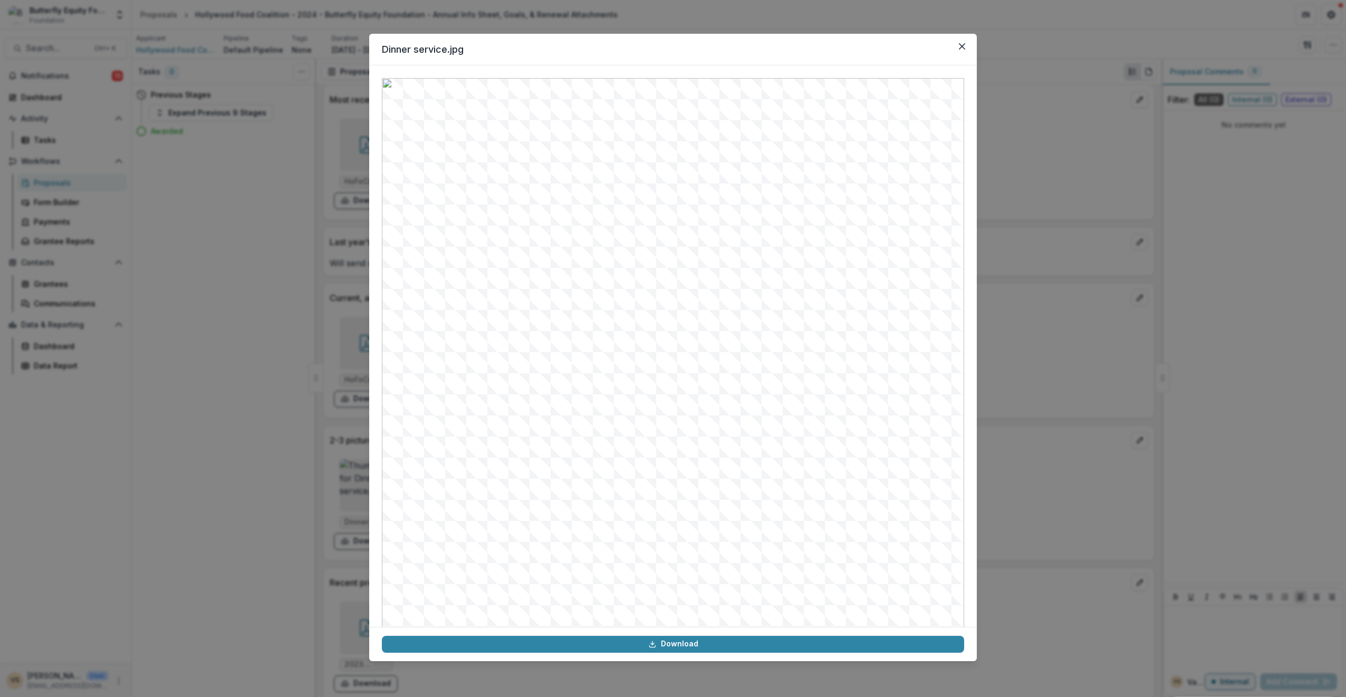
click at [961, 46] on icon "Close" at bounding box center [962, 46] width 6 height 6
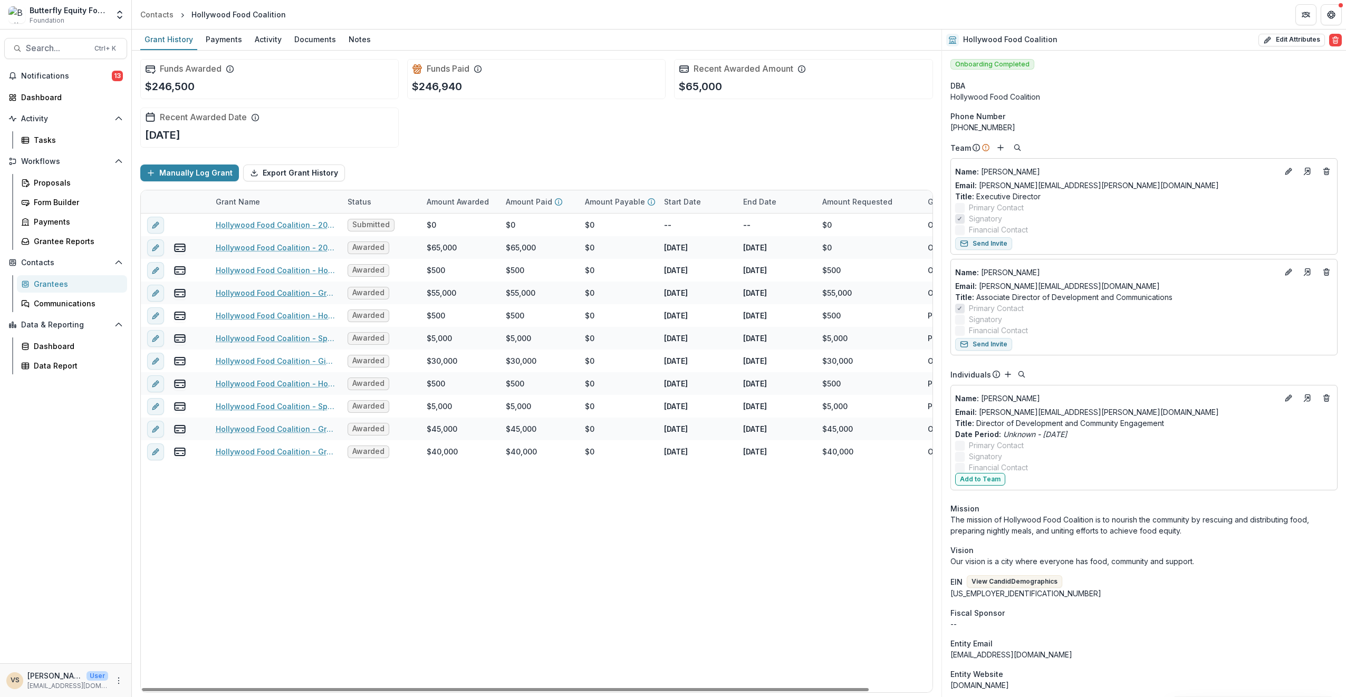
click at [289, 295] on link "Hollywood Food Coalition - Grant - [DATE]" at bounding box center [275, 292] width 119 height 11
click at [311, 360] on link "Hollywood Food Coalition - Gift - [DATE]" at bounding box center [275, 360] width 119 height 11
click at [252, 271] on link "Hollywood Food Coalition - Honorarium - [DATE]" at bounding box center [275, 270] width 119 height 11
click at [266, 291] on link "Hollywood Food Coalition - Grant - [DATE]" at bounding box center [275, 292] width 119 height 11
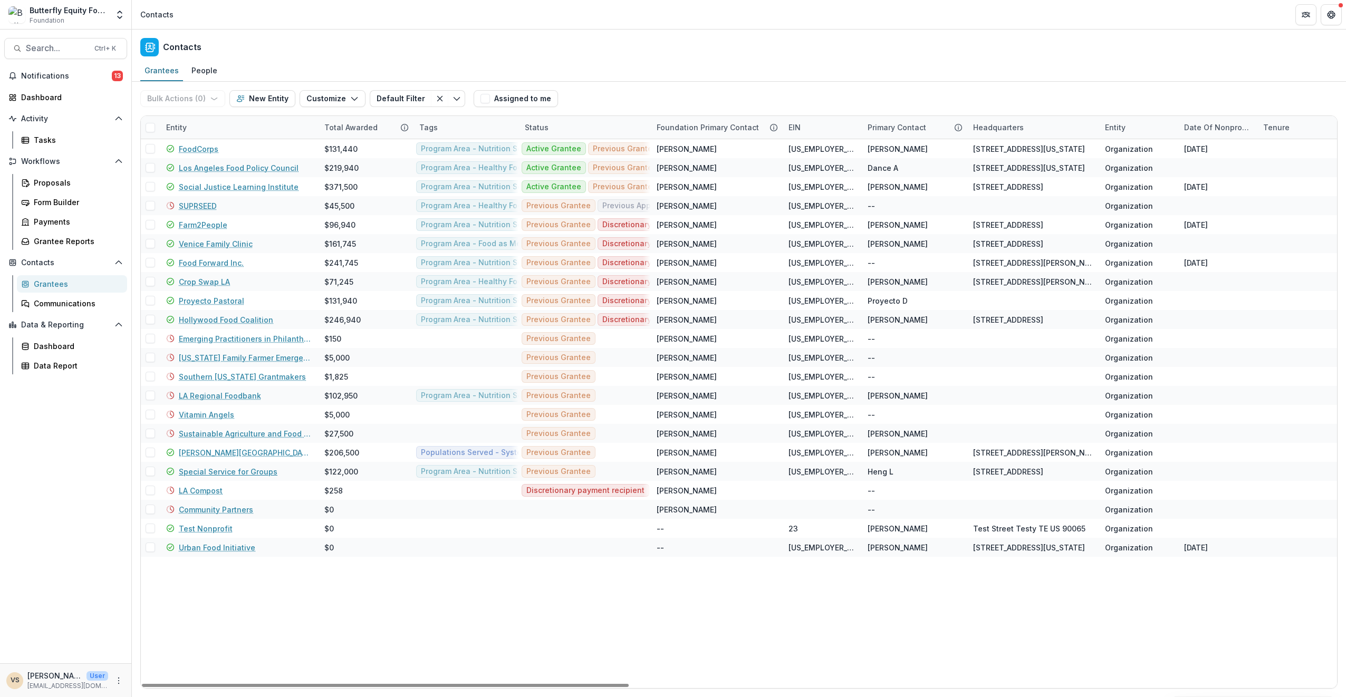
click at [247, 469] on link "Special Service for Groups" at bounding box center [228, 471] width 99 height 11
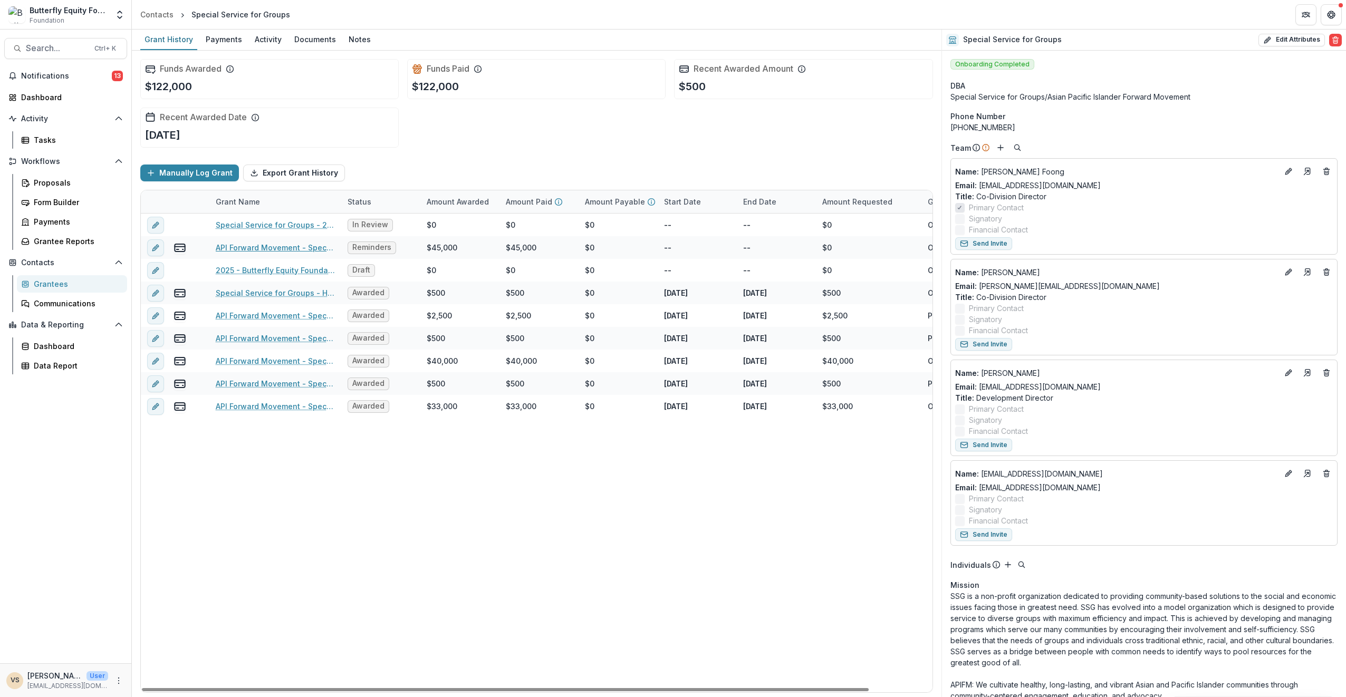
click at [267, 248] on link "API Forward Movement - Special Service for Groups - 2023 - Butterfly Equity Fou…" at bounding box center [275, 247] width 119 height 11
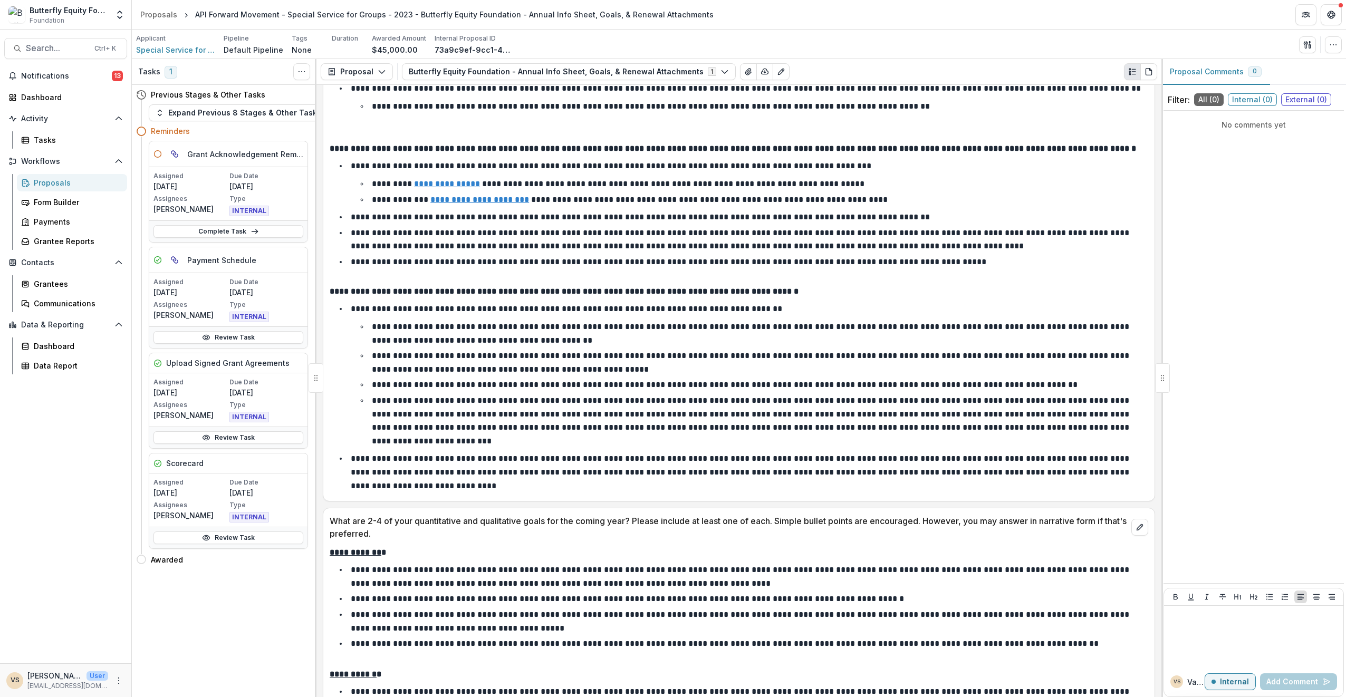
scroll to position [2617, 0]
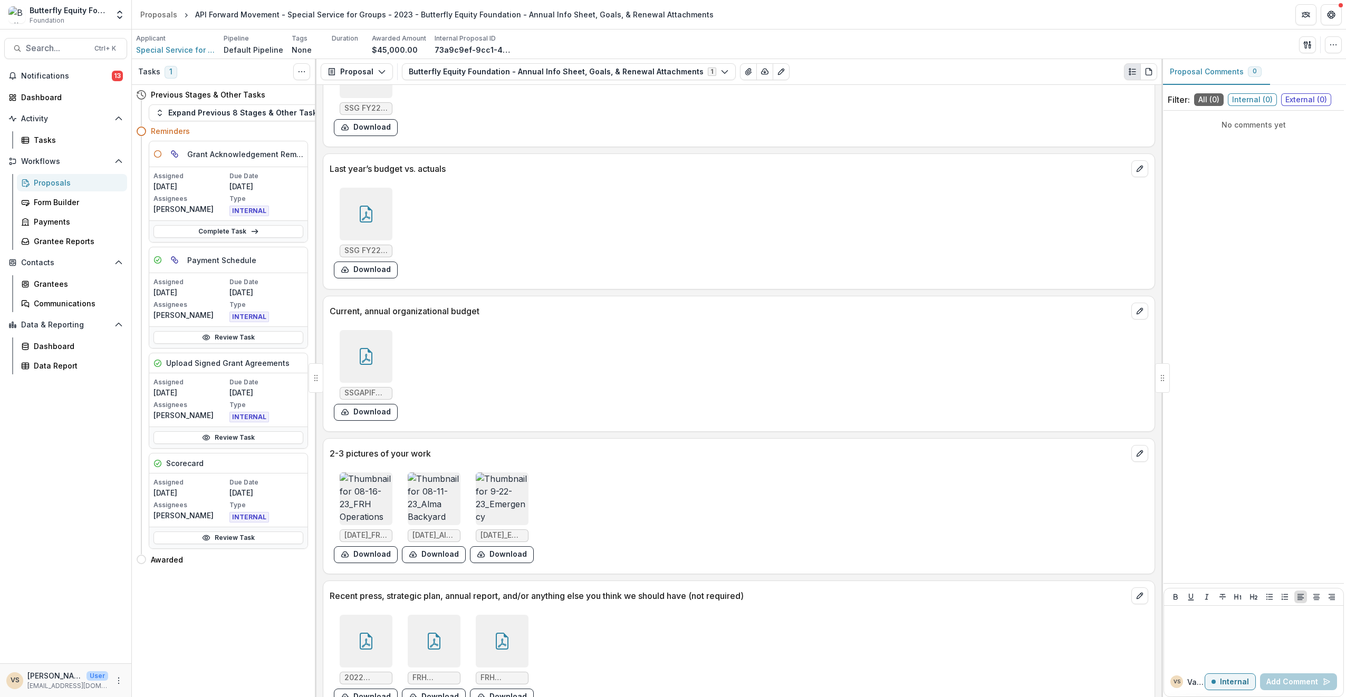
click at [371, 479] on img at bounding box center [366, 499] width 53 height 53
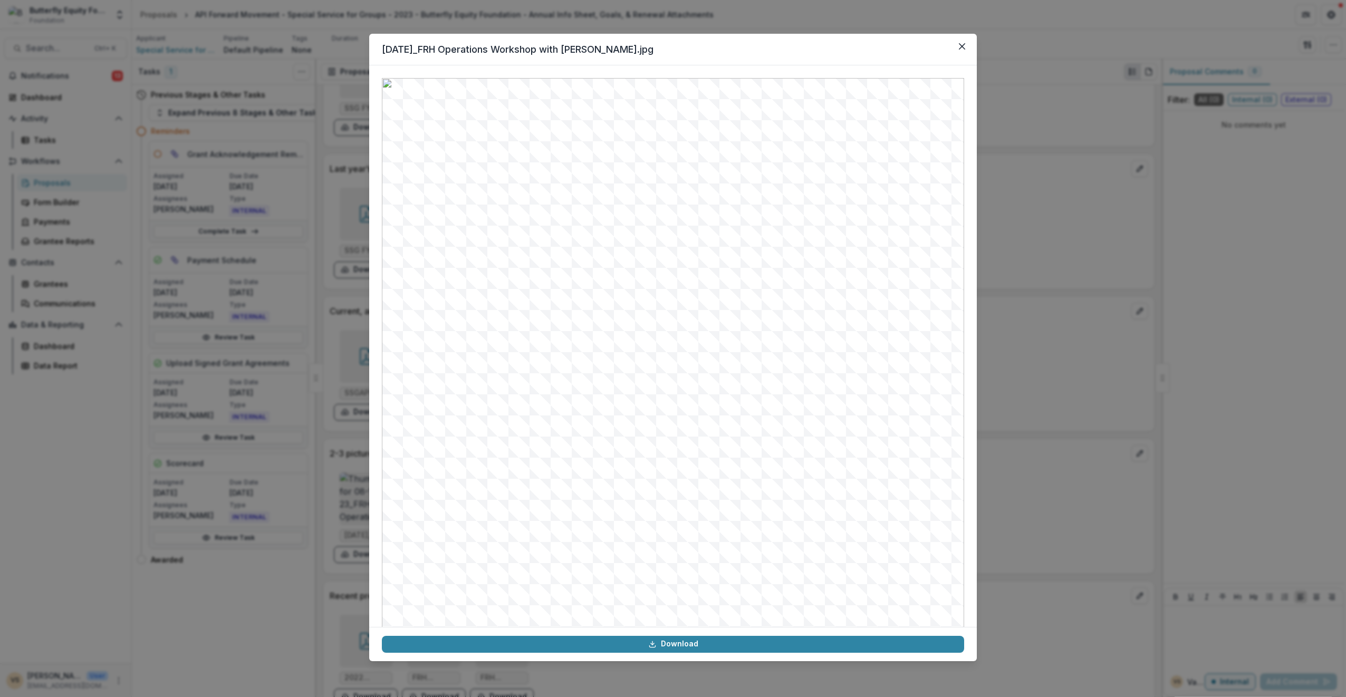
click at [962, 50] on button "Close" at bounding box center [962, 46] width 17 height 17
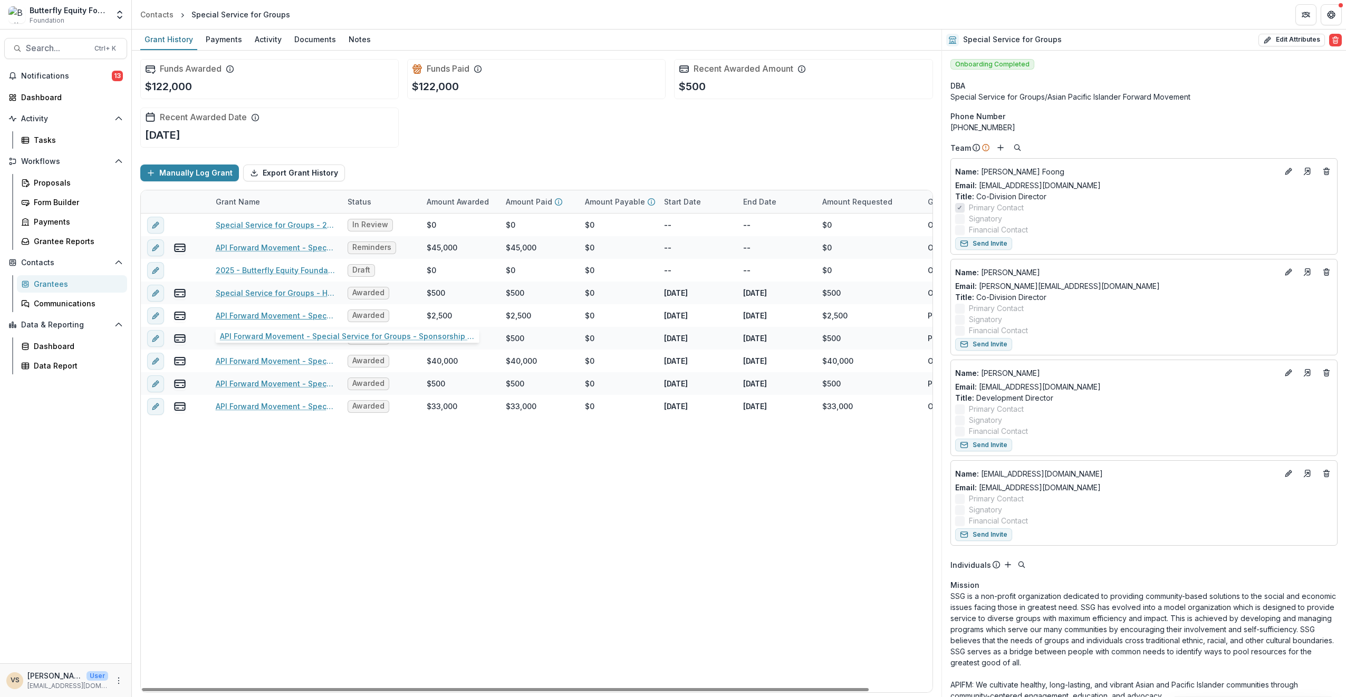
click at [286, 317] on link "API Forward Movement - Special Service for Groups - Sponsorship - [DATE]" at bounding box center [275, 315] width 119 height 11
click at [286, 360] on link "API Forward Movement - Special Service for Groups - Grant - [DATE]" at bounding box center [275, 360] width 119 height 11
